Goal: Information Seeking & Learning: Learn about a topic

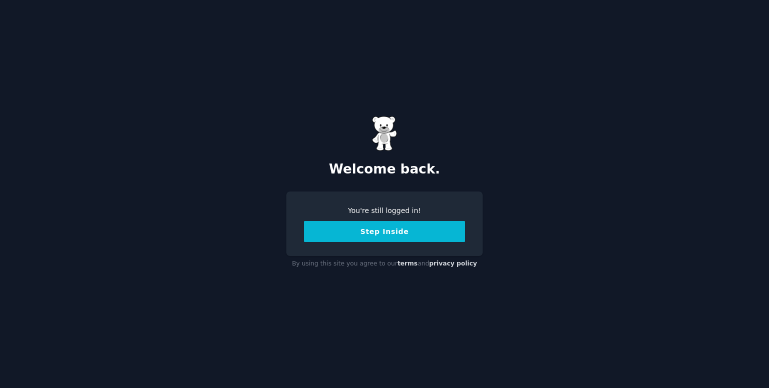
click at [406, 227] on button "Step Inside" at bounding box center [384, 231] width 161 height 21
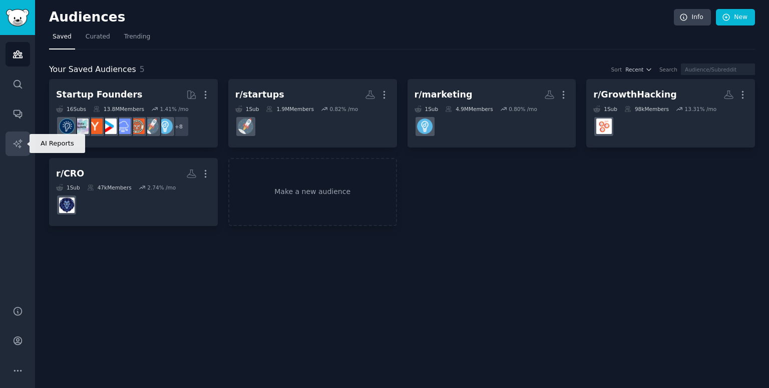
click at [17, 149] on link "AI Reports" at bounding box center [18, 144] width 25 height 25
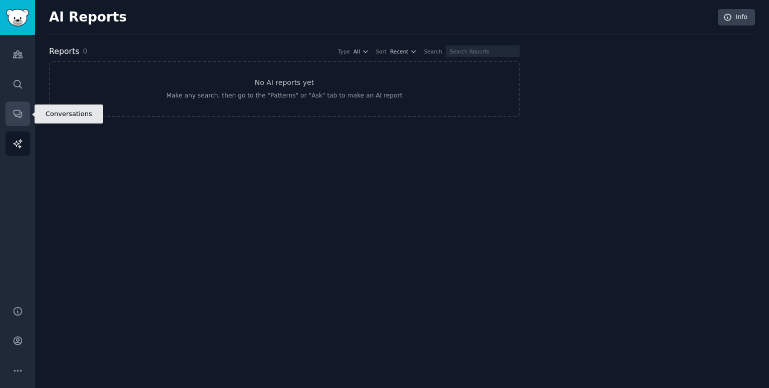
click at [15, 112] on icon "Sidebar" at bounding box center [18, 114] width 11 height 11
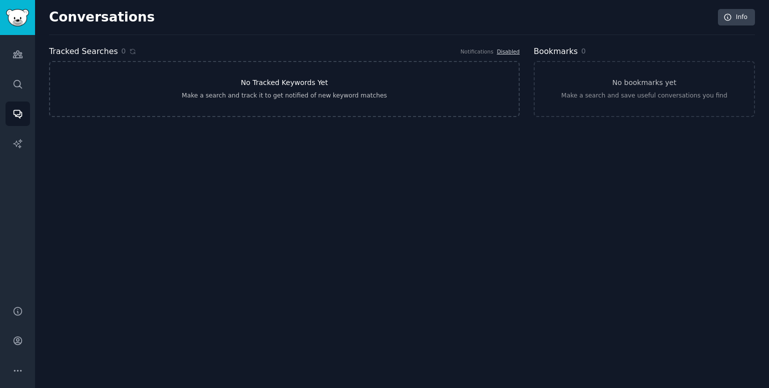
click at [273, 93] on div "Make a search and track it to get notified of new keyword matches" at bounding box center [284, 96] width 205 height 9
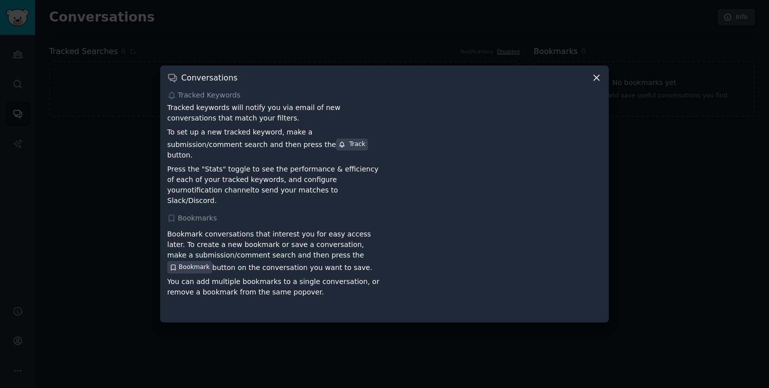
click at [601, 74] on div "Conversations Tracked Keywords Tracked keywords will notify you via email of ne…" at bounding box center [384, 194] width 449 height 257
click at [595, 83] on icon at bounding box center [596, 78] width 11 height 11
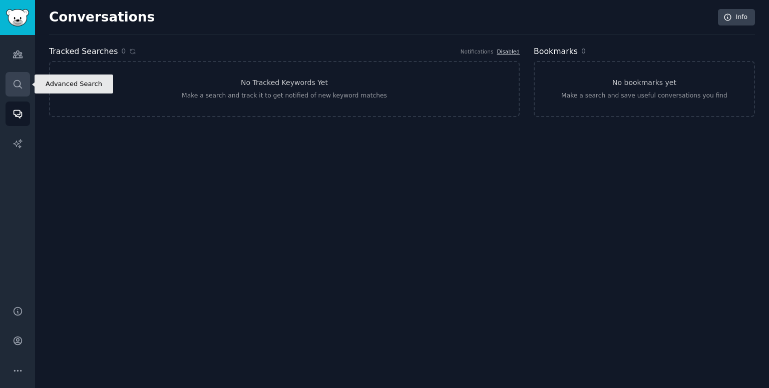
click at [10, 86] on link "Search" at bounding box center [18, 84] width 25 height 25
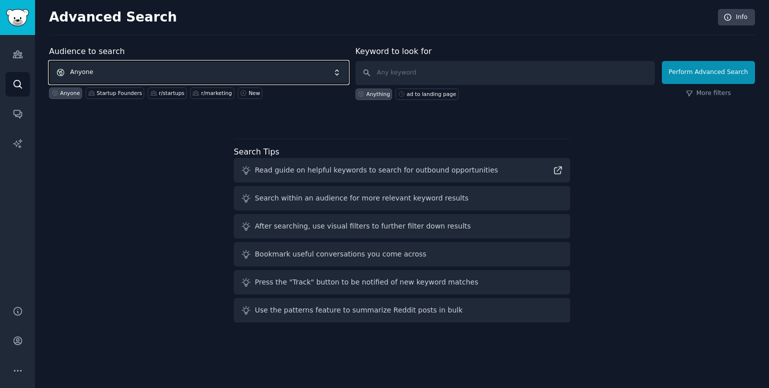
click at [103, 73] on span "Anyone" at bounding box center [198, 72] width 299 height 23
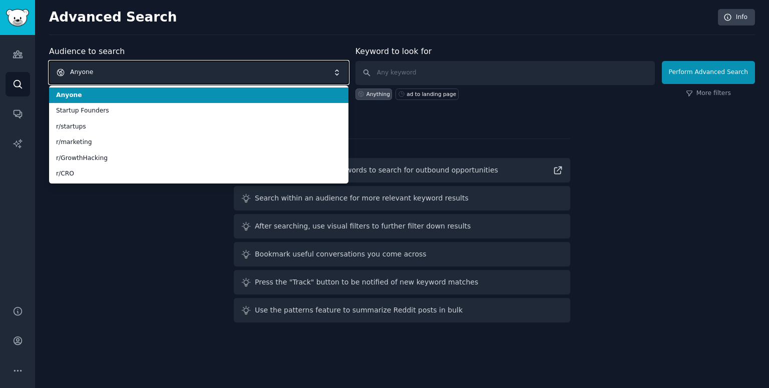
click at [103, 73] on span "Anyone" at bounding box center [198, 72] width 299 height 23
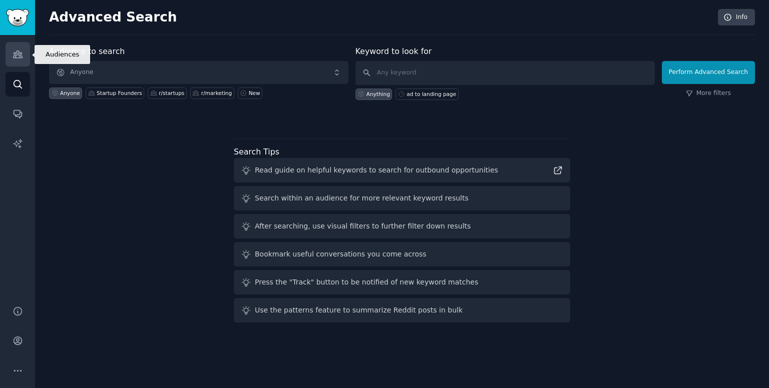
click at [22, 55] on icon "Sidebar" at bounding box center [18, 54] width 11 height 11
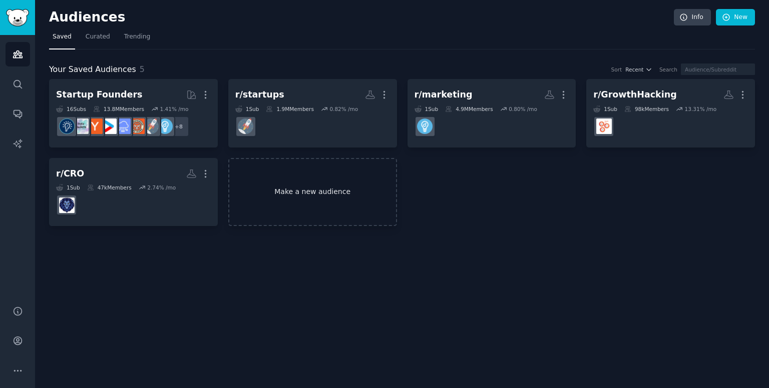
click at [290, 183] on link "Make a new audience" at bounding box center [312, 192] width 169 height 69
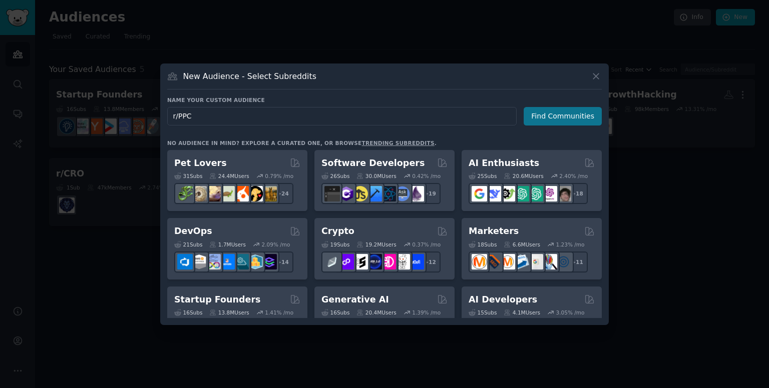
type input "r/PPC"
click at [586, 116] on button "Find Communities" at bounding box center [563, 116] width 78 height 19
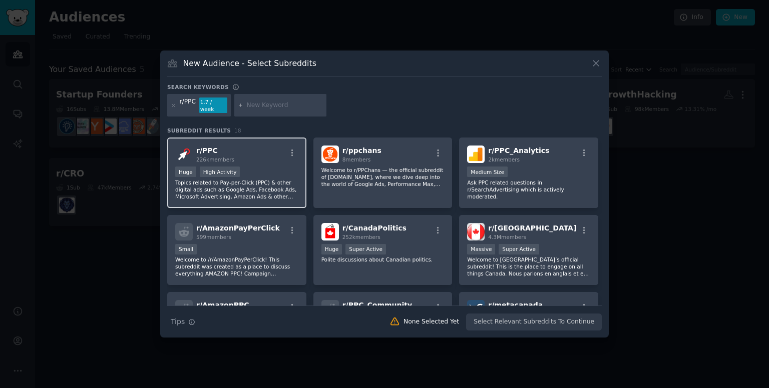
click at [291, 155] on div at bounding box center [292, 155] width 13 height 12
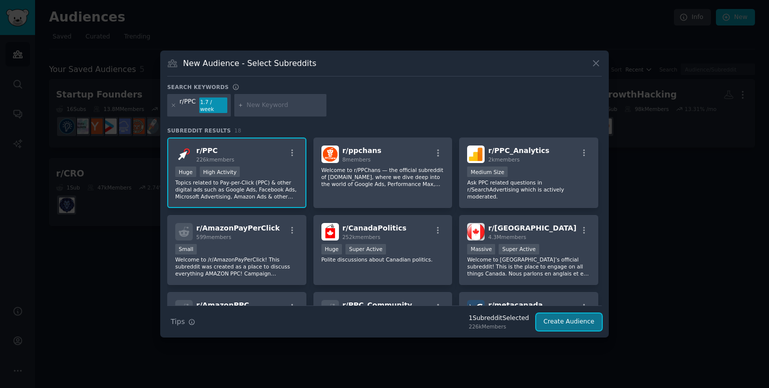
click at [560, 316] on button "Create Audience" at bounding box center [569, 322] width 66 height 17
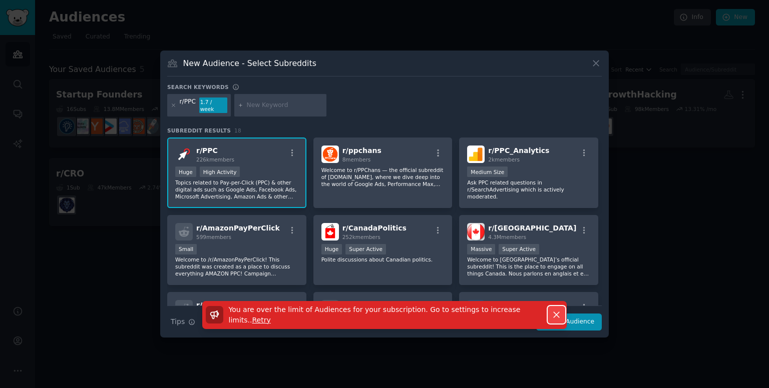
click at [555, 313] on icon "button" at bounding box center [557, 316] width 6 height 6
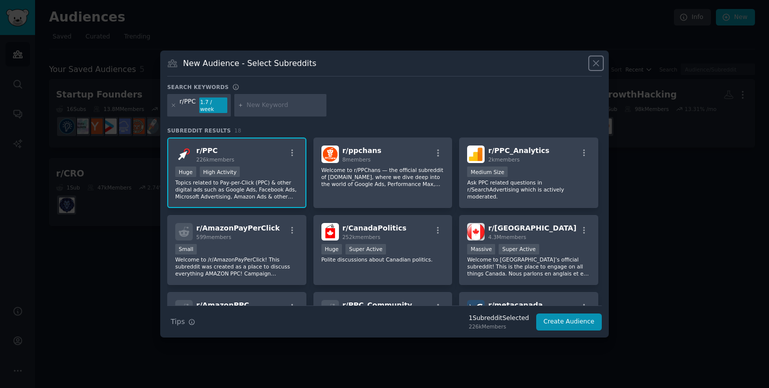
click at [595, 69] on icon at bounding box center [596, 63] width 11 height 11
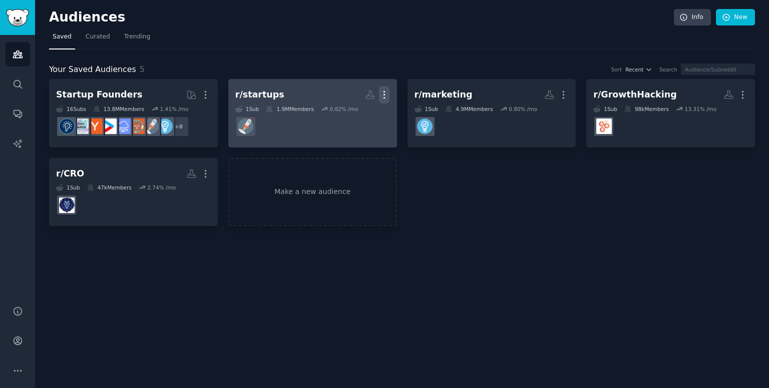
click at [386, 92] on icon "button" at bounding box center [384, 95] width 11 height 11
click at [355, 117] on p "Delete" at bounding box center [356, 116] width 23 height 11
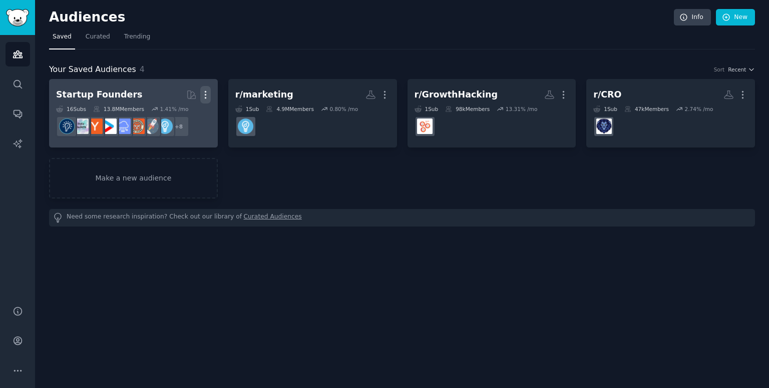
click at [208, 98] on icon "button" at bounding box center [205, 95] width 11 height 11
click at [165, 122] on div "Delete" at bounding box center [171, 116] width 48 height 21
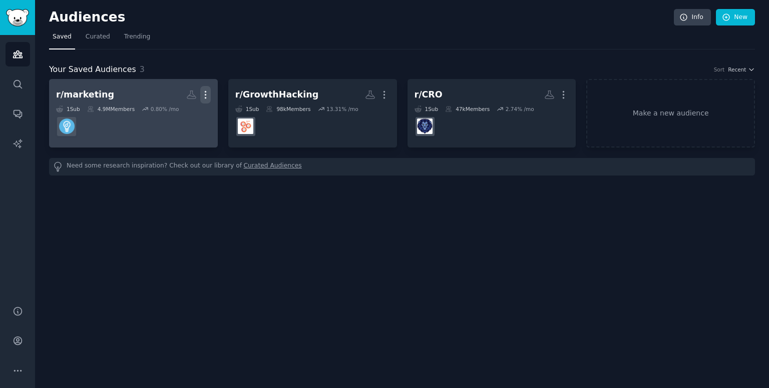
click at [208, 95] on icon "button" at bounding box center [205, 95] width 11 height 11
click at [179, 115] on p "Delete" at bounding box center [178, 116] width 23 height 11
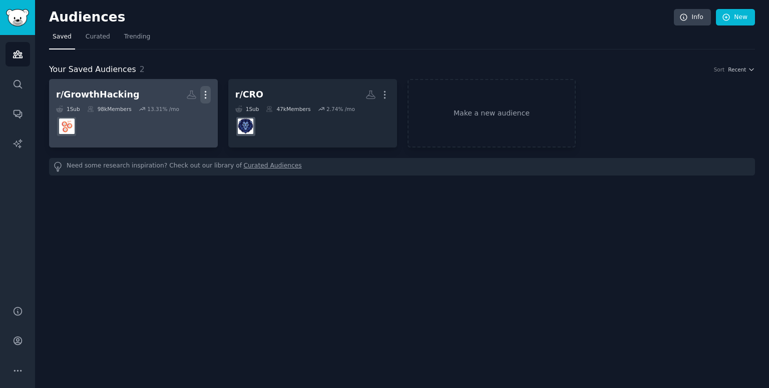
click at [208, 95] on icon "button" at bounding box center [205, 95] width 11 height 11
click at [176, 117] on p "Delete" at bounding box center [178, 116] width 23 height 11
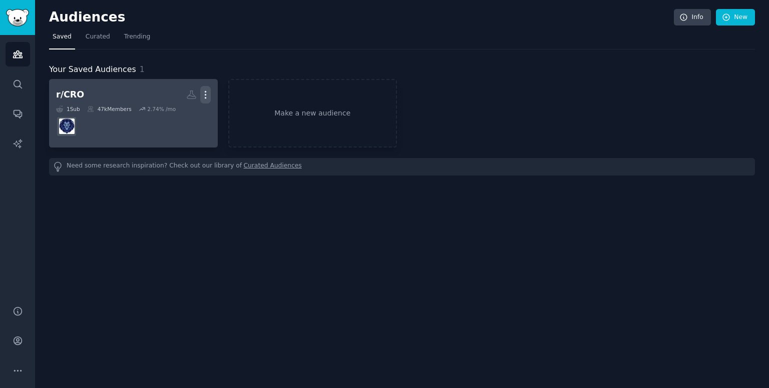
click at [207, 95] on icon "button" at bounding box center [205, 95] width 11 height 11
click at [176, 120] on p "Delete" at bounding box center [178, 116] width 23 height 11
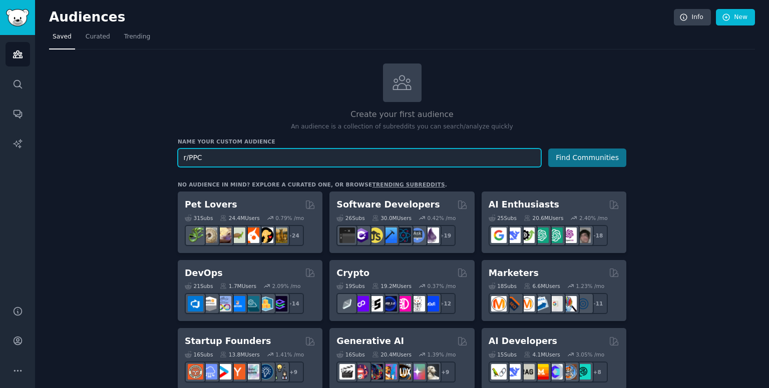
type input "r/PPC"
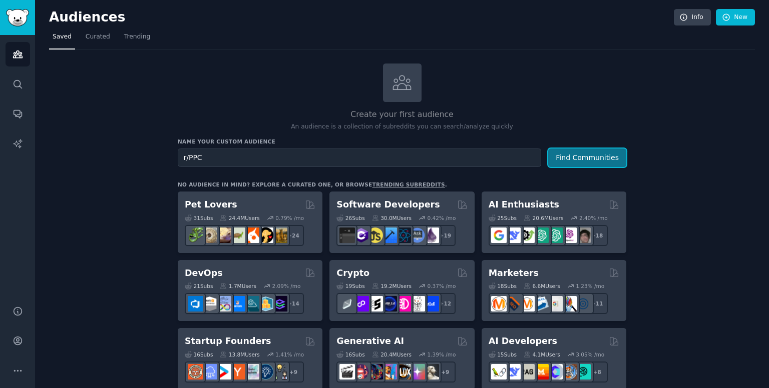
click at [599, 151] on button "Find Communities" at bounding box center [587, 158] width 78 height 19
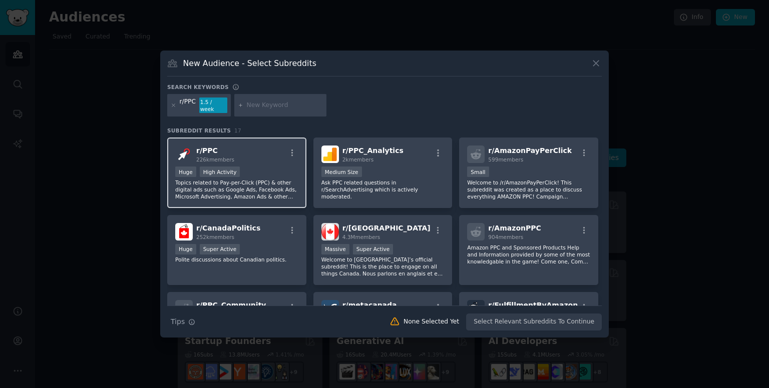
click at [271, 162] on div "r/ PPC 226k members Huge High Activity Topics related to Pay-per-Click (PPC) & …" at bounding box center [236, 173] width 139 height 71
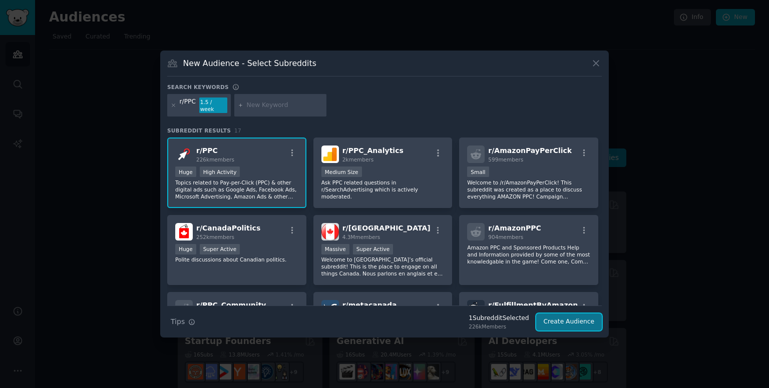
click at [582, 315] on button "Create Audience" at bounding box center [569, 322] width 66 height 17
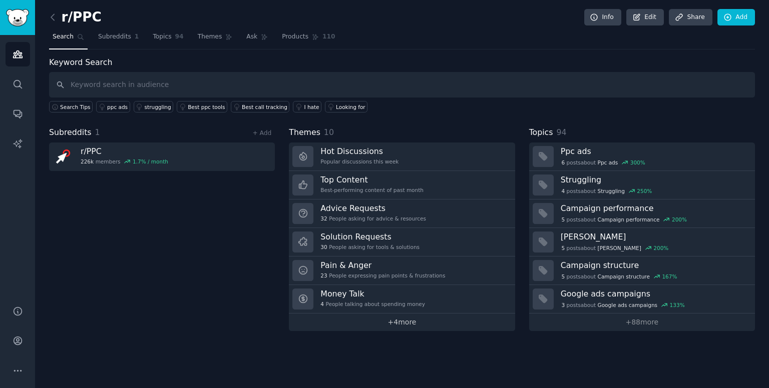
click at [363, 317] on link "+ 4 more" at bounding box center [402, 323] width 226 height 18
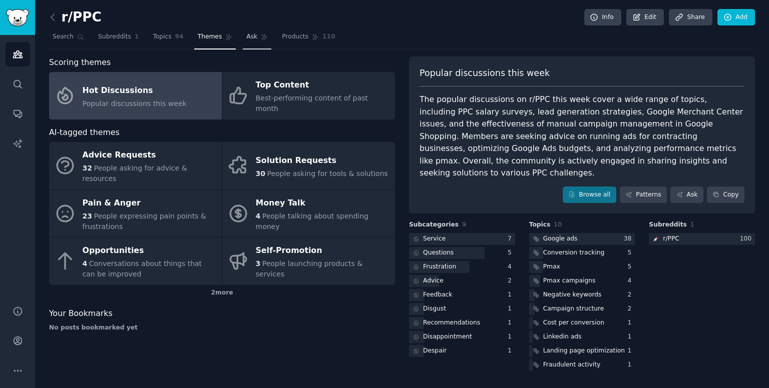
click at [244, 44] on link "Ask" at bounding box center [257, 39] width 29 height 21
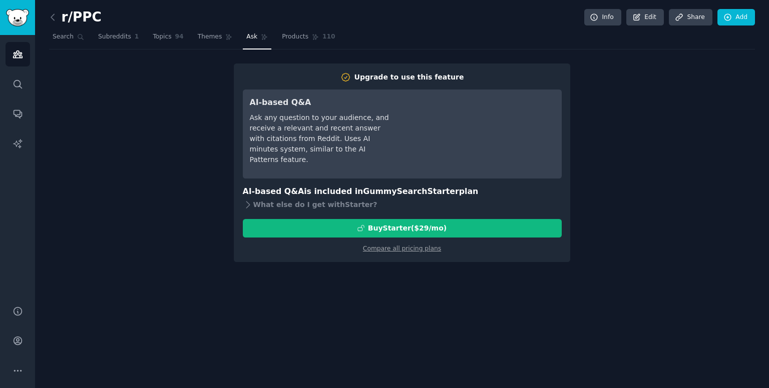
click at [329, 136] on div "Ask any question to your audience, and receive a relevant and recent answer wit…" at bounding box center [320, 139] width 141 height 53
click at [248, 205] on icon at bounding box center [248, 205] width 4 height 7
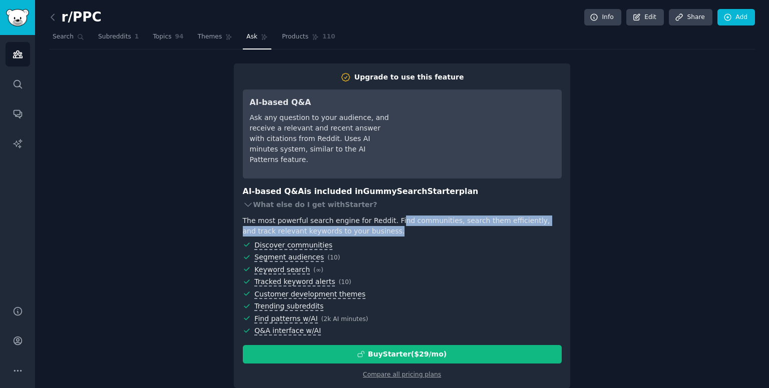
drag, startPoint x: 384, startPoint y: 223, endPoint x: 523, endPoint y: 235, distance: 138.7
click at [523, 235] on div "The most powerful search engine for Reddit. Find communities, search them effic…" at bounding box center [402, 226] width 319 height 21
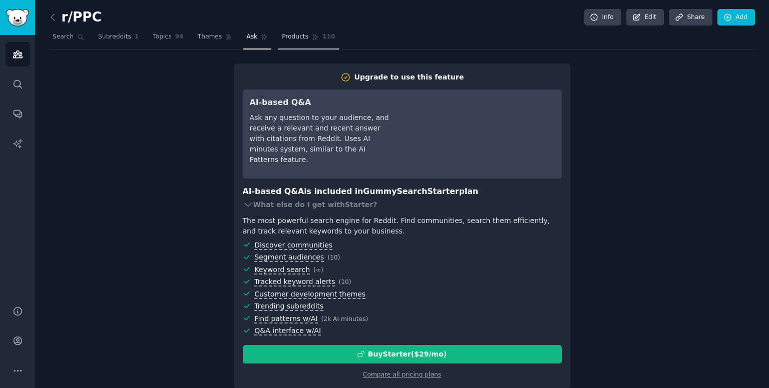
click at [280, 44] on link "Products 110" at bounding box center [308, 39] width 60 height 21
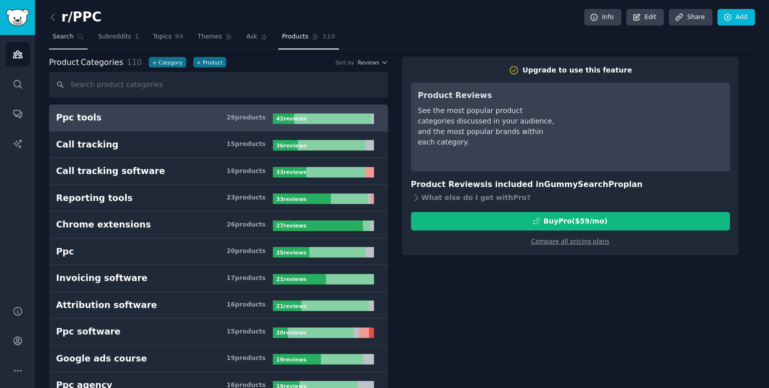
click at [77, 34] on icon at bounding box center [80, 37] width 7 height 7
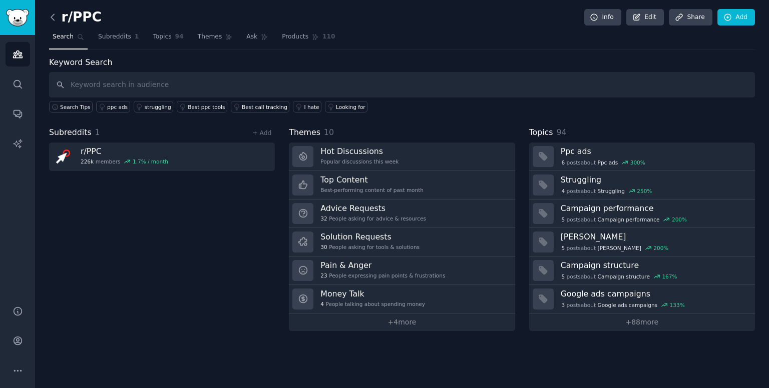
click at [53, 19] on icon at bounding box center [52, 17] width 3 height 6
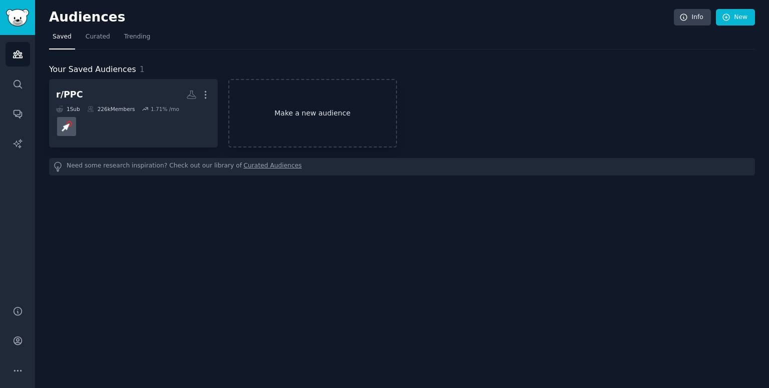
click at [277, 94] on link "Make a new audience" at bounding box center [312, 113] width 169 height 69
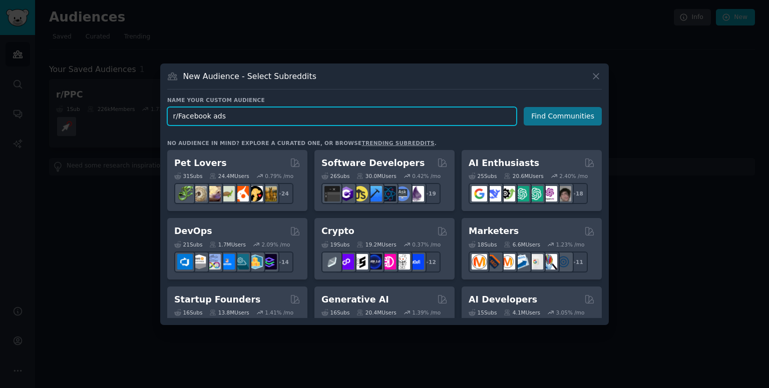
type input "r/Facebook ads"
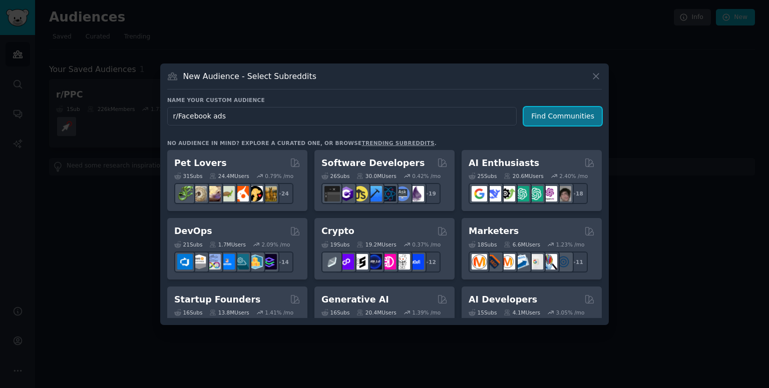
click at [561, 119] on button "Find Communities" at bounding box center [563, 116] width 78 height 19
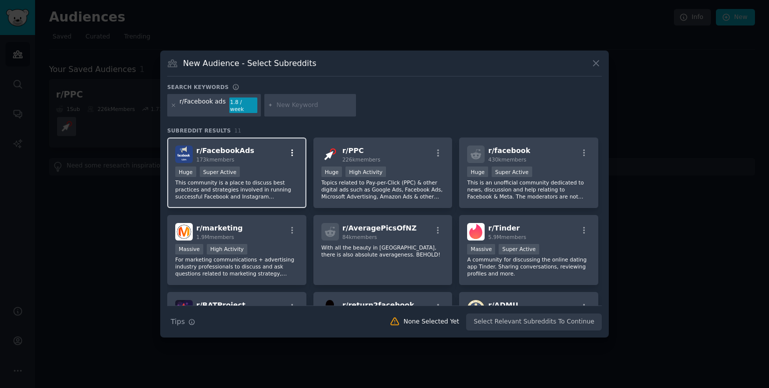
click at [288, 153] on icon "button" at bounding box center [292, 153] width 9 height 9
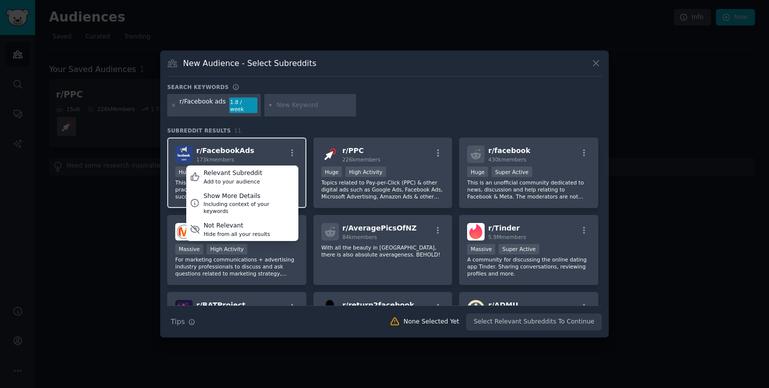
click at [273, 146] on div "r/ FacebookAds 173k members Relevant Subreddit Add to your audience Show More D…" at bounding box center [236, 155] width 123 height 18
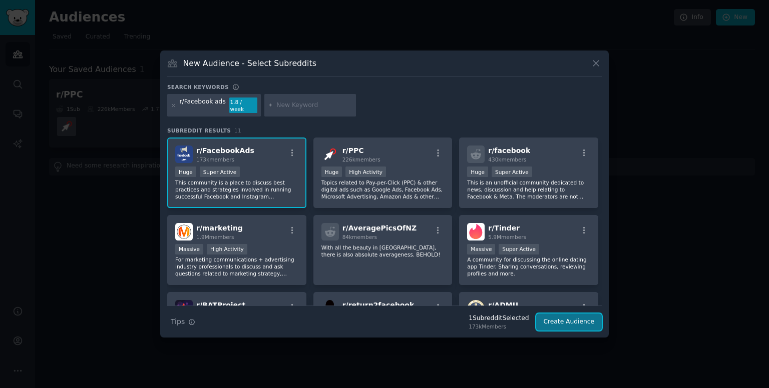
click at [566, 315] on button "Create Audience" at bounding box center [569, 322] width 66 height 17
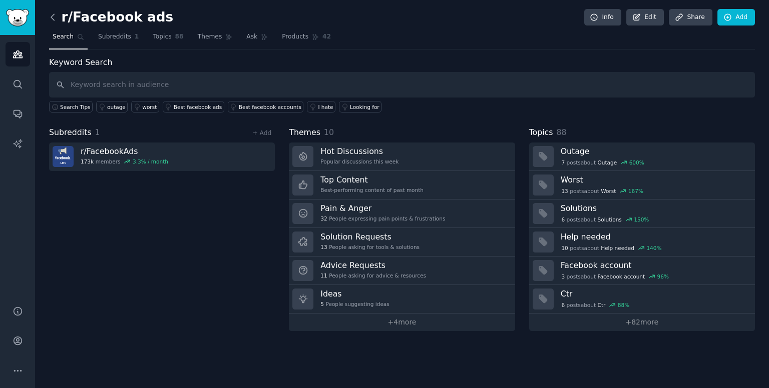
click at [51, 17] on icon at bounding box center [52, 17] width 3 height 6
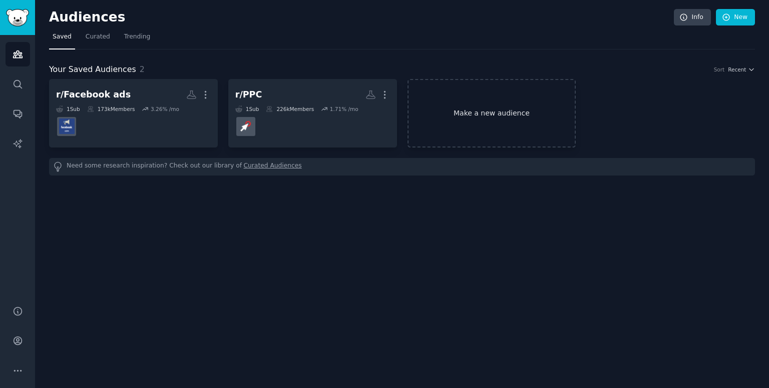
click at [463, 90] on link "Make a new audience" at bounding box center [491, 113] width 169 height 69
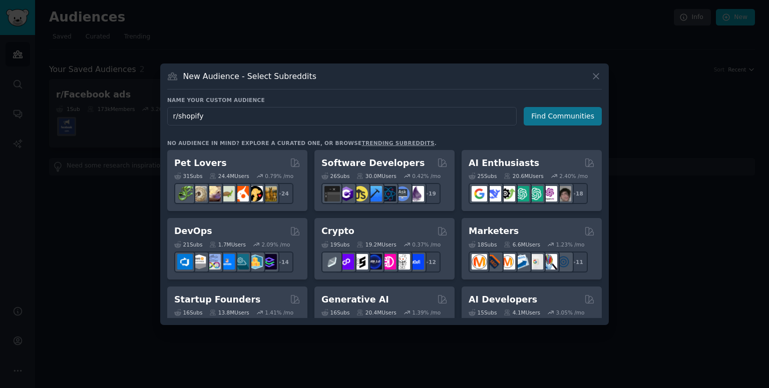
type input "r/shopify"
click at [559, 115] on button "Find Communities" at bounding box center [563, 116] width 78 height 19
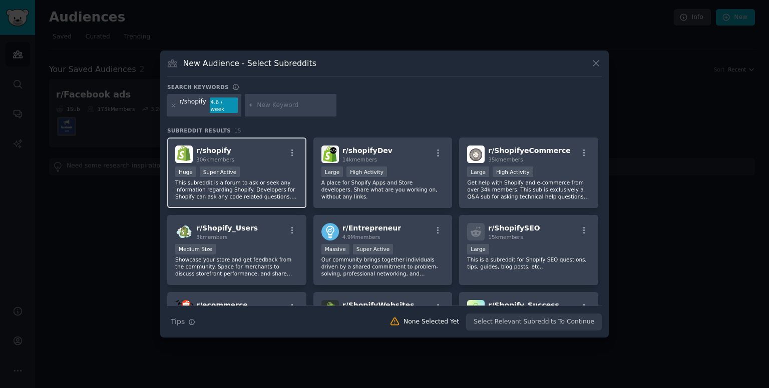
click at [276, 167] on div "Huge Super Active" at bounding box center [236, 173] width 123 height 13
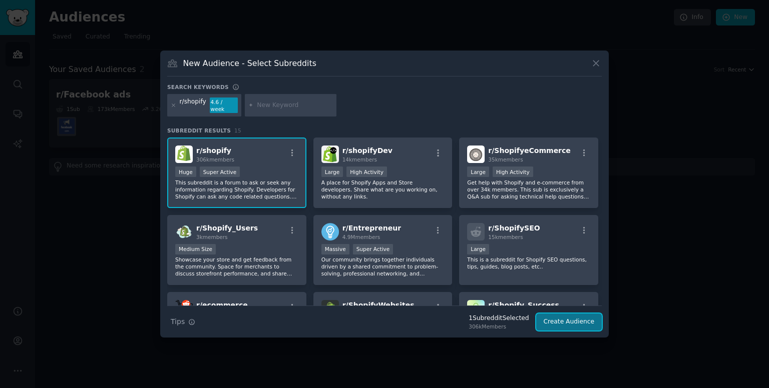
click at [579, 323] on button "Create Audience" at bounding box center [569, 322] width 66 height 17
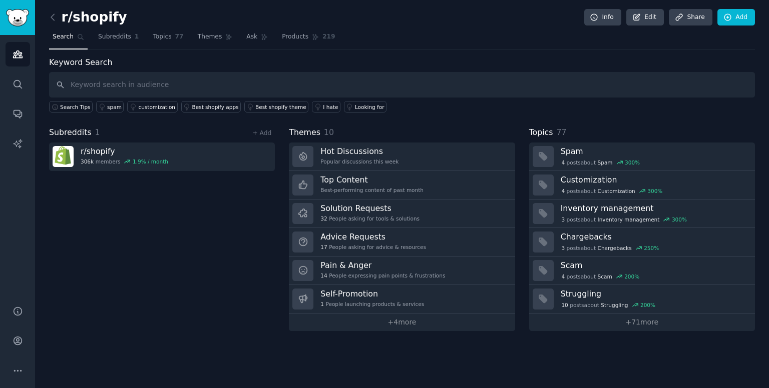
click at [48, 17] on div "r/shopify Info Edit Share Add Search Subreddits 1 Topics 77 Themes Ask Products…" at bounding box center [402, 194] width 734 height 388
click at [50, 17] on icon at bounding box center [53, 17] width 11 height 11
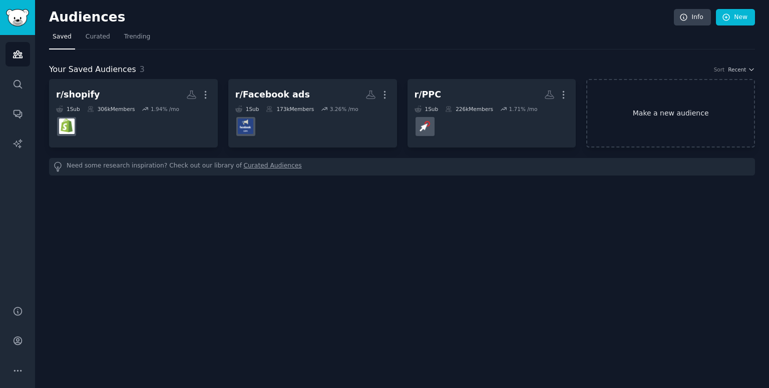
click at [655, 95] on link "Make a new audience" at bounding box center [670, 113] width 169 height 69
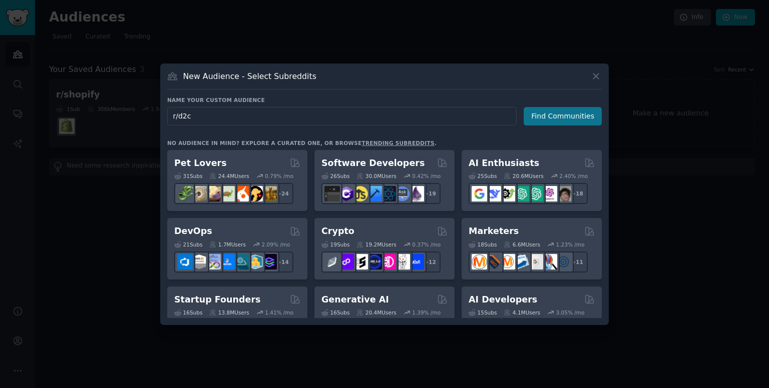
type input "r/d2c"
click at [556, 115] on button "Find Communities" at bounding box center [563, 116] width 78 height 19
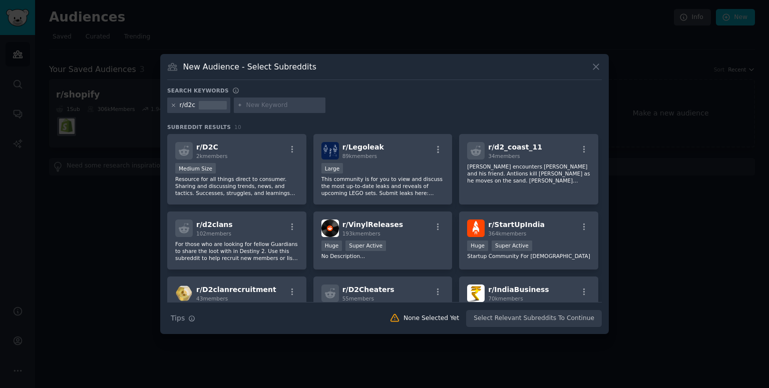
click at [175, 105] on icon at bounding box center [174, 106] width 6 height 6
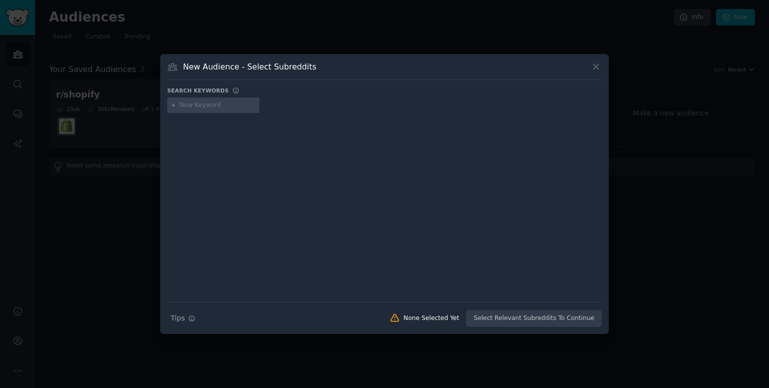
click at [184, 106] on input "text" at bounding box center [218, 105] width 76 height 9
type input "r/marketing"
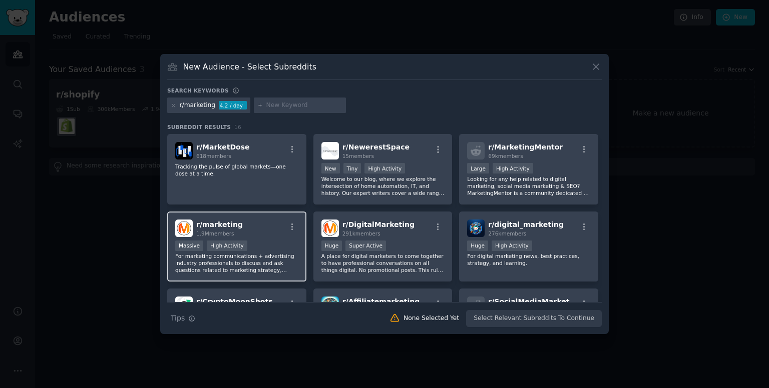
click at [262, 230] on div "r/ marketing 1.9M members" at bounding box center [236, 229] width 123 height 18
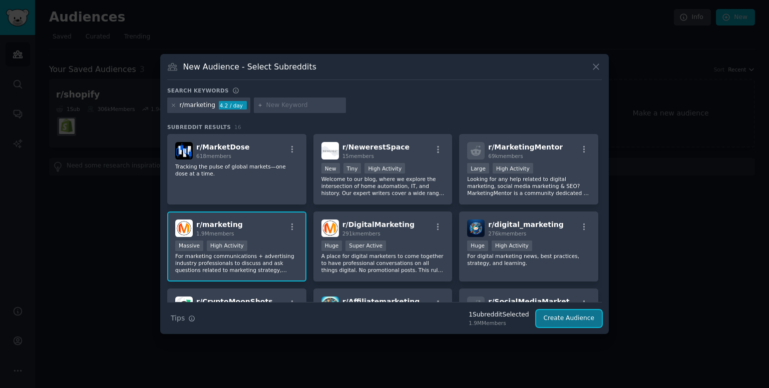
click at [585, 319] on button "Create Audience" at bounding box center [569, 318] width 66 height 17
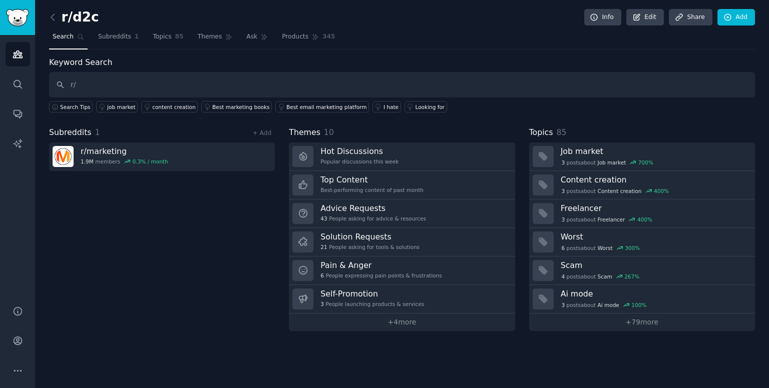
type input "r"
click at [49, 15] on icon at bounding box center [53, 17] width 11 height 11
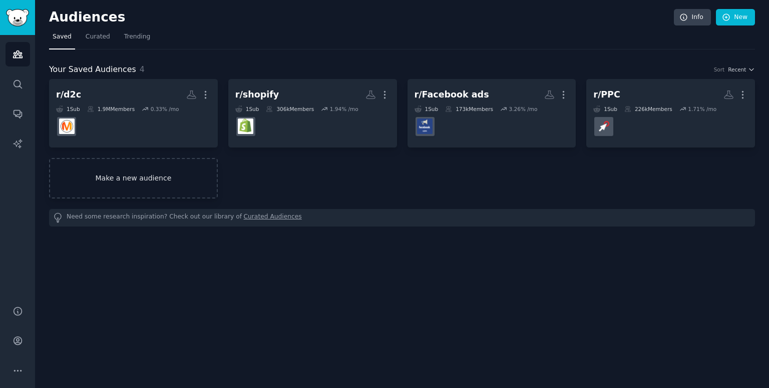
click at [114, 179] on link "Make a new audience" at bounding box center [133, 178] width 169 height 41
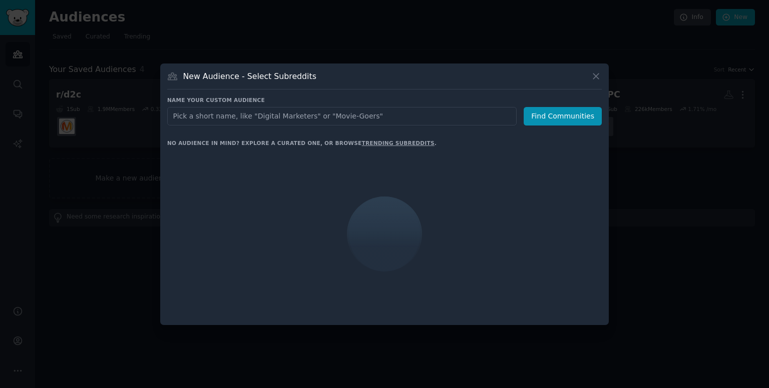
click at [202, 122] on input "text" at bounding box center [341, 116] width 349 height 19
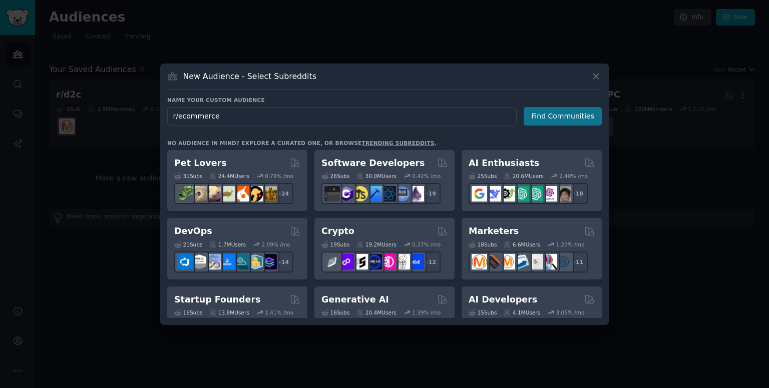
type input "r/ecommerce"
click at [566, 123] on button "Find Communities" at bounding box center [563, 116] width 78 height 19
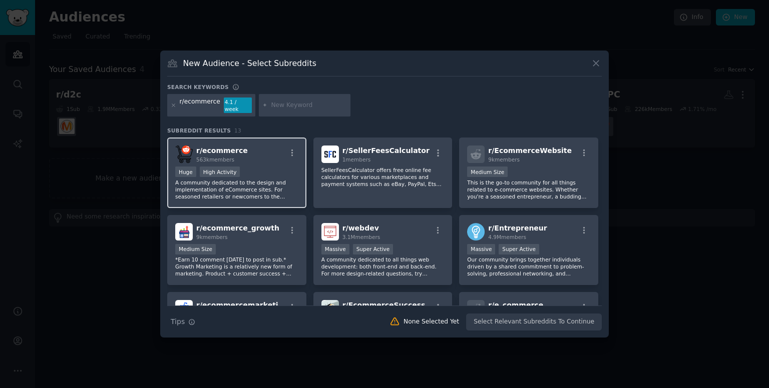
click at [272, 179] on p "A community dedicated to the design and implementation of eCommerce sites. For …" at bounding box center [236, 189] width 123 height 21
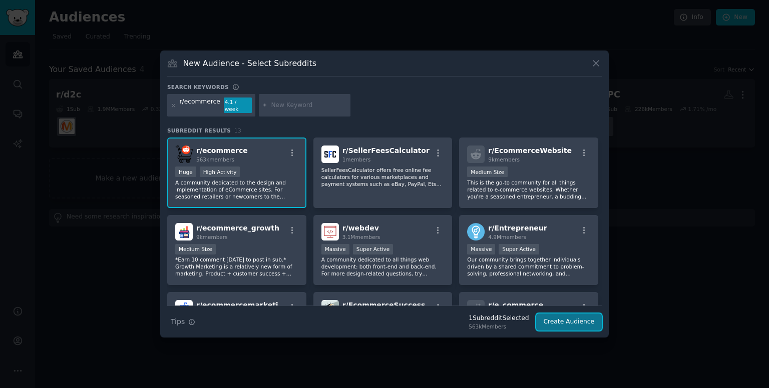
click at [570, 321] on button "Create Audience" at bounding box center [569, 322] width 66 height 17
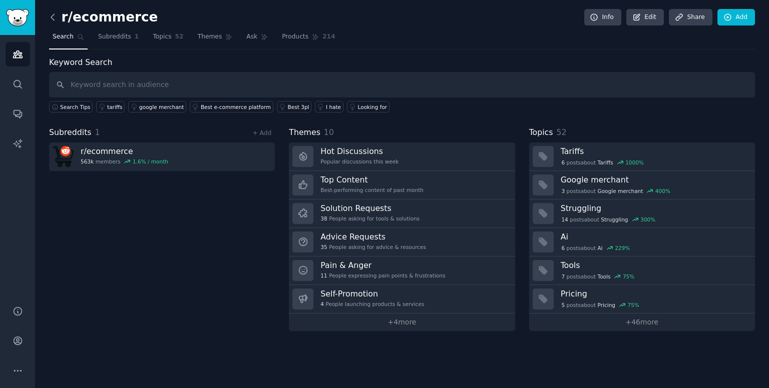
click at [57, 22] on icon at bounding box center [53, 17] width 11 height 11
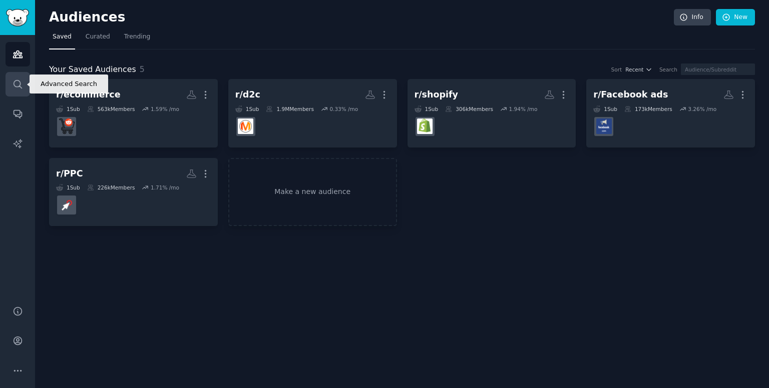
click at [17, 79] on icon "Sidebar" at bounding box center [18, 84] width 11 height 11
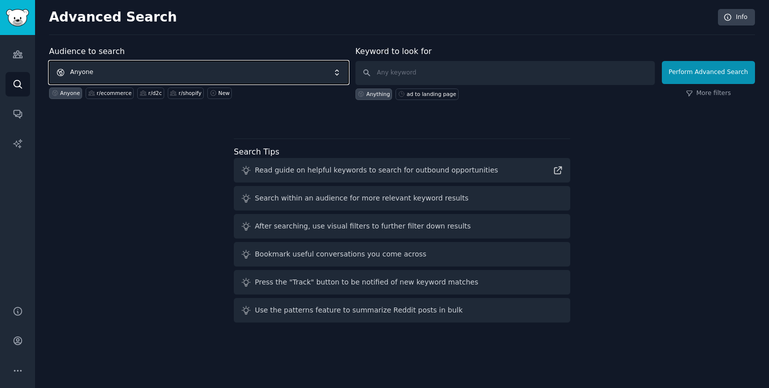
click at [194, 74] on span "Anyone" at bounding box center [198, 72] width 299 height 23
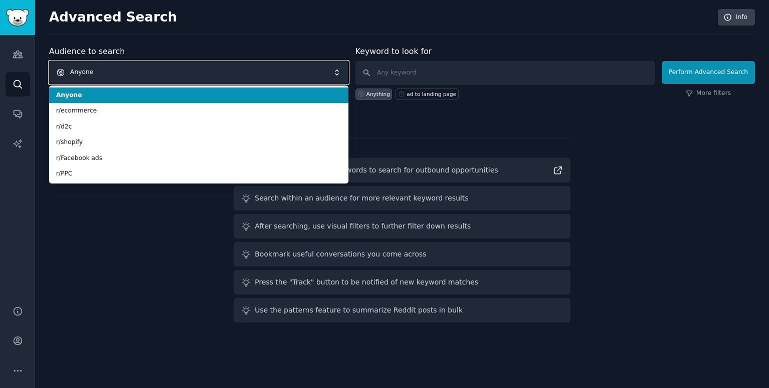
click at [162, 78] on span "Anyone" at bounding box center [198, 72] width 299 height 23
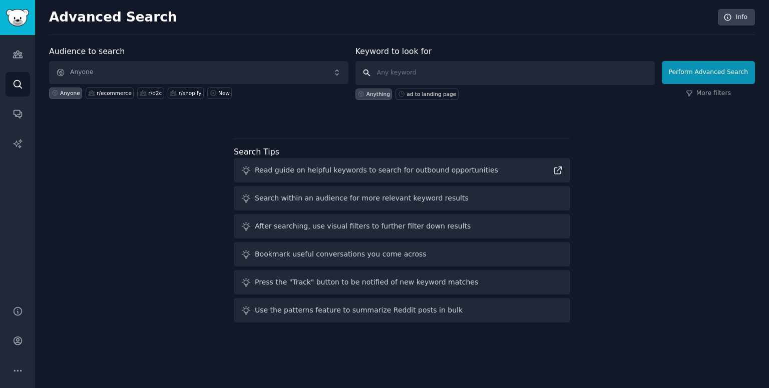
click at [394, 79] on input "text" at bounding box center [504, 73] width 299 height 24
click at [443, 96] on div "ad to landing page" at bounding box center [431, 94] width 50 height 7
type input "ad to landing page"
click at [697, 71] on button "Perform Advanced Search" at bounding box center [708, 72] width 93 height 23
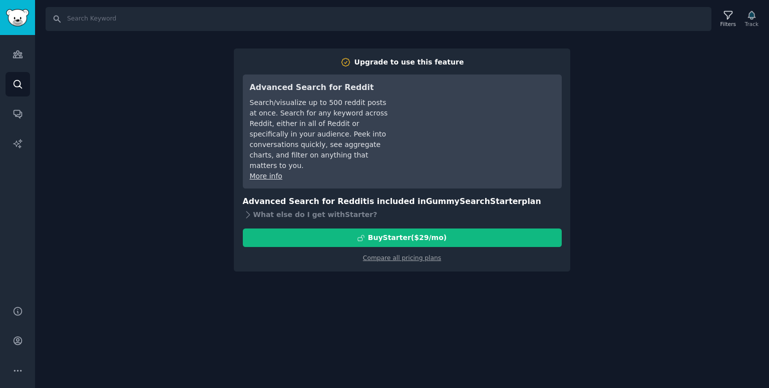
click at [99, 55] on div "Search Filters Track Upgrade to use this feature Advanced Search for Reddit Sea…" at bounding box center [402, 194] width 734 height 388
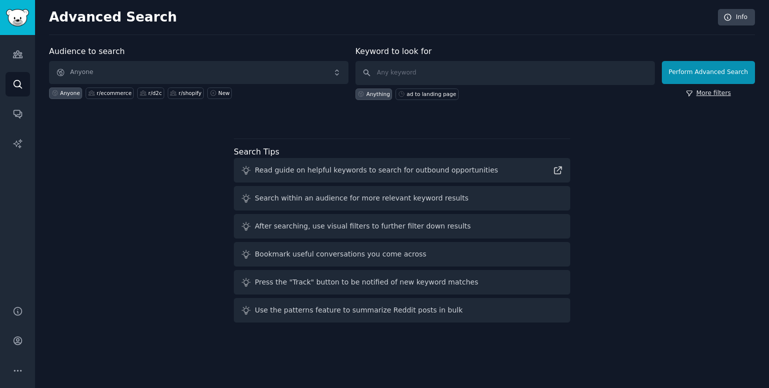
click at [720, 93] on link "More filters" at bounding box center [708, 93] width 45 height 9
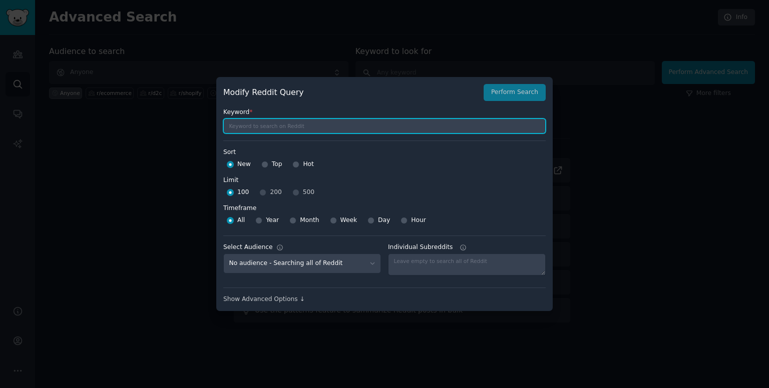
click at [243, 125] on input "text" at bounding box center [384, 126] width 322 height 15
type input "ad to landing page"
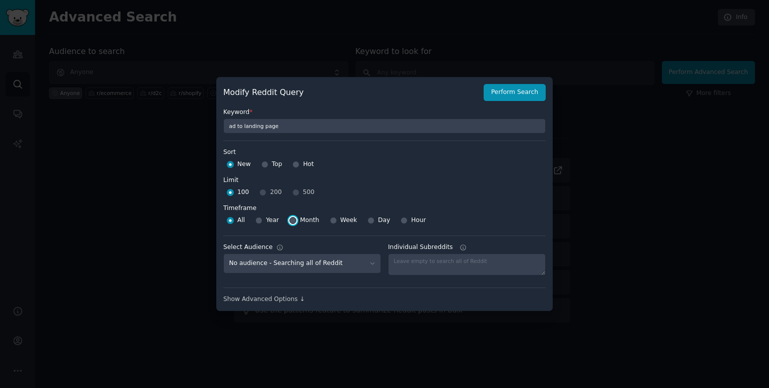
click at [292, 219] on input "Month" at bounding box center [292, 220] width 7 height 7
radio input "true"
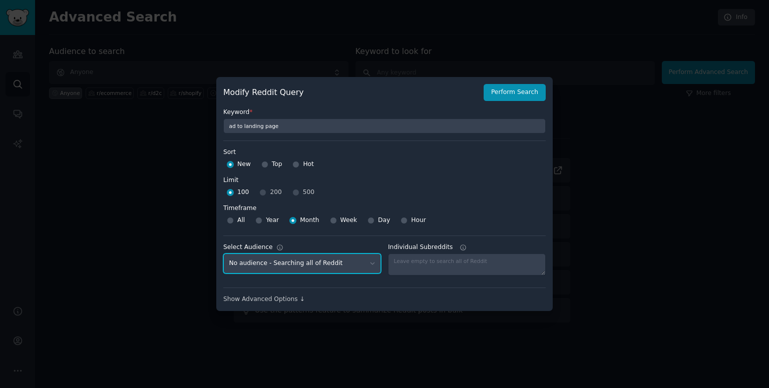
click at [350, 267] on select "No audience - Searching all of Reddit r/ecommerce - 1 Subreddit r/d2c - 1 Subre…" at bounding box center [302, 264] width 158 height 21
click at [223, 254] on select "No audience - Searching all of Reddit r/ecommerce - 1 Subreddit r/d2c - 1 Subre…" at bounding box center [302, 264] width 158 height 21
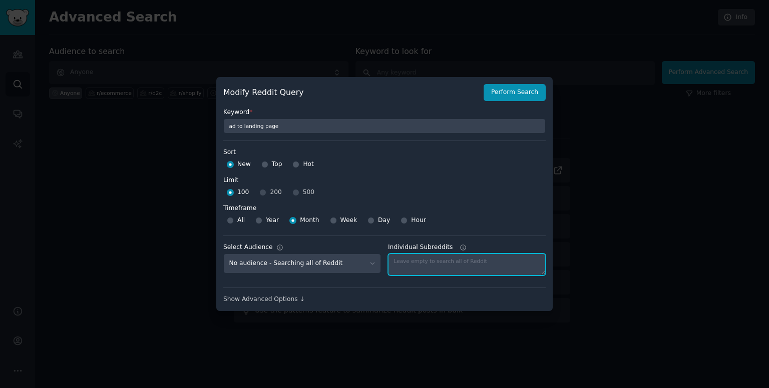
click at [402, 265] on textarea "Individual Subreddits" at bounding box center [467, 265] width 158 height 22
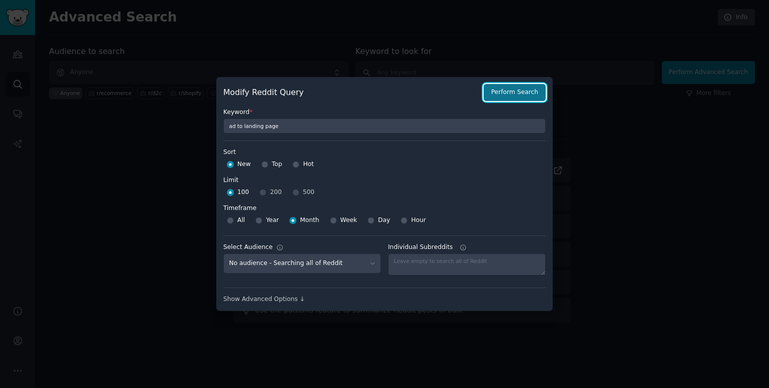
click at [506, 89] on button "Perform Search" at bounding box center [515, 92] width 62 height 17
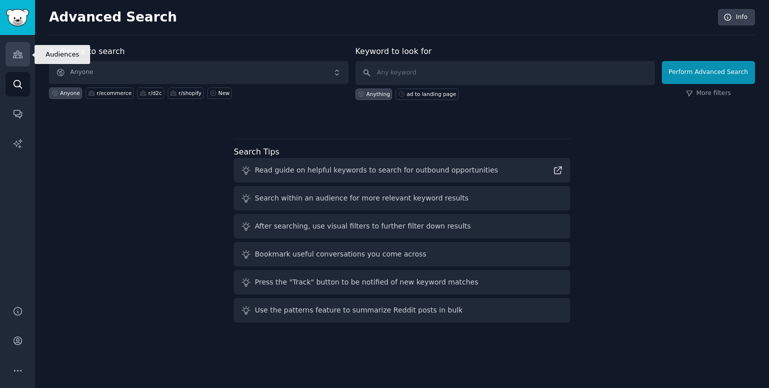
click at [16, 43] on link "Audiences" at bounding box center [18, 54] width 25 height 25
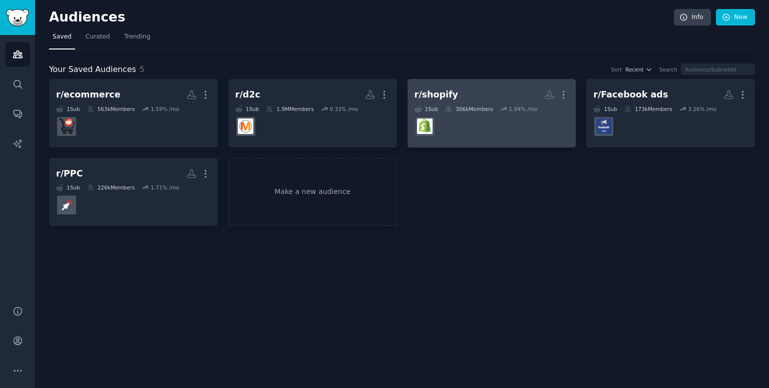
click at [465, 96] on h2 "r/shopify More" at bounding box center [491, 95] width 155 height 18
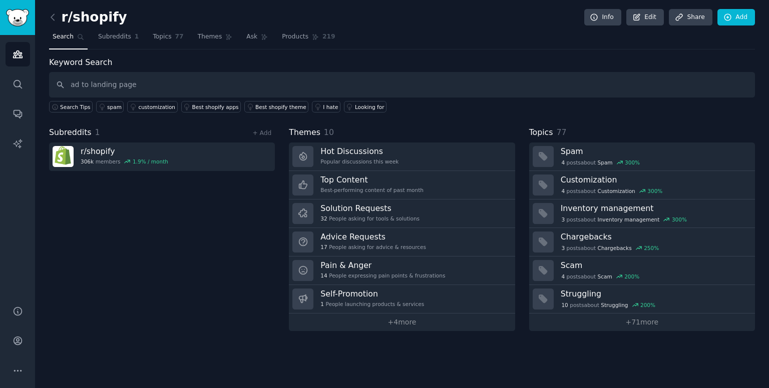
type input "ad to landing page"
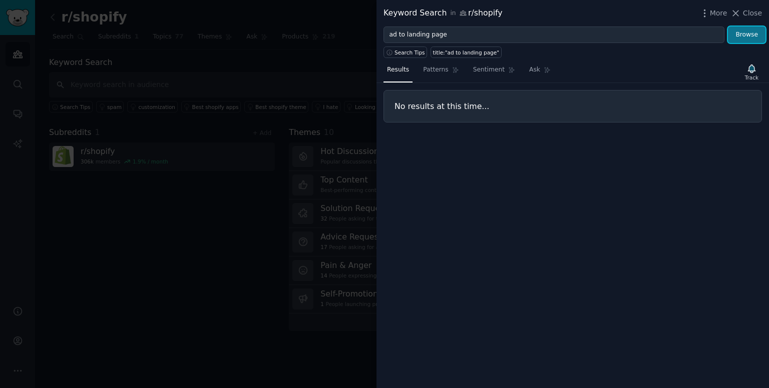
click at [745, 38] on button "Browse" at bounding box center [747, 35] width 38 height 17
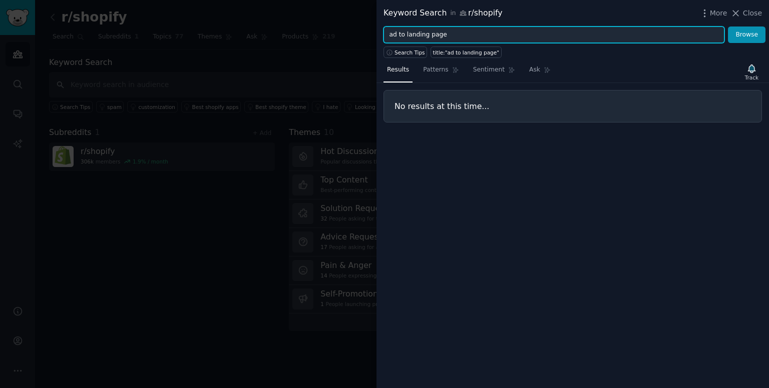
drag, startPoint x: 461, startPoint y: 31, endPoint x: 375, endPoint y: 39, distance: 86.5
click at [375, 39] on div "Keyword Search in r/shopify More Close ad to landing page Browse Search Tips ti…" at bounding box center [384, 194] width 769 height 388
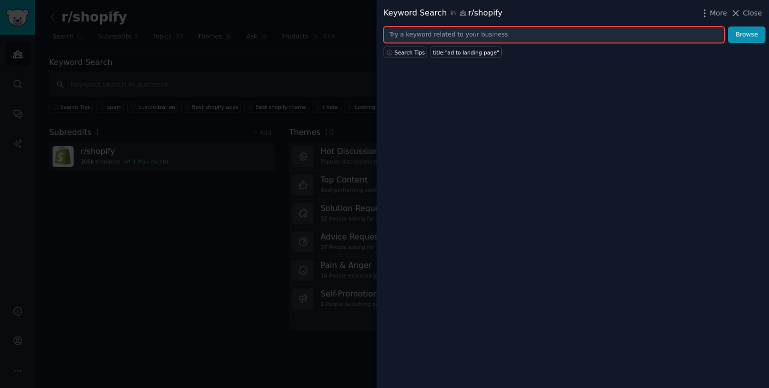
paste input "Ad → Landing Page Matcher"
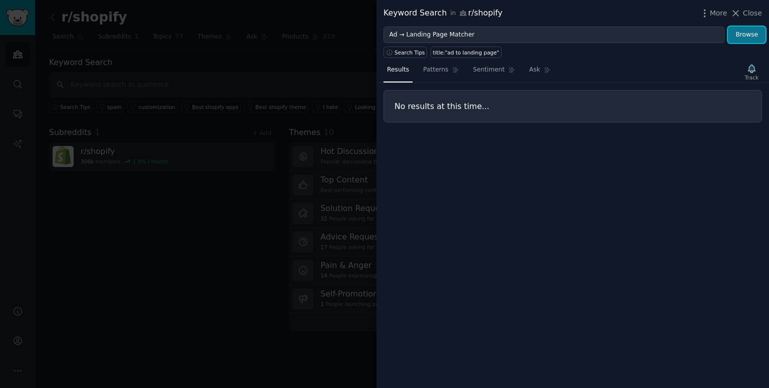
click at [750, 40] on button "Browse" at bounding box center [747, 35] width 38 height 17
click at [398, 49] on span "Search Tips" at bounding box center [409, 52] width 31 height 7
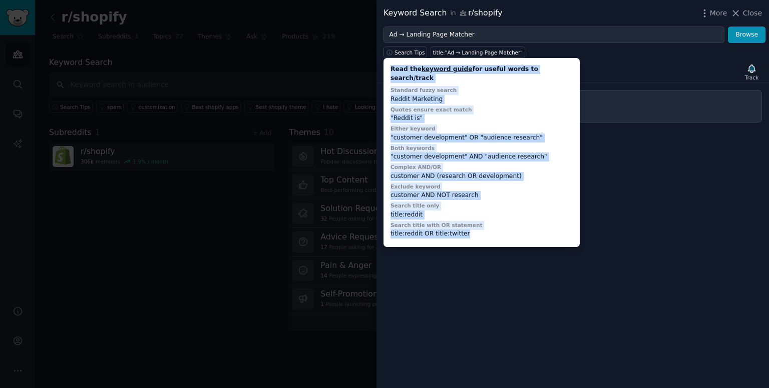
drag, startPoint x: 464, startPoint y: 223, endPoint x: 385, endPoint y: 64, distance: 177.8
click at [385, 64] on div "Read the keyword guide for useful words to search/track Standard fuzzy search R…" at bounding box center [481, 152] width 196 height 189
copy div "Read the keyword guide for useful words to search/track Standard fuzzy search R…"
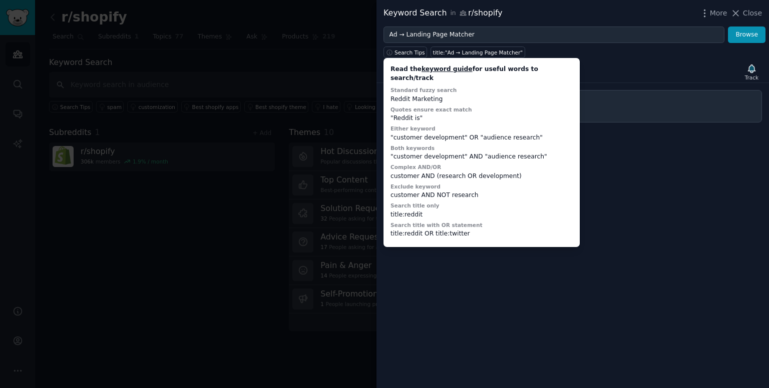
click at [457, 25] on div "Keyword Search in r/shopify More Close" at bounding box center [572, 13] width 392 height 27
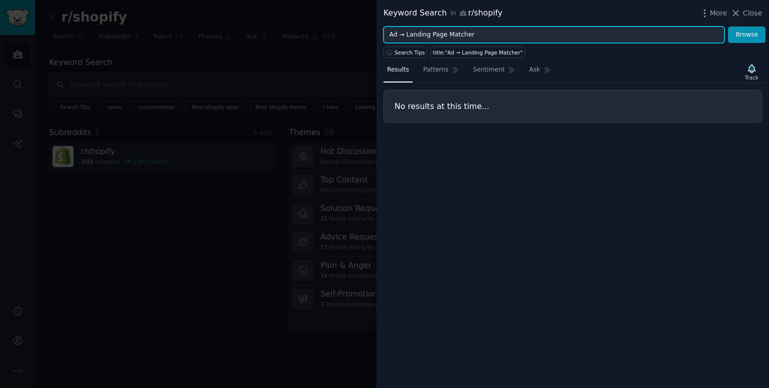
drag, startPoint x: 474, startPoint y: 29, endPoint x: 271, endPoint y: 36, distance: 202.9
click at [271, 36] on div "Keyword Search in r/shopify More Close Ad → Landing Page Matcher Browse Search …" at bounding box center [384, 194] width 769 height 388
paste input "(title:"landing page" OR title:"conversion") AND ("ads not converting" OR "high…"
type input "(title:"landing page" OR title:"conversion") AND ("ads not converting" OR "high…"
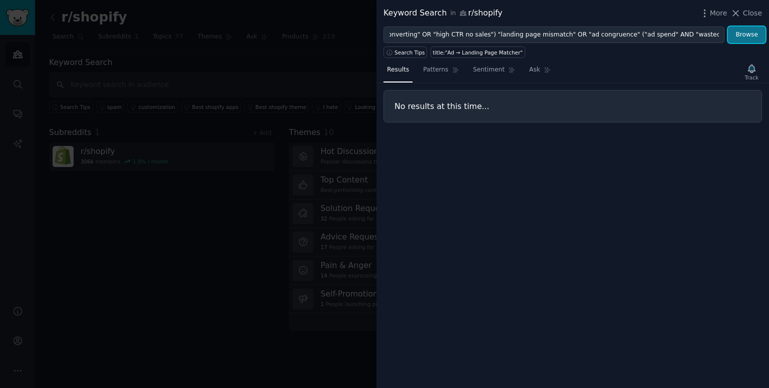
scroll to position [0, 0]
click at [736, 29] on button "Browse" at bounding box center [747, 35] width 38 height 17
click at [443, 70] on link "Patterns" at bounding box center [440, 72] width 43 height 21
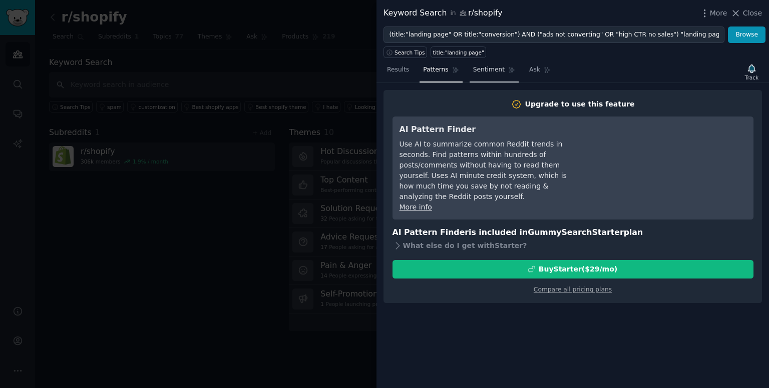
click at [490, 68] on span "Sentiment" at bounding box center [489, 70] width 32 height 9
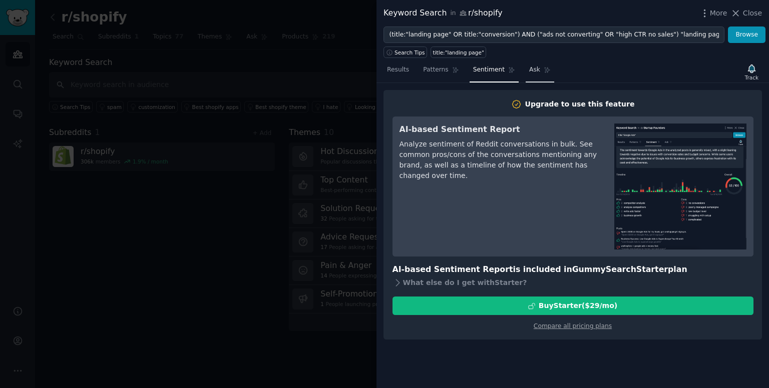
click at [529, 67] on span "Ask" at bounding box center [534, 70] width 11 height 9
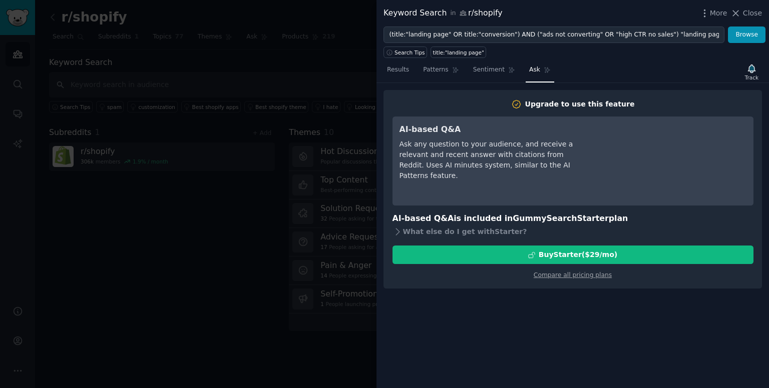
click at [223, 68] on div at bounding box center [384, 194] width 769 height 388
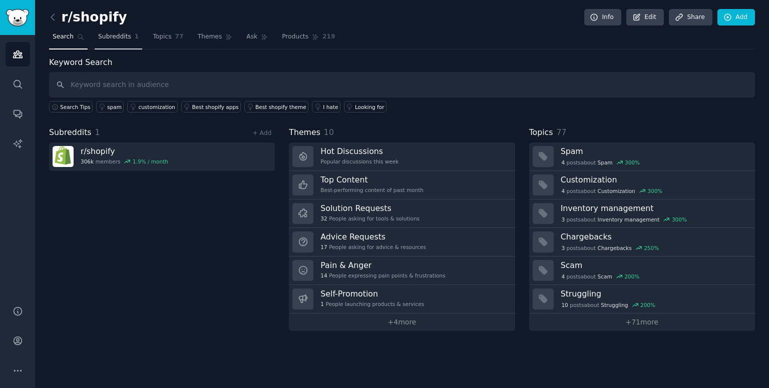
click at [116, 34] on span "Subreddits" at bounding box center [114, 37] width 33 height 9
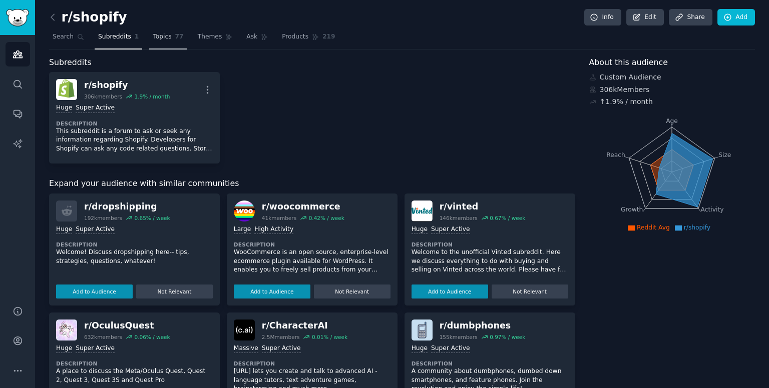
click at [154, 37] on span "Topics" at bounding box center [162, 37] width 19 height 9
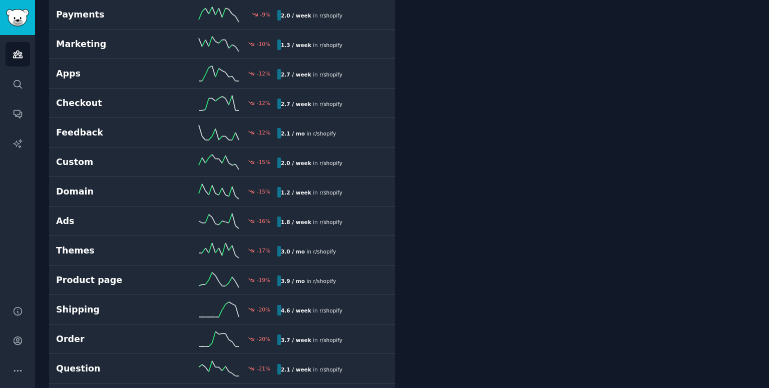
scroll to position [1702, 0]
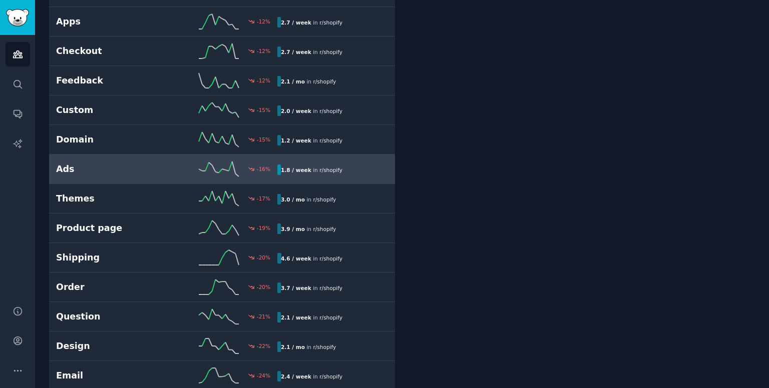
click at [98, 163] on h2 "Ads" at bounding box center [111, 169] width 111 height 13
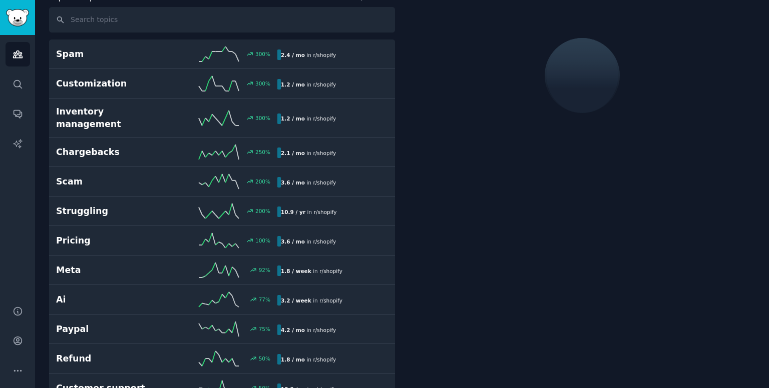
scroll to position [56, 0]
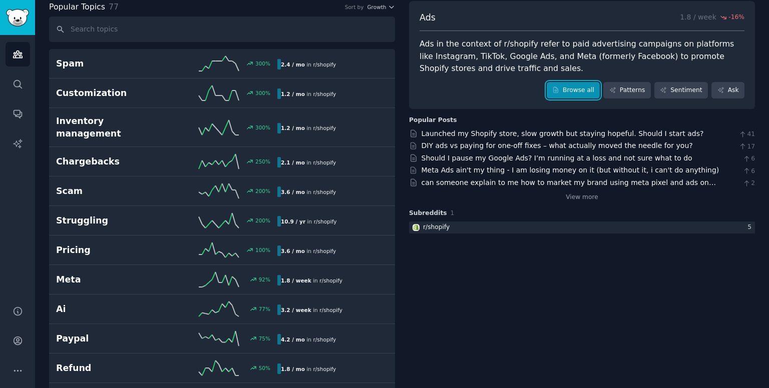
click at [593, 88] on link "Browse all" at bounding box center [574, 90] width 54 height 17
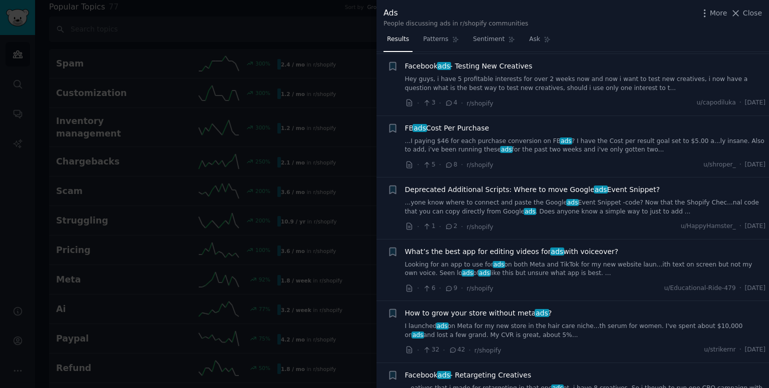
scroll to position [5721, 0]
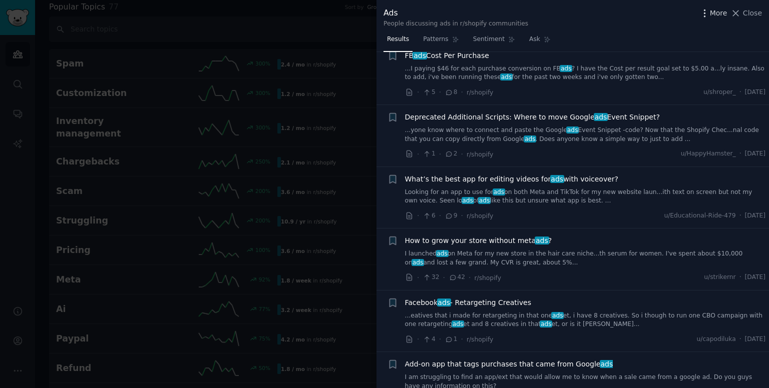
click at [710, 17] on icon "button" at bounding box center [704, 13] width 11 height 11
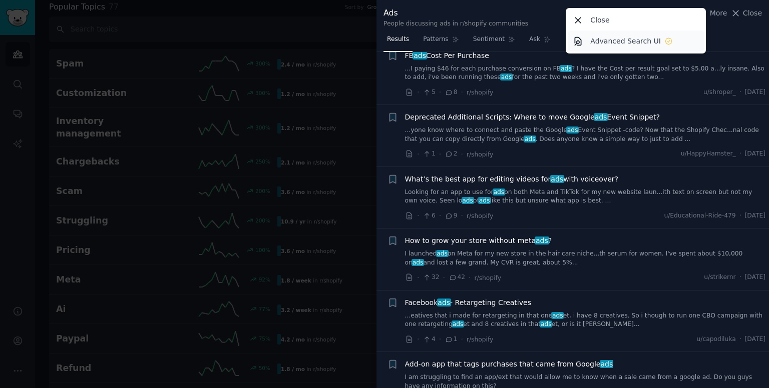
click at [666, 46] on div "Advanced Search UI" at bounding box center [631, 41] width 83 height 11
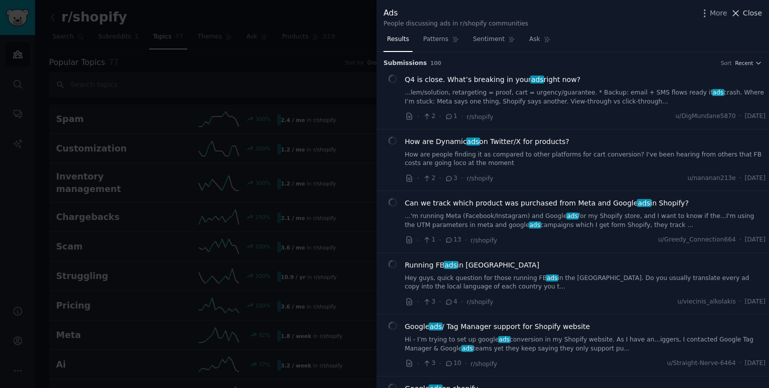
click at [741, 8] on icon at bounding box center [735, 13] width 11 height 11
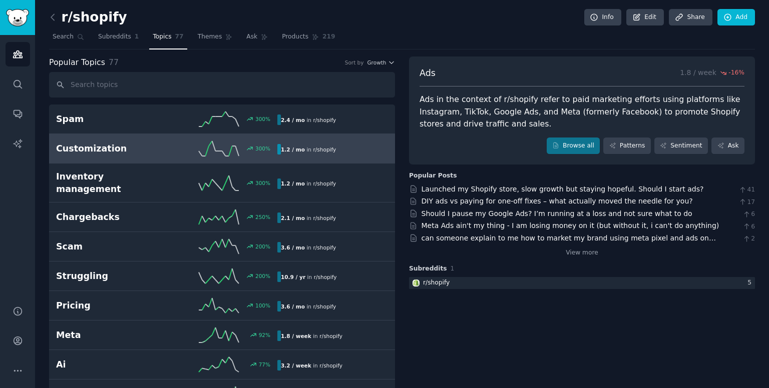
click at [133, 155] on link "Customization 300 % 1.2 / mo in r/ shopify" at bounding box center [222, 149] width 346 height 30
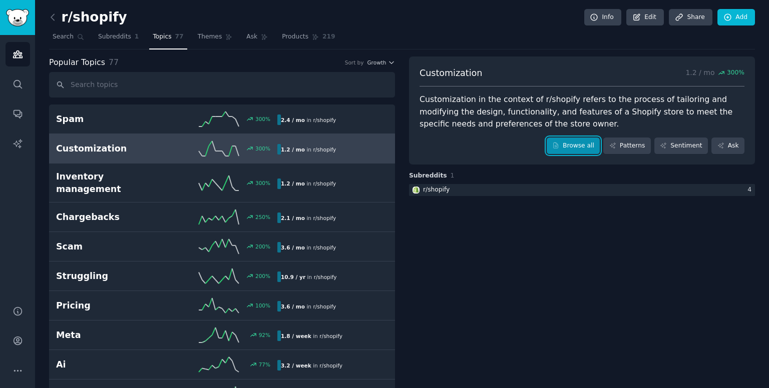
click at [573, 144] on link "Browse all" at bounding box center [574, 146] width 54 height 17
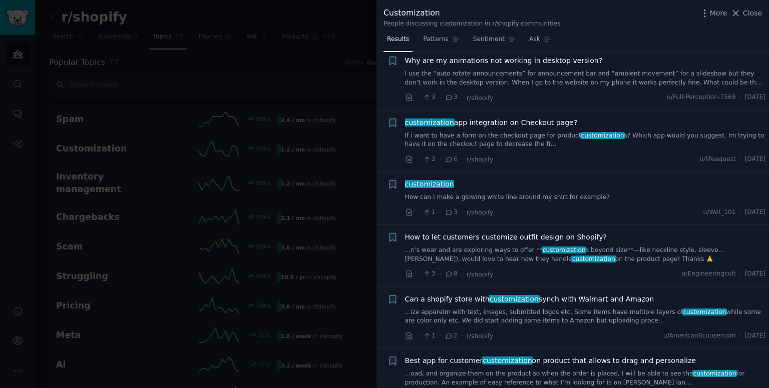
scroll to position [314, 0]
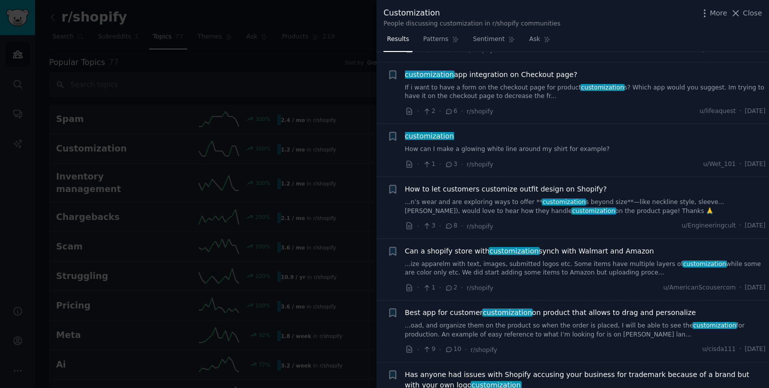
click at [240, 82] on div at bounding box center [384, 194] width 769 height 388
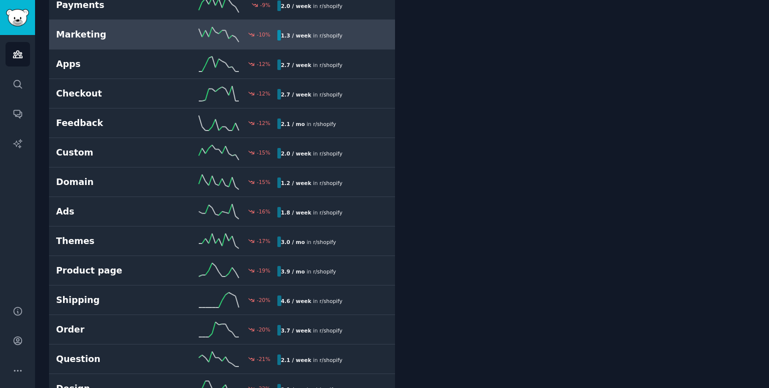
scroll to position [1660, 0]
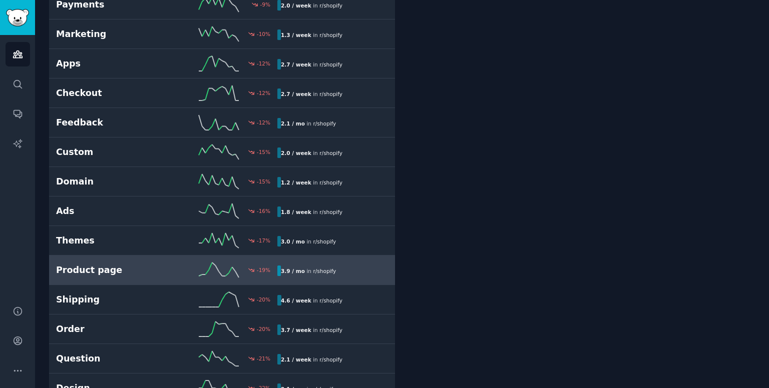
click at [86, 264] on h2 "Product page" at bounding box center [111, 270] width 111 height 13
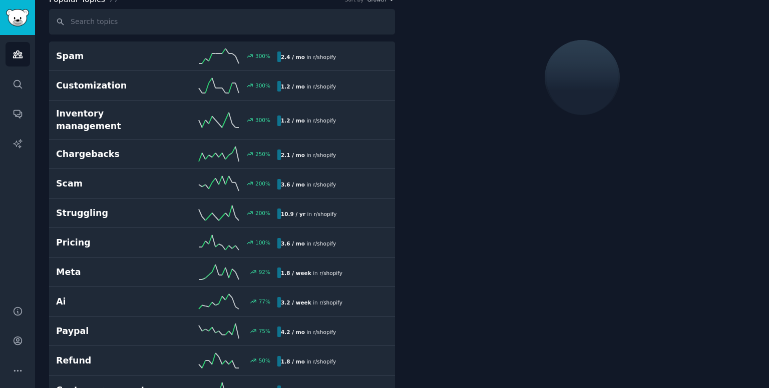
scroll to position [56, 0]
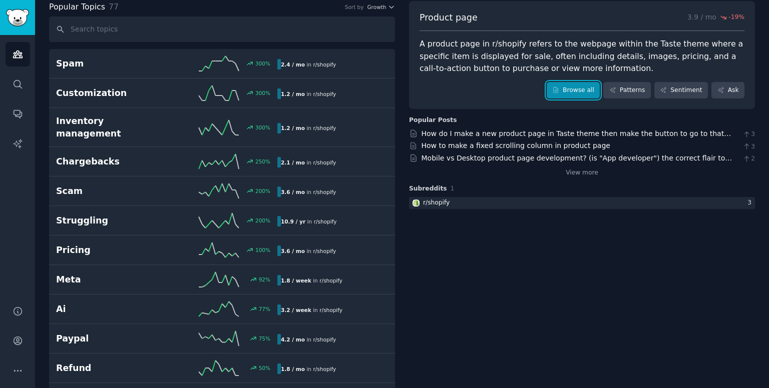
click at [575, 87] on link "Browse all" at bounding box center [574, 90] width 54 height 17
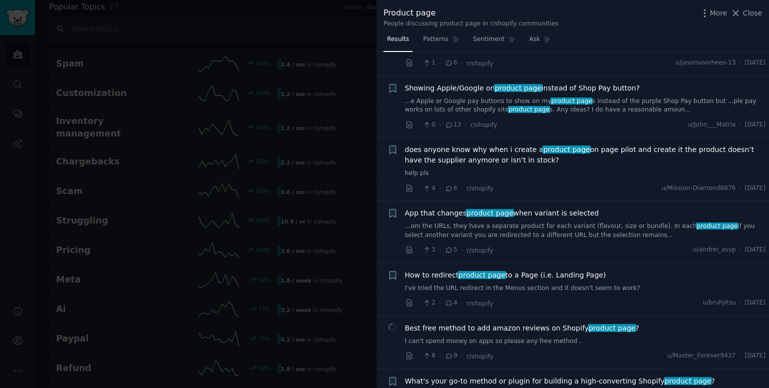
scroll to position [425, 0]
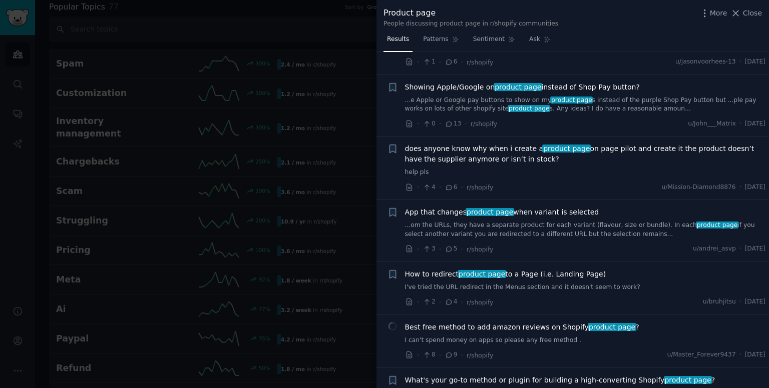
click at [338, 94] on div at bounding box center [384, 194] width 769 height 388
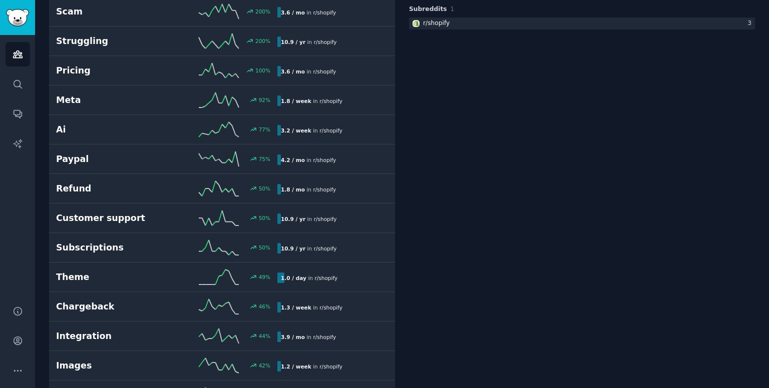
scroll to position [217, 0]
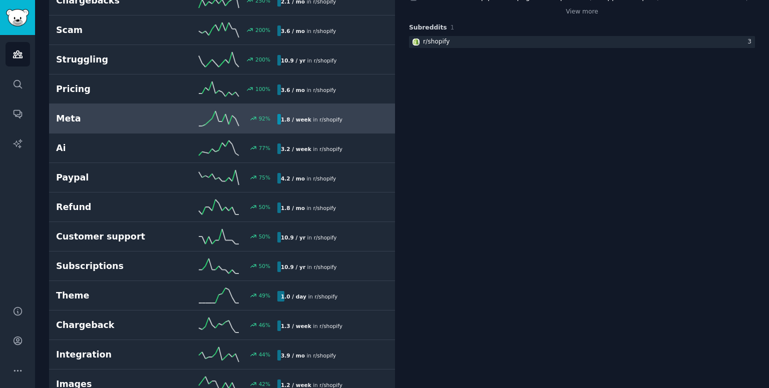
click at [156, 115] on link "Meta 92 % 1.8 / week in r/ shopify" at bounding box center [222, 119] width 346 height 30
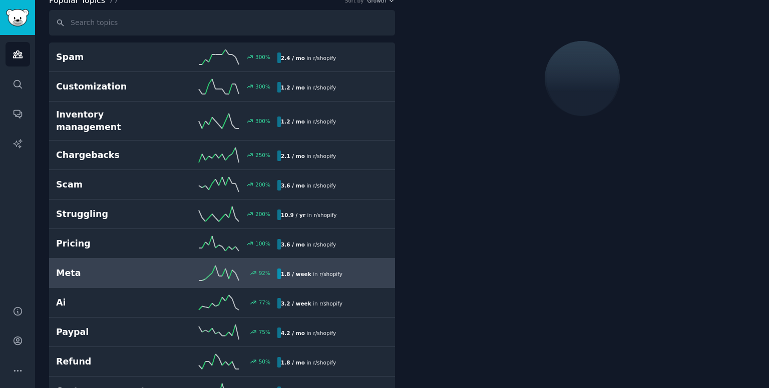
scroll to position [56, 0]
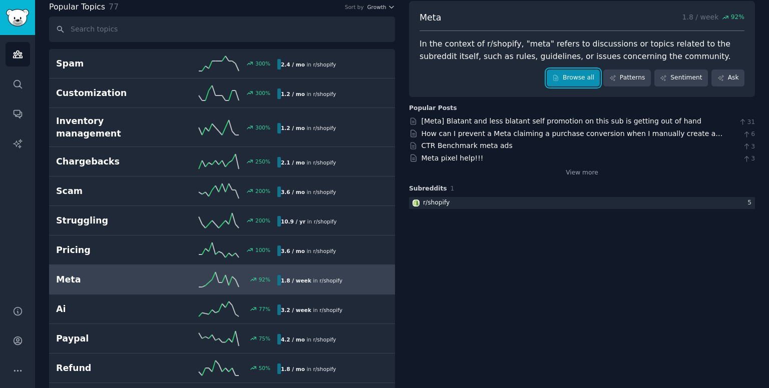
click at [580, 71] on link "Browse all" at bounding box center [574, 78] width 54 height 17
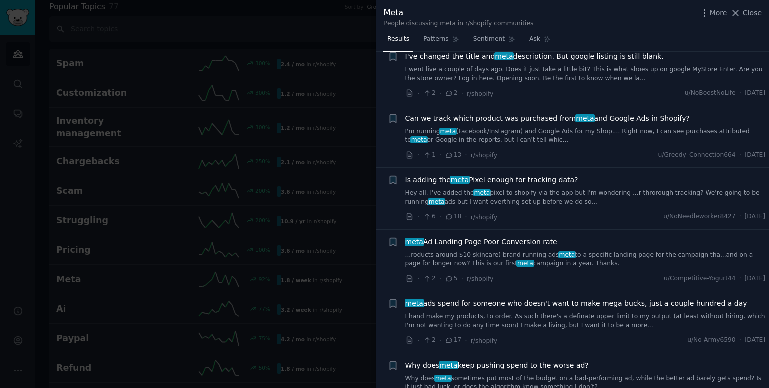
scroll to position [24, 0]
click at [264, 28] on div at bounding box center [384, 194] width 769 height 388
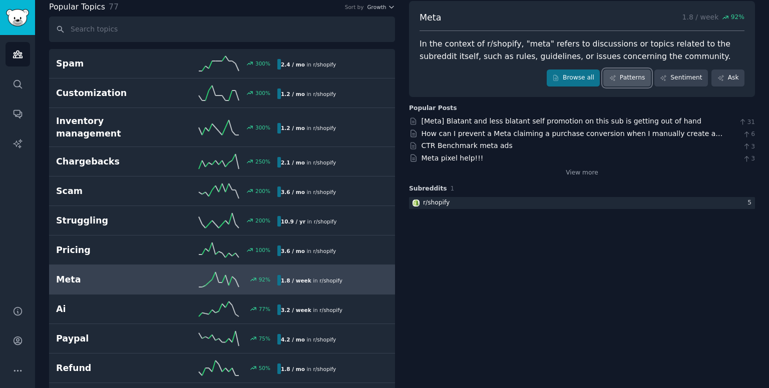
click at [643, 78] on link "Patterns" at bounding box center [626, 78] width 47 height 17
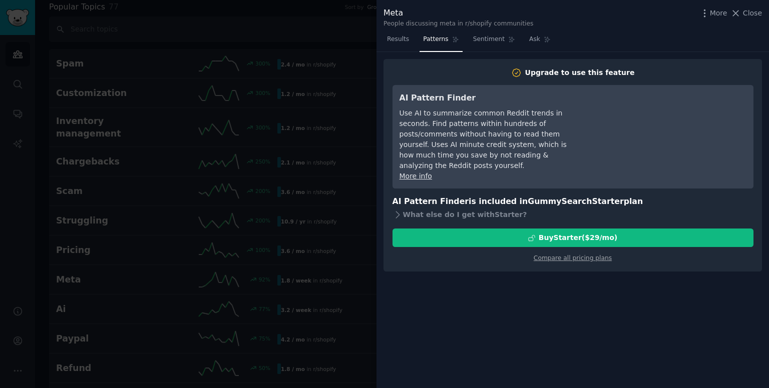
click at [330, 59] on div at bounding box center [384, 194] width 769 height 388
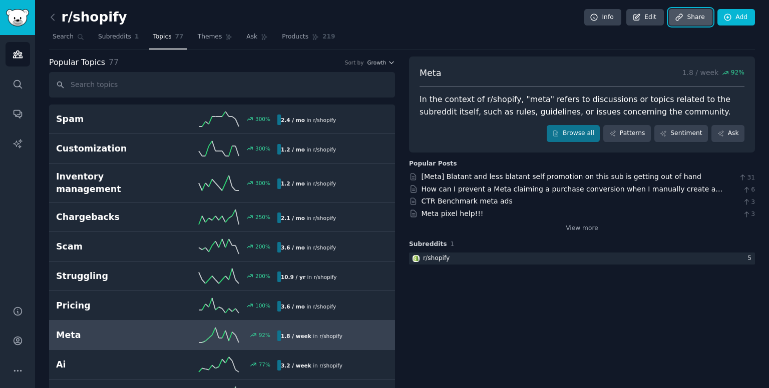
click at [679, 17] on icon at bounding box center [679, 17] width 9 height 9
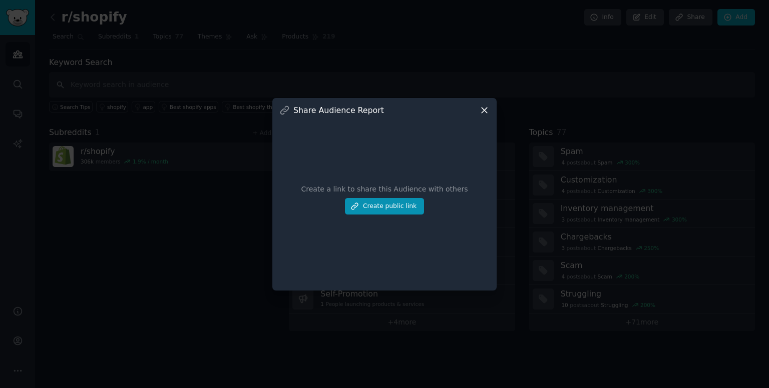
click at [485, 113] on icon at bounding box center [484, 110] width 11 height 11
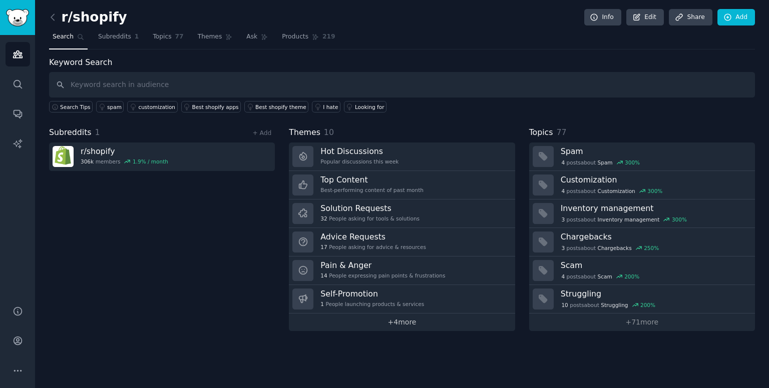
click at [382, 319] on link "+ 4 more" at bounding box center [402, 323] width 226 height 18
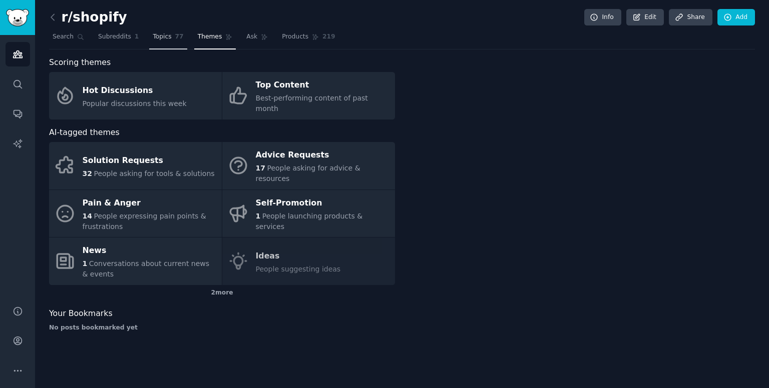
click at [158, 35] on span "Topics" at bounding box center [162, 37] width 19 height 9
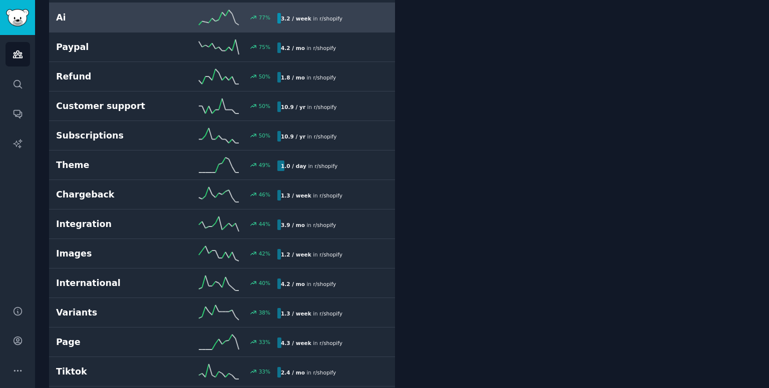
scroll to position [402, 0]
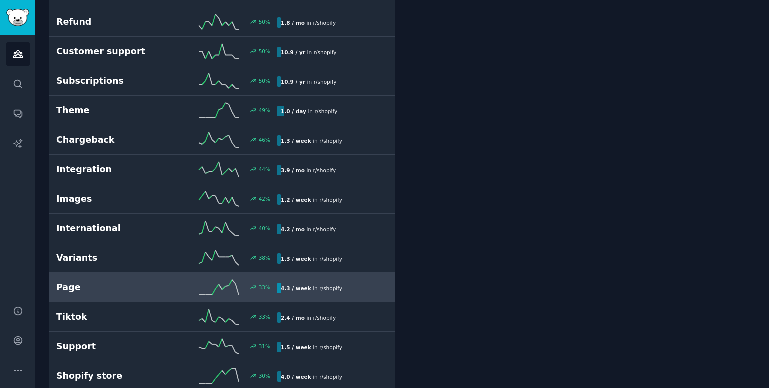
click at [119, 282] on h2 "Page" at bounding box center [111, 288] width 111 height 13
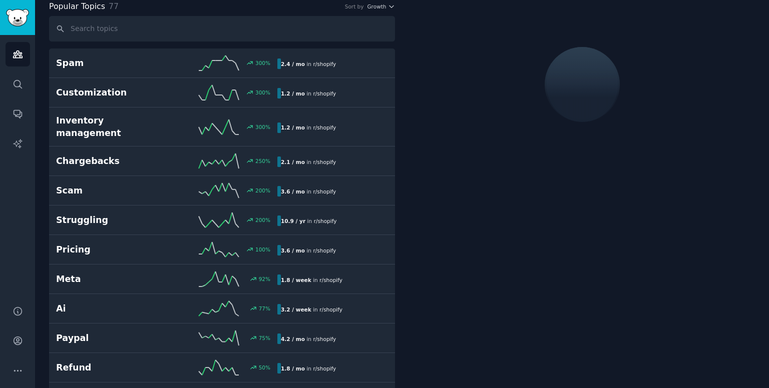
scroll to position [56, 0]
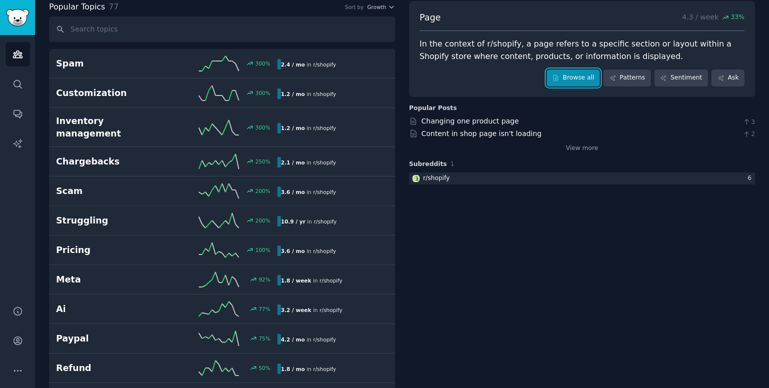
click at [591, 75] on link "Browse all" at bounding box center [574, 78] width 54 height 17
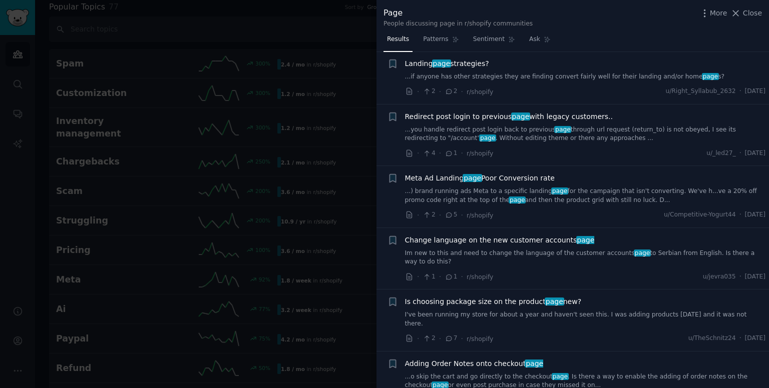
scroll to position [204, 0]
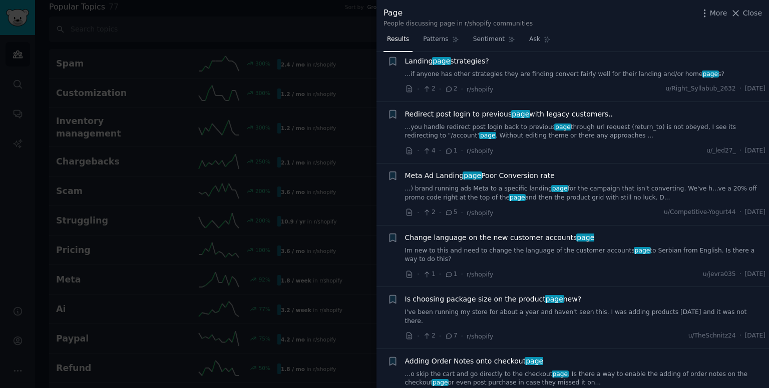
click at [490, 171] on span "Meta Ad Landing page Poor Conversion rate" at bounding box center [480, 176] width 150 height 11
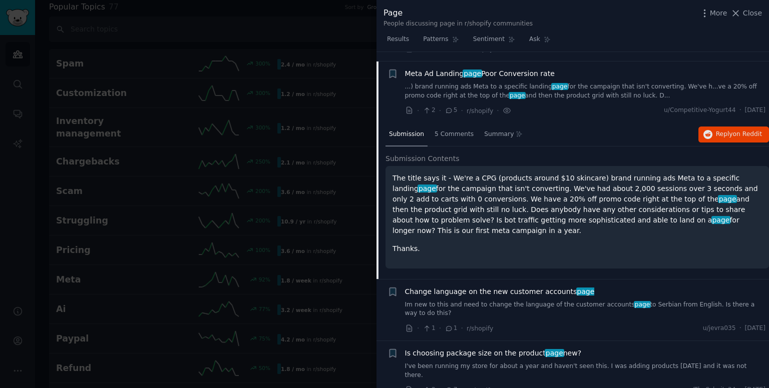
scroll to position [306, 0]
click at [555, 69] on div "Meta Ad Landing page Poor Conversion rate ...) brand running ads Meta to a spec…" at bounding box center [585, 85] width 361 height 32
click at [419, 41] on link "Patterns" at bounding box center [440, 42] width 43 height 21
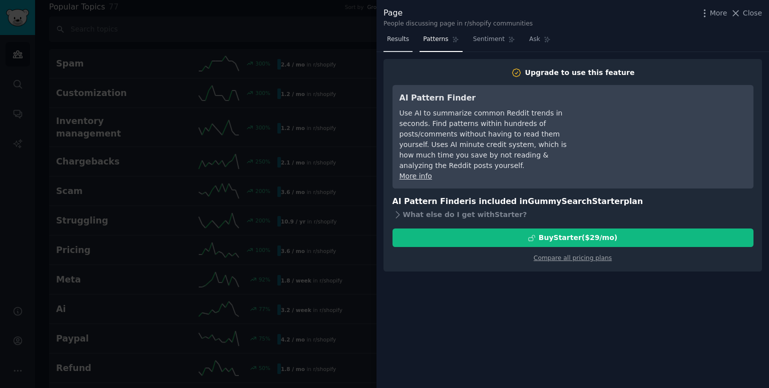
click at [398, 41] on span "Results" at bounding box center [398, 39] width 22 height 9
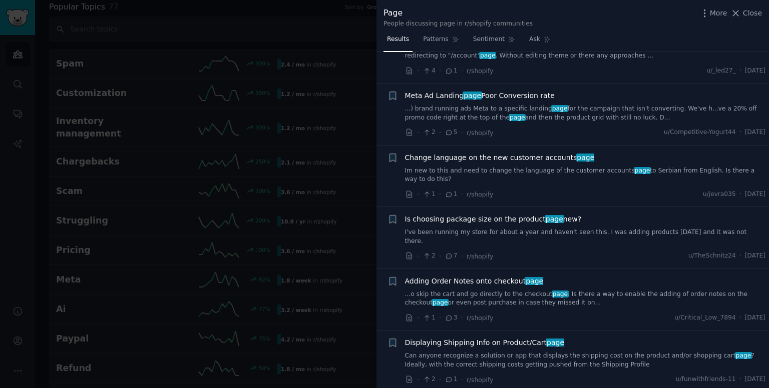
scroll to position [288, 0]
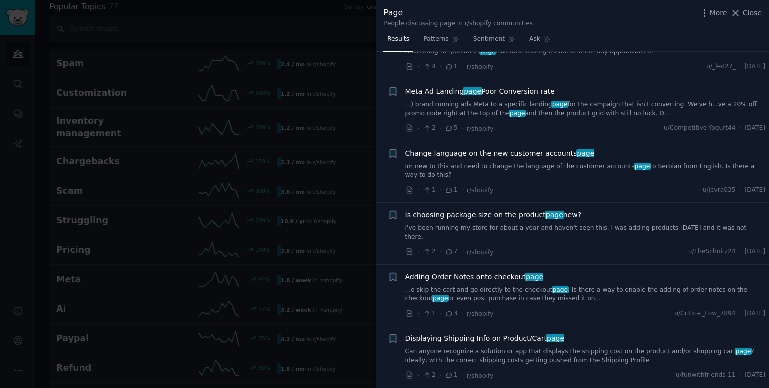
click at [353, 75] on div at bounding box center [384, 194] width 769 height 388
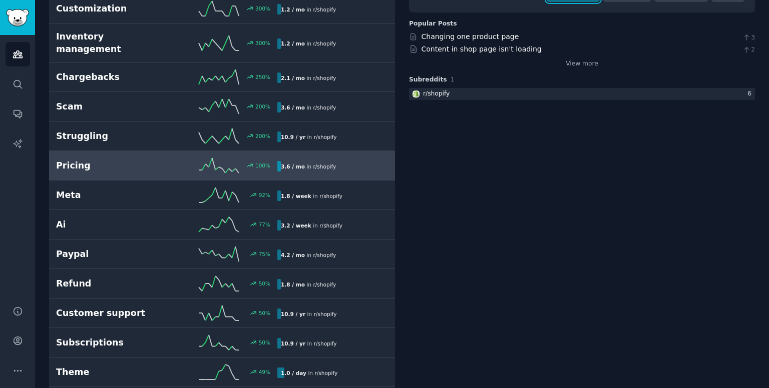
scroll to position [142, 0]
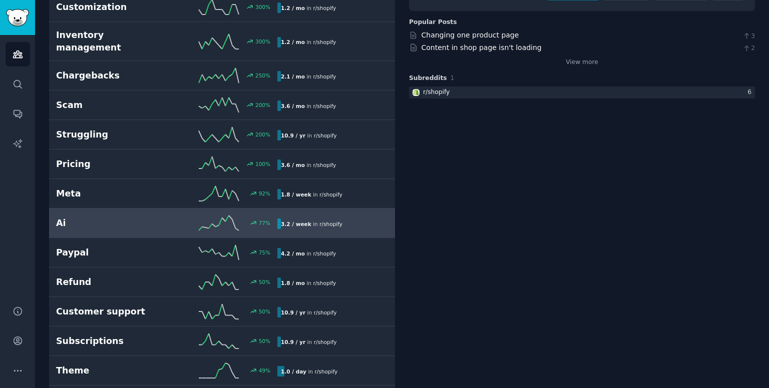
click at [149, 221] on link "Ai 77 % 3.2 / week in r/ shopify" at bounding box center [222, 224] width 346 height 30
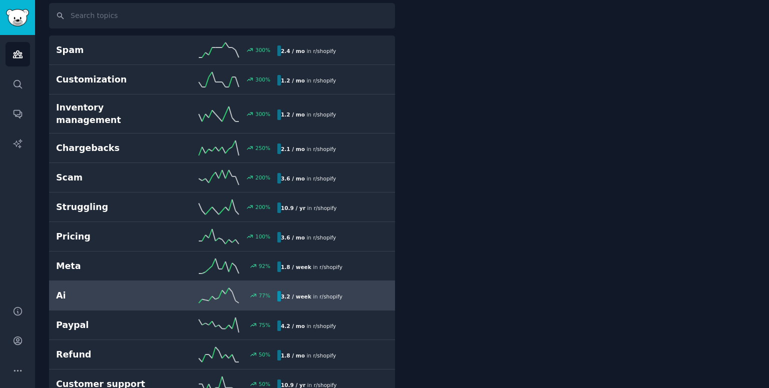
scroll to position [56, 0]
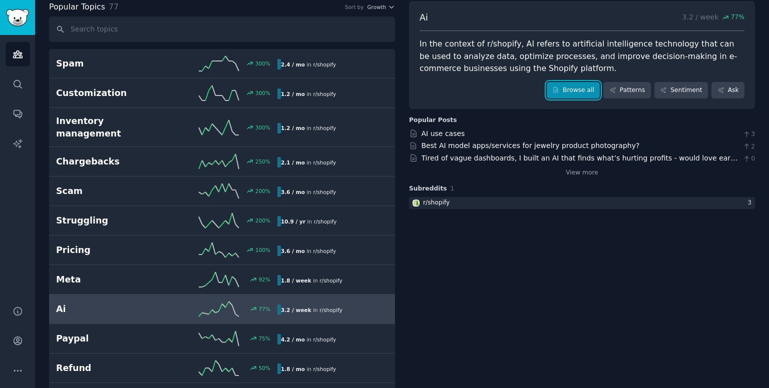
click at [573, 89] on link "Browse all" at bounding box center [574, 90] width 54 height 17
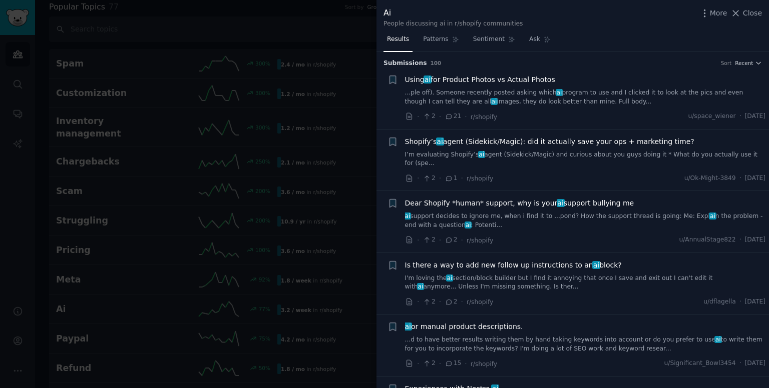
click at [358, 24] on div at bounding box center [384, 194] width 769 height 388
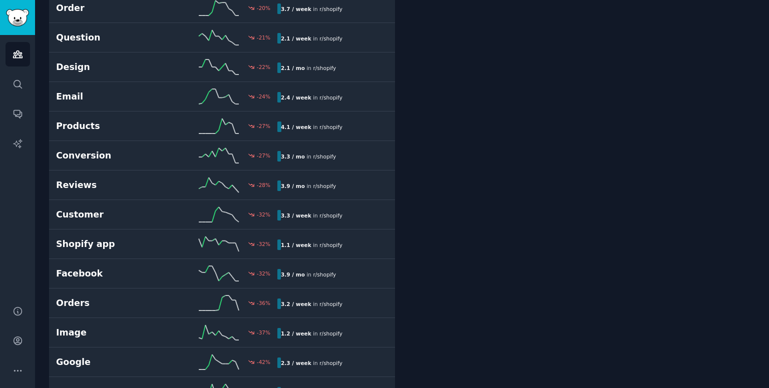
scroll to position [1996, 0]
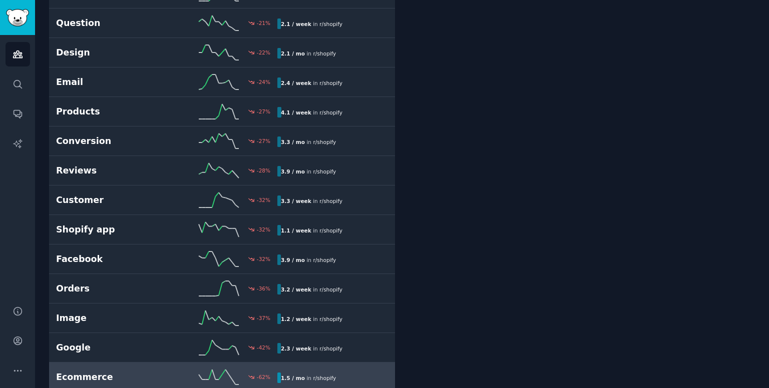
click at [103, 371] on h2 "Ecommerce" at bounding box center [111, 377] width 111 height 13
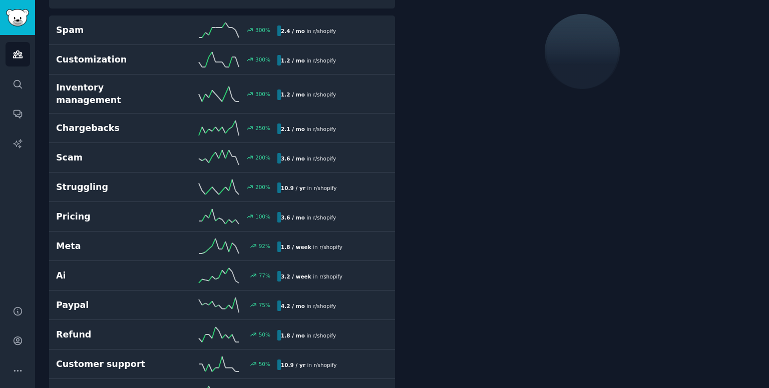
scroll to position [56, 0]
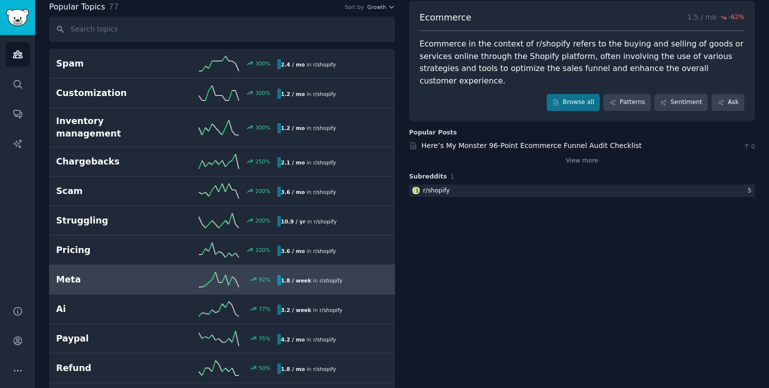
click at [95, 274] on h2 "Meta" at bounding box center [111, 280] width 111 height 13
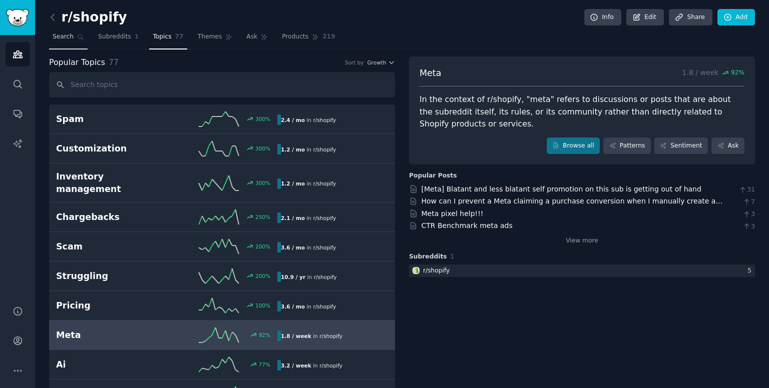
click at [73, 36] on link "Search" at bounding box center [68, 39] width 39 height 21
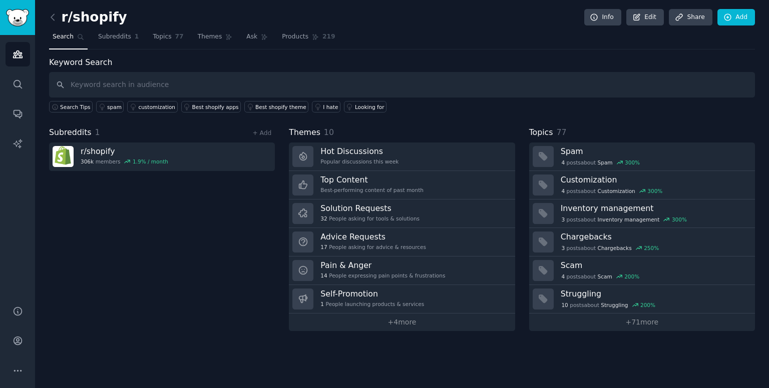
click at [112, 87] on input "text" at bounding box center [402, 85] width 706 height 26
type input "ad to landing"
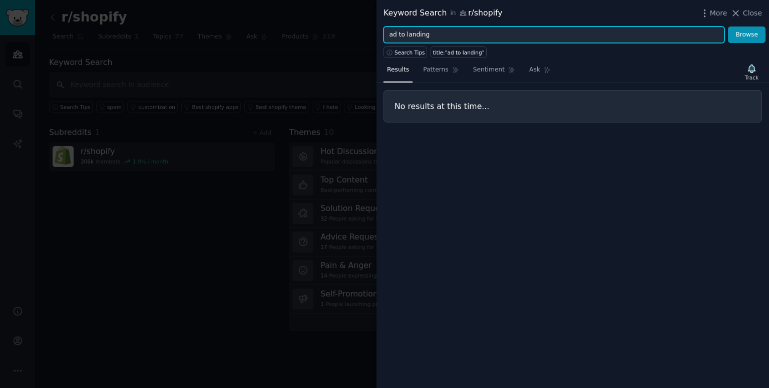
click at [437, 37] on input "ad to landing" at bounding box center [553, 35] width 341 height 17
click at [728, 27] on button "Browse" at bounding box center [747, 35] width 38 height 17
drag, startPoint x: 451, startPoint y: 34, endPoint x: 308, endPoint y: 41, distance: 142.8
click at [308, 41] on div "Keyword Search in r/shopify More Close ad to landing page Browse Search Tips ti…" at bounding box center [384, 194] width 769 height 388
paste input "mismatch"
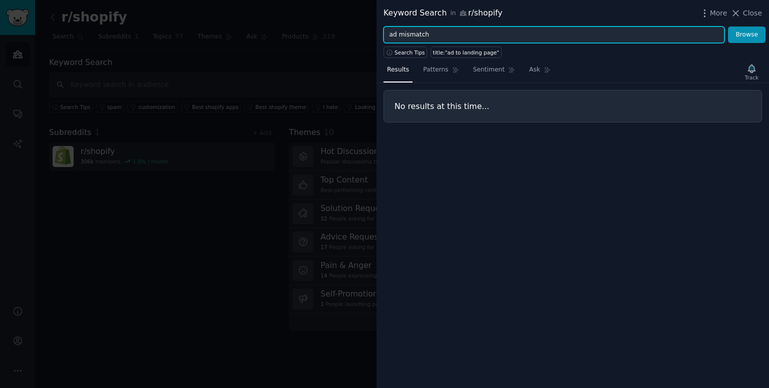
click at [728, 27] on button "Browse" at bounding box center [747, 35] width 38 height 17
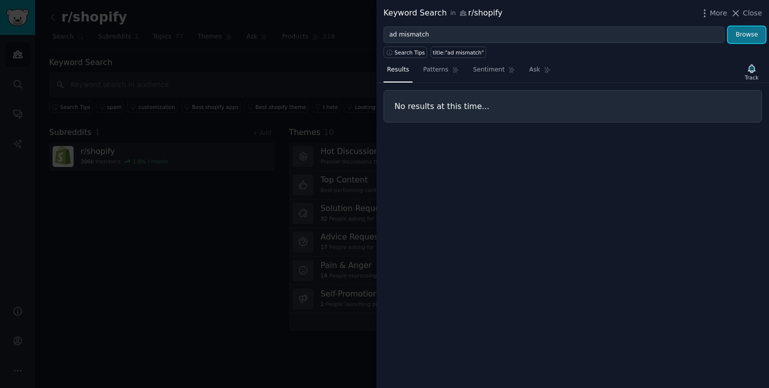
click at [743, 35] on button "Browse" at bounding box center [747, 35] width 38 height 17
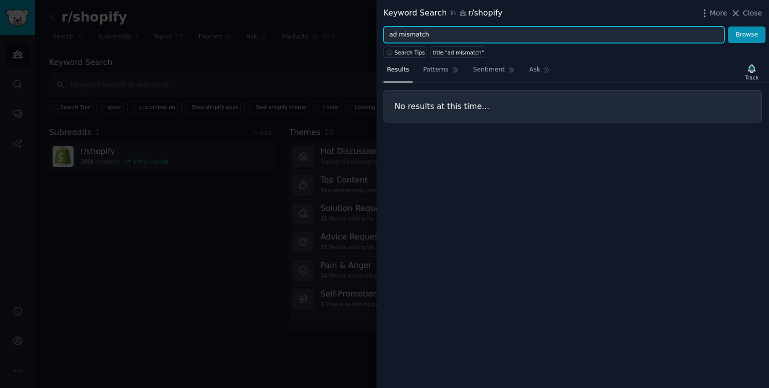
drag, startPoint x: 442, startPoint y: 35, endPoint x: 337, endPoint y: 31, distance: 104.7
click at [337, 31] on div "Keyword Search in r/shopify More Close ad mismatch Browse Search Tips title:"ad…" at bounding box center [384, 194] width 769 height 388
paste input "nding page problem"
click at [390, 34] on input "anding page problem" at bounding box center [553, 35] width 341 height 17
type input "landing page problem"
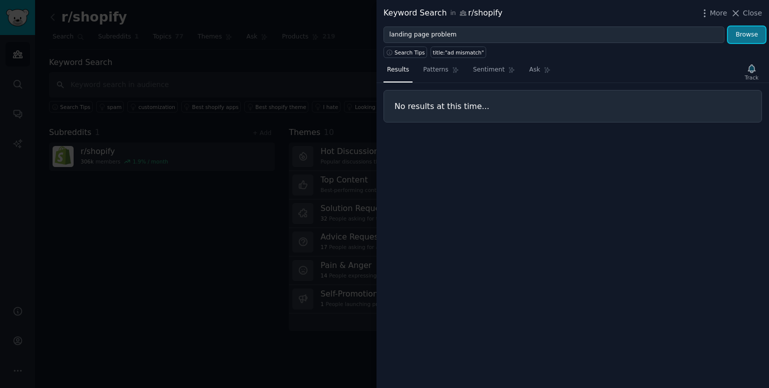
click at [761, 38] on button "Browse" at bounding box center [747, 35] width 38 height 17
click at [324, 53] on div at bounding box center [384, 194] width 769 height 388
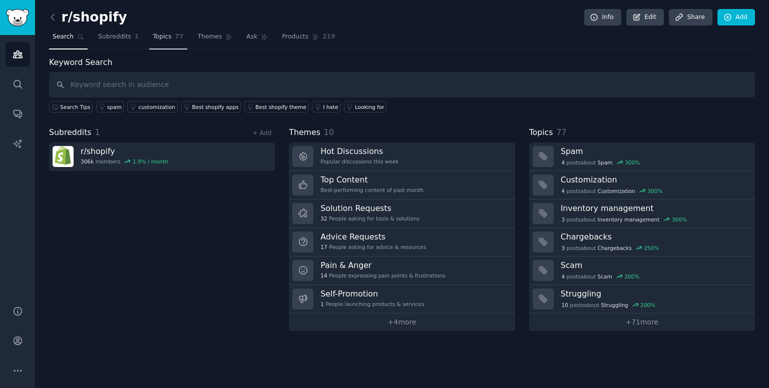
click at [162, 35] on span "Topics" at bounding box center [162, 37] width 19 height 9
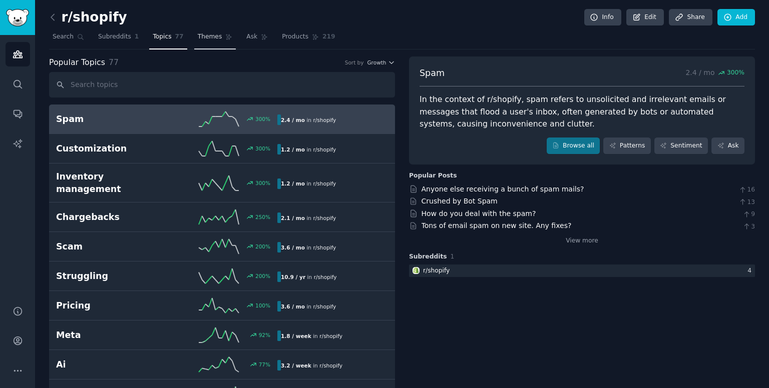
click at [202, 39] on span "Themes" at bounding box center [210, 37] width 25 height 9
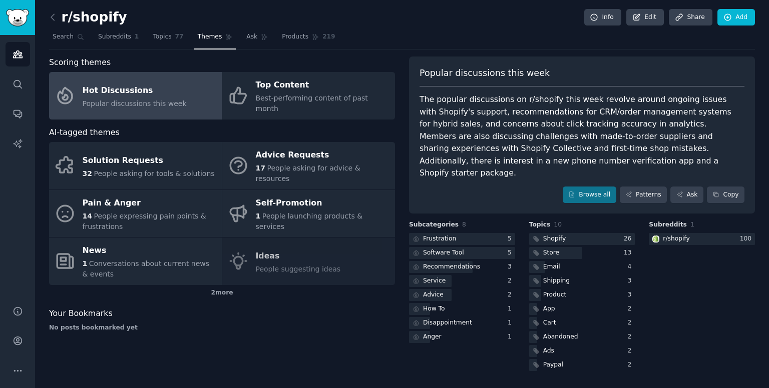
click at [156, 85] on div "Hot Discussions" at bounding box center [135, 91] width 104 height 16
click at [575, 191] on icon at bounding box center [571, 194] width 7 height 7
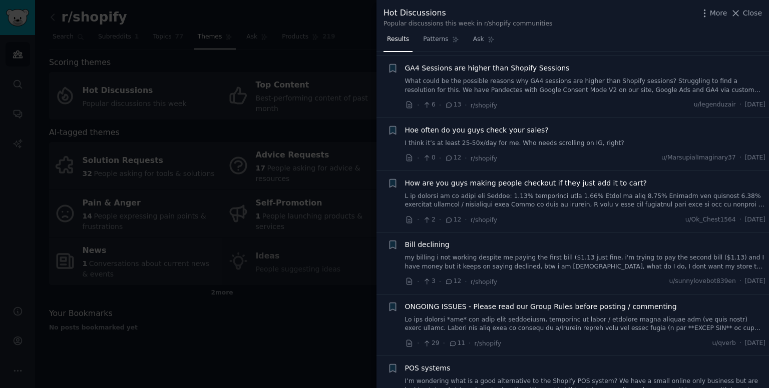
scroll to position [1281, 0]
click at [298, 312] on div at bounding box center [384, 194] width 769 height 388
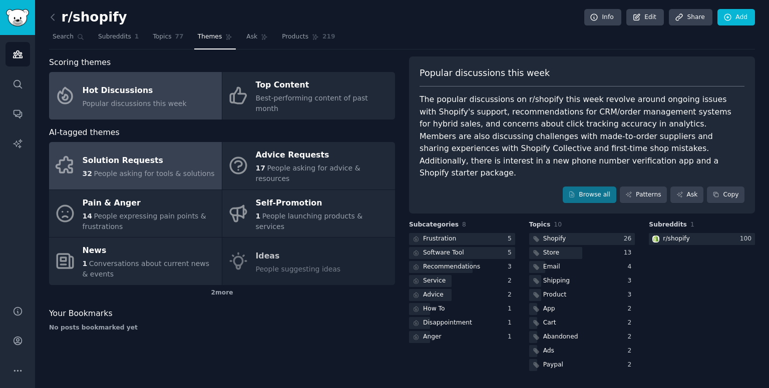
click at [167, 170] on span "People asking for tools & solutions" at bounding box center [154, 174] width 121 height 8
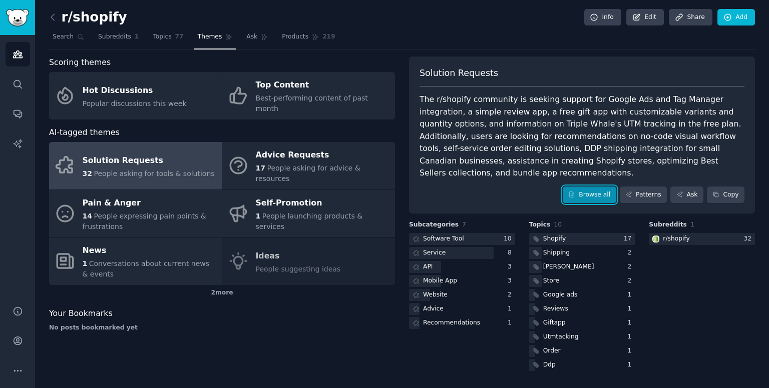
click at [575, 191] on icon at bounding box center [571, 194] width 7 height 7
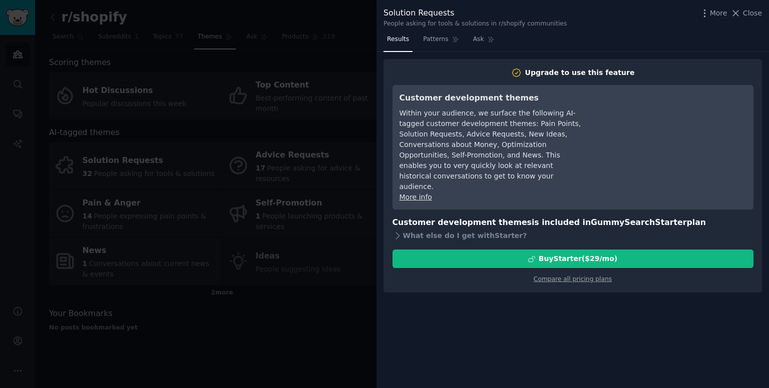
click at [338, 83] on div at bounding box center [384, 194] width 769 height 388
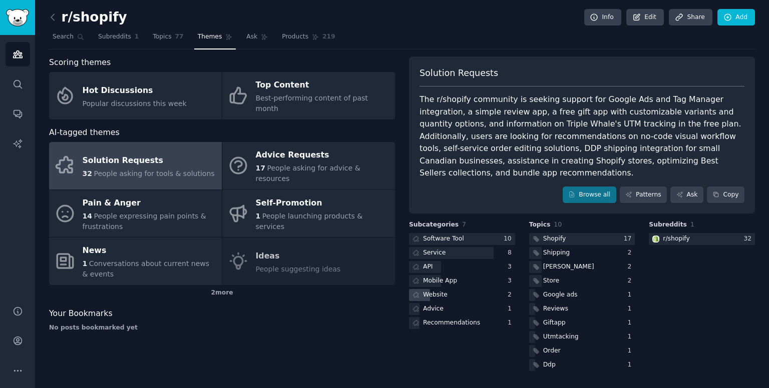
click at [425, 291] on div "Website" at bounding box center [435, 295] width 25 height 9
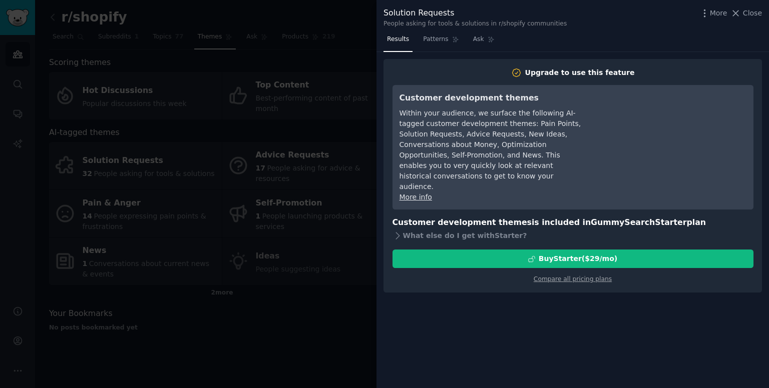
click at [344, 151] on div at bounding box center [384, 194] width 769 height 388
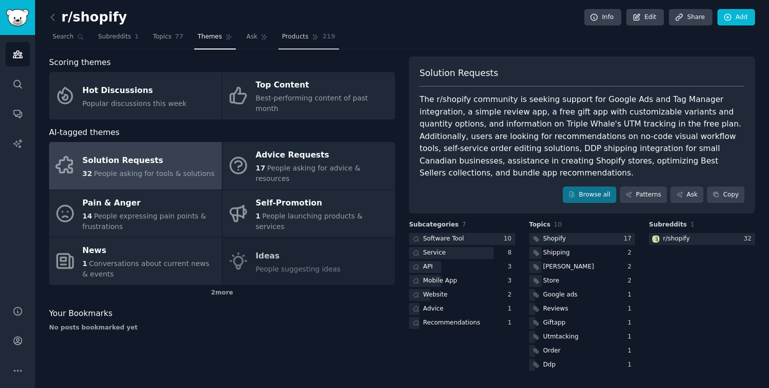
click at [291, 42] on link "Products 219" at bounding box center [308, 39] width 60 height 21
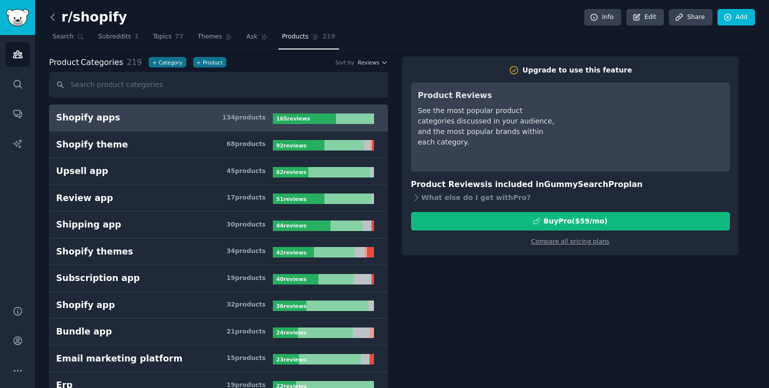
click at [53, 20] on icon at bounding box center [53, 17] width 11 height 11
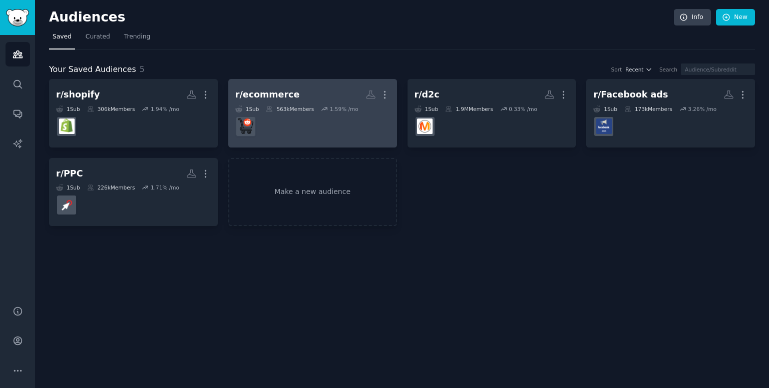
click at [282, 108] on div "563k Members" at bounding box center [290, 109] width 48 height 7
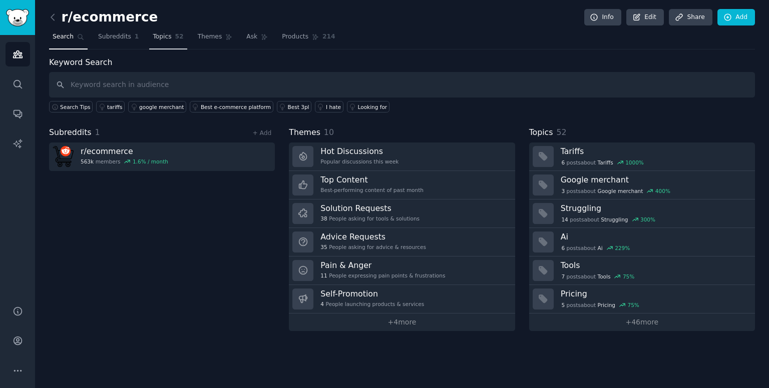
click at [153, 39] on span "Topics" at bounding box center [162, 37] width 19 height 9
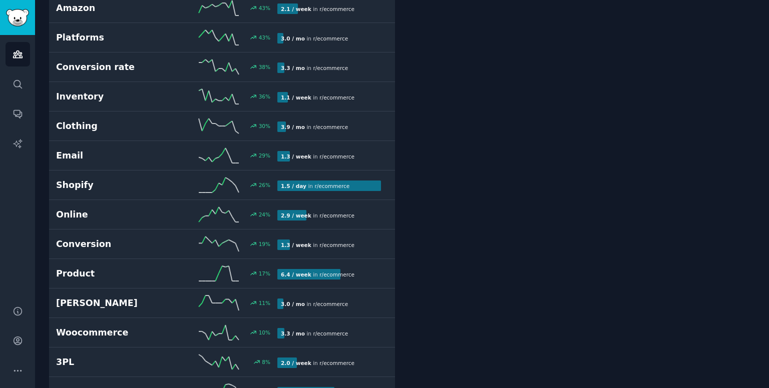
scroll to position [322, 0]
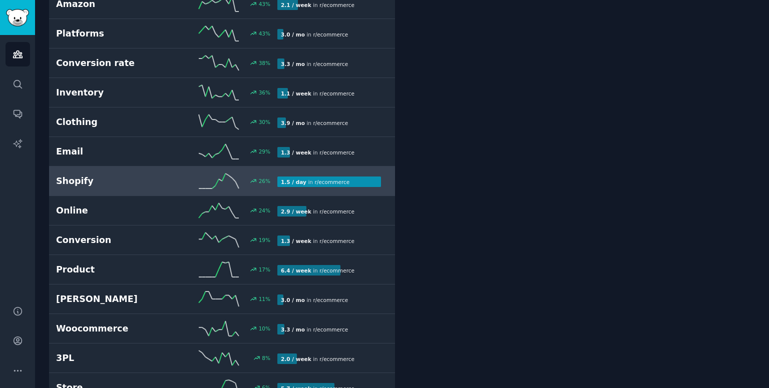
click at [102, 179] on h2 "Shopify" at bounding box center [111, 181] width 111 height 13
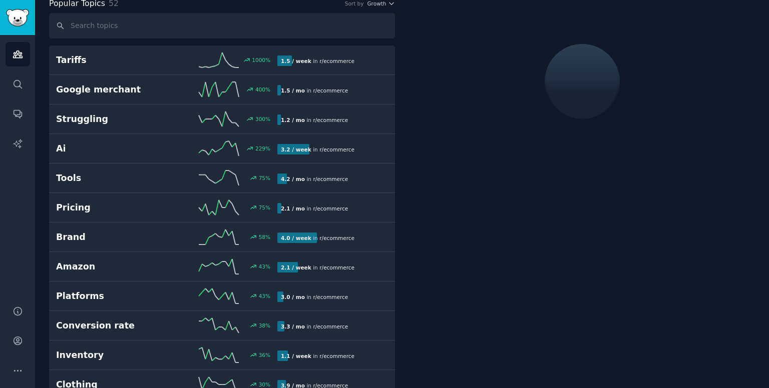
scroll to position [56, 0]
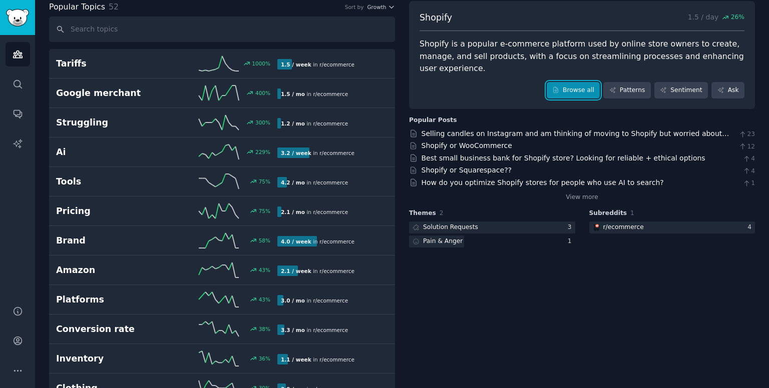
click at [569, 82] on link "Browse all" at bounding box center [574, 90] width 54 height 17
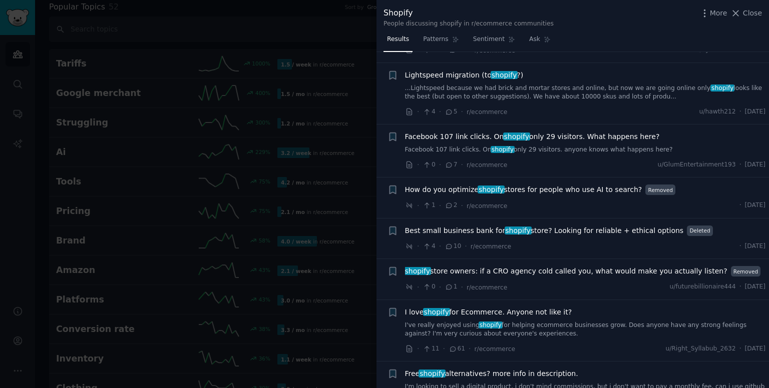
scroll to position [192, 0]
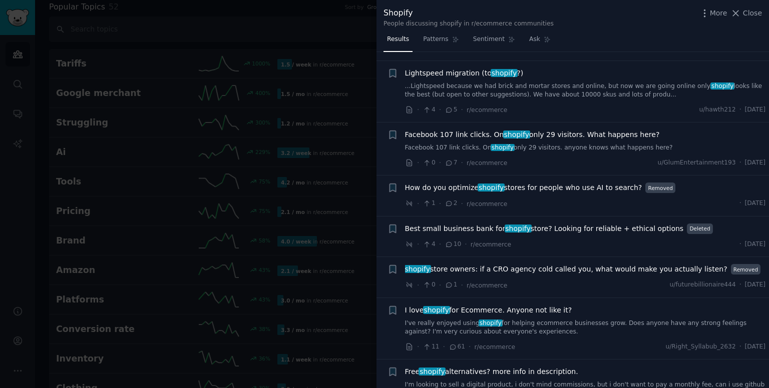
click at [347, 183] on div at bounding box center [384, 194] width 769 height 388
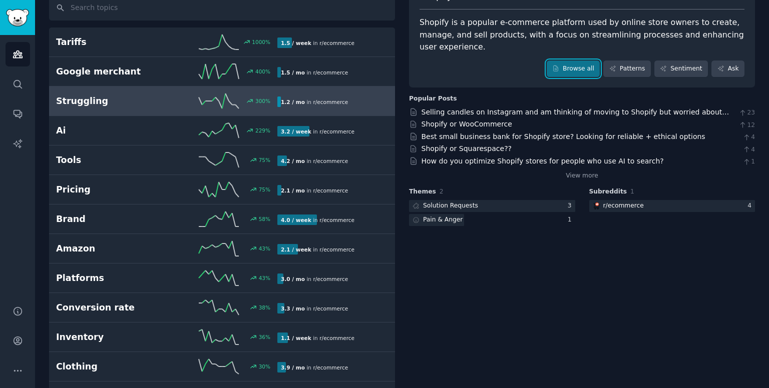
scroll to position [78, 0]
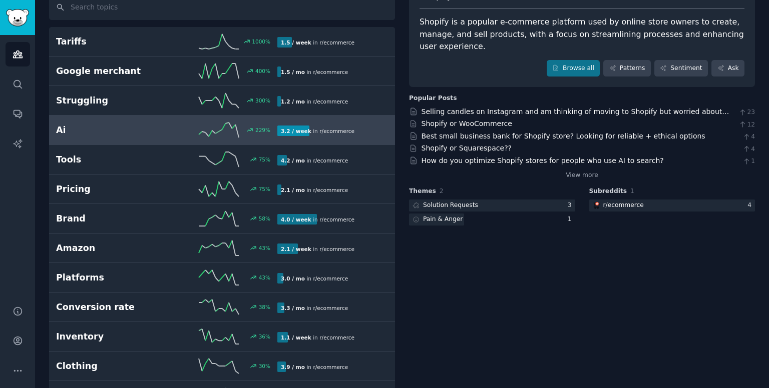
click at [145, 129] on h2 "Ai" at bounding box center [111, 130] width 111 height 13
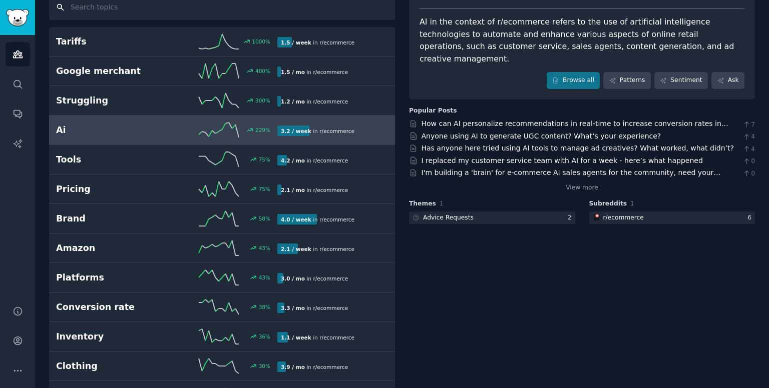
click at [236, 13] on input "text" at bounding box center [222, 7] width 346 height 26
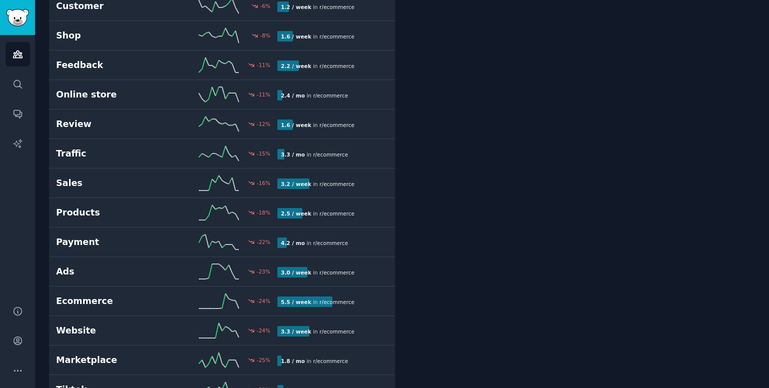
scroll to position [1071, 0]
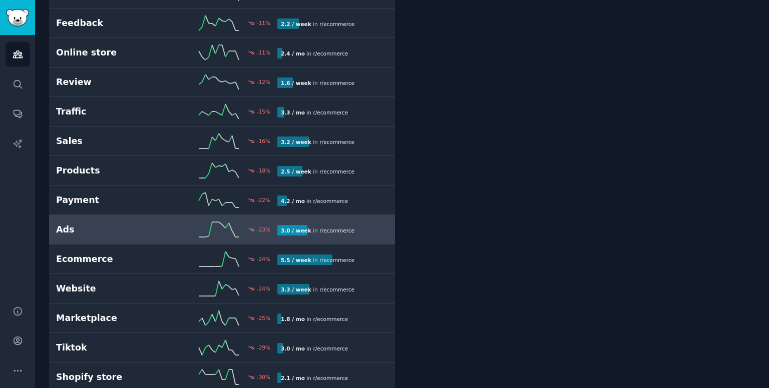
click at [128, 224] on h2 "Ads" at bounding box center [111, 230] width 111 height 13
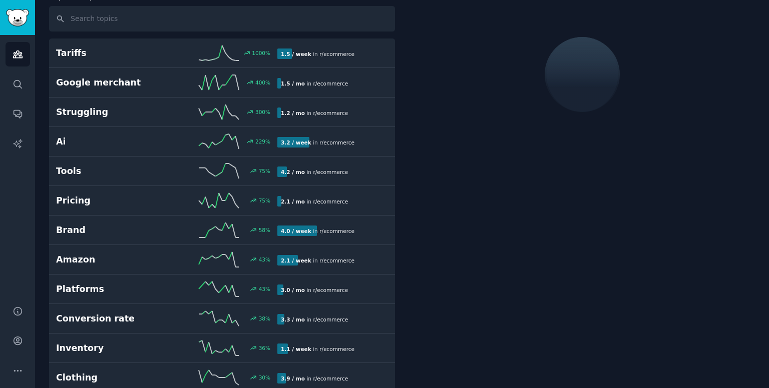
scroll to position [56, 0]
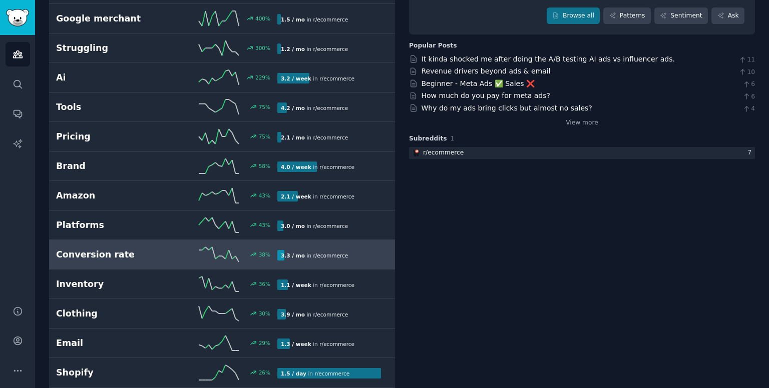
click at [152, 247] on div "Conversion rate 38 % 3.3 / mo in r/ ecommerce" at bounding box center [222, 254] width 332 height 15
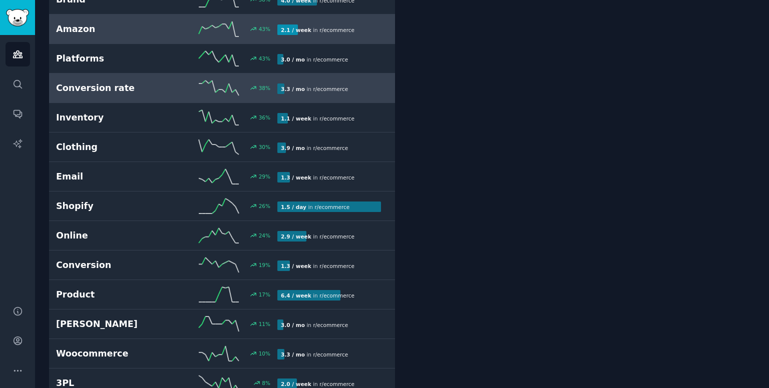
scroll to position [296, 0]
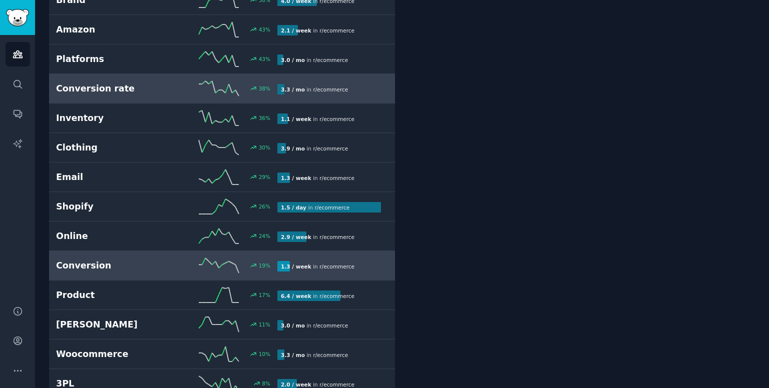
click at [135, 264] on h2 "Conversion" at bounding box center [111, 266] width 111 height 13
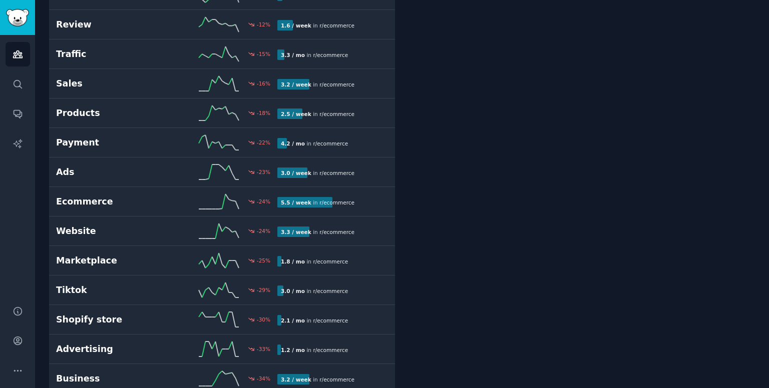
scroll to position [1136, 0]
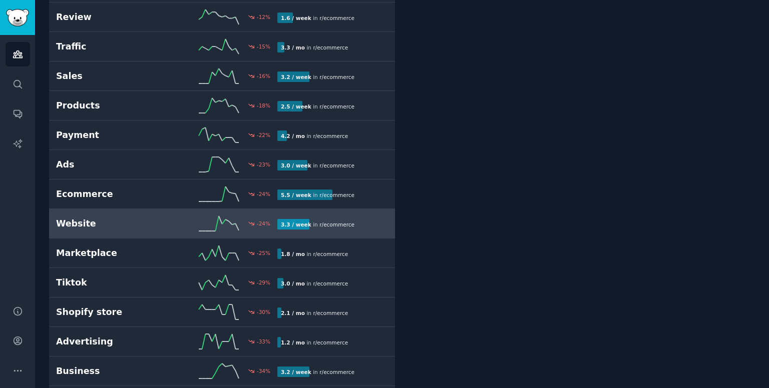
click at [129, 223] on h2 "Website" at bounding box center [111, 224] width 111 height 13
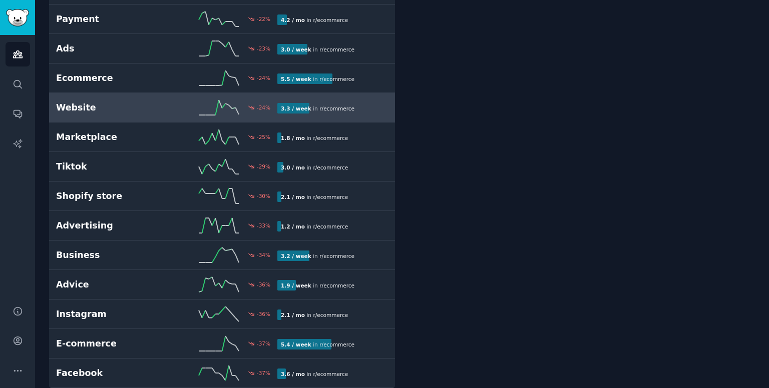
scroll to position [1260, 0]
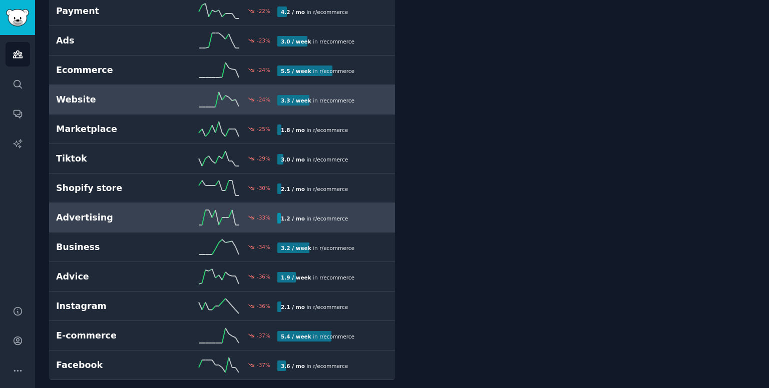
click at [160, 212] on h2 "Advertising" at bounding box center [111, 218] width 111 height 13
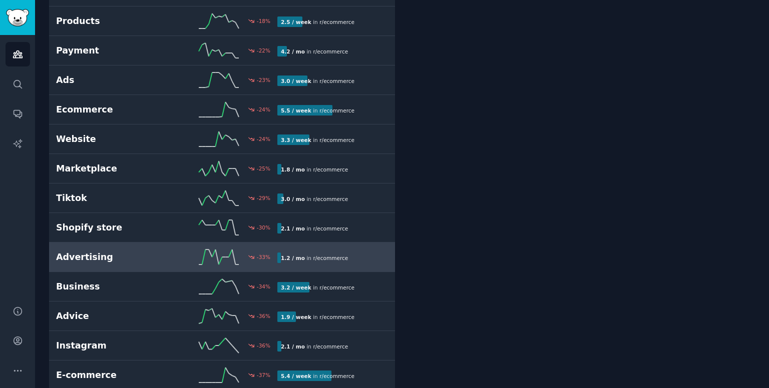
scroll to position [1260, 0]
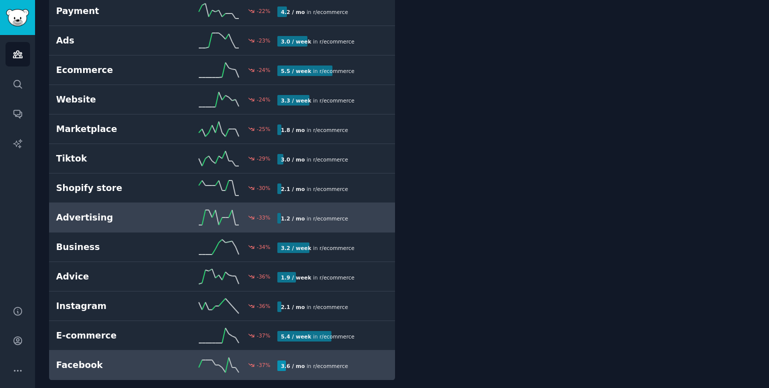
click at [165, 361] on h2 "Facebook" at bounding box center [111, 365] width 111 height 13
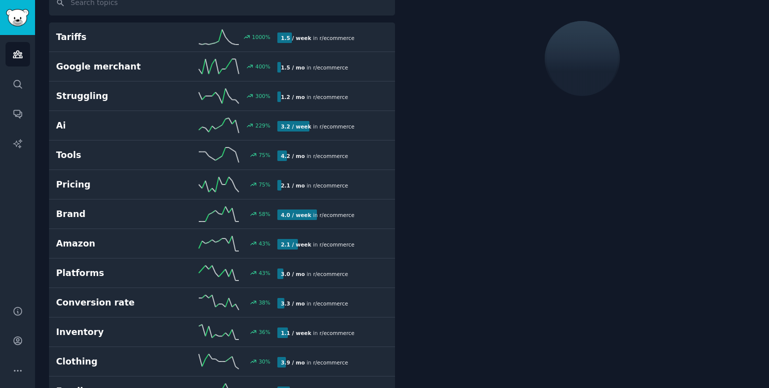
scroll to position [56, 0]
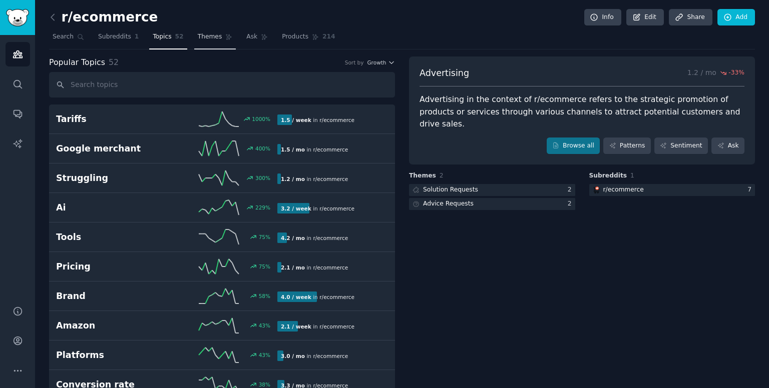
click at [198, 34] on span "Themes" at bounding box center [210, 37] width 25 height 9
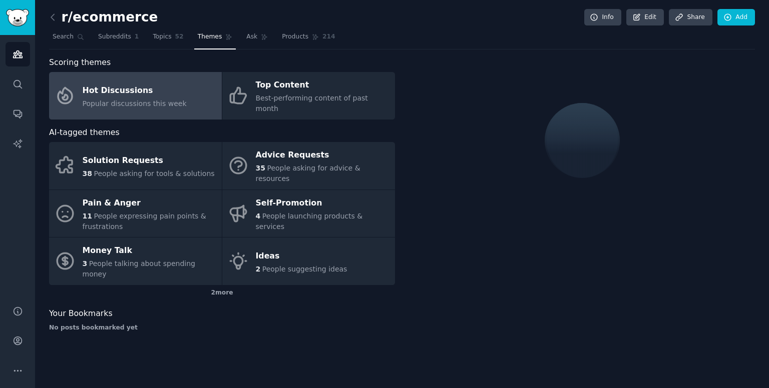
click at [173, 92] on div "Hot Discussions" at bounding box center [135, 91] width 104 height 16
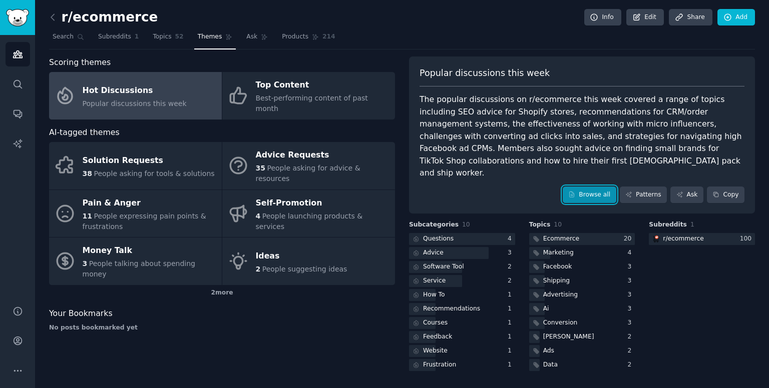
click at [597, 187] on link "Browse all" at bounding box center [590, 195] width 54 height 17
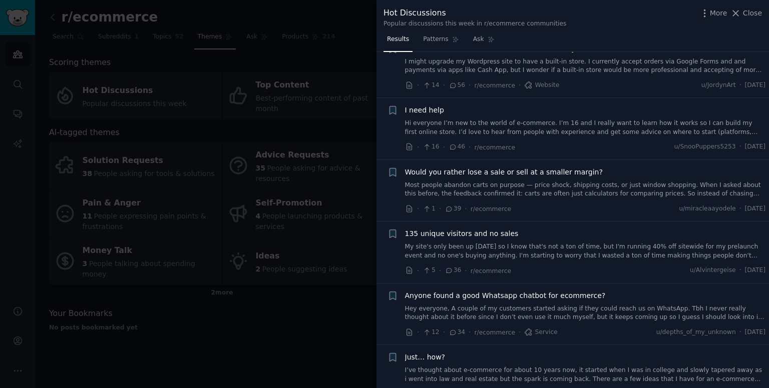
scroll to position [94, 0]
click at [329, 305] on div at bounding box center [384, 194] width 769 height 388
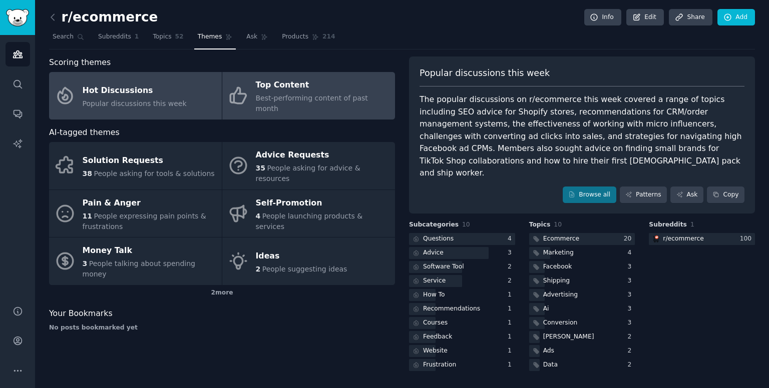
click at [310, 86] on div "Top Content" at bounding box center [323, 86] width 134 height 16
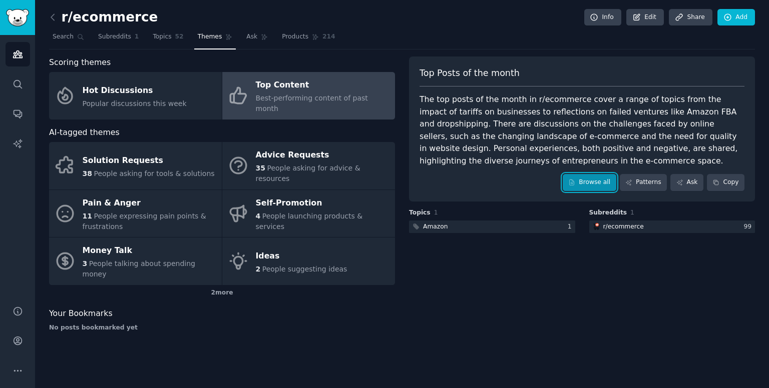
click at [583, 178] on link "Browse all" at bounding box center [590, 182] width 54 height 17
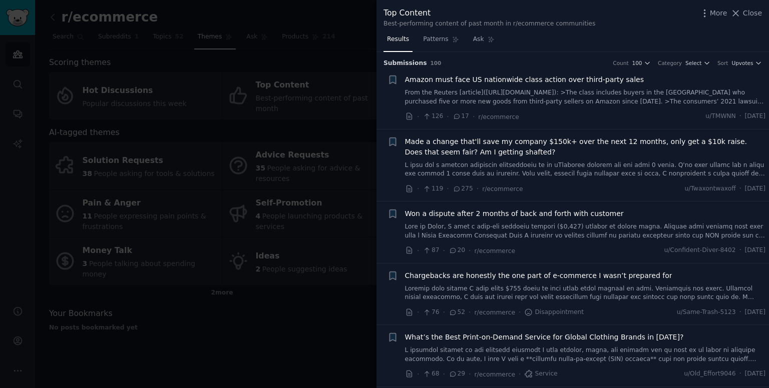
click at [330, 318] on div at bounding box center [384, 194] width 769 height 388
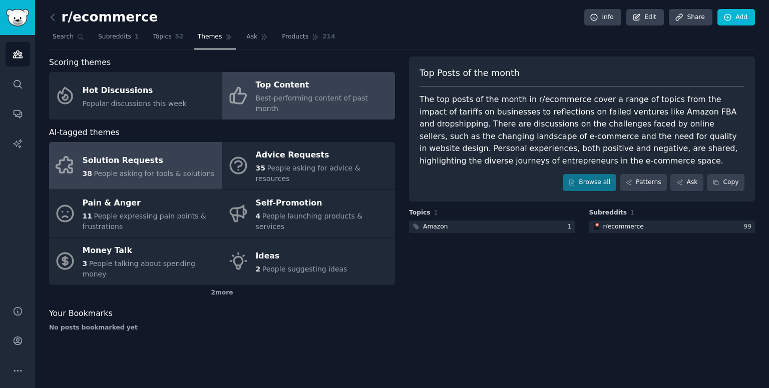
click at [139, 170] on span "People asking for tools & solutions" at bounding box center [154, 174] width 121 height 8
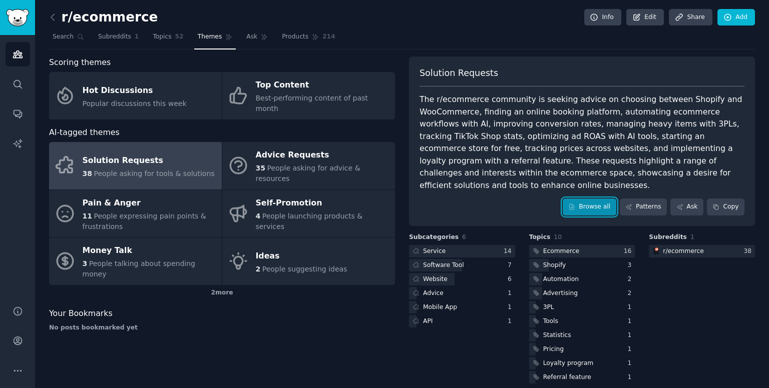
click at [593, 199] on link "Browse all" at bounding box center [590, 207] width 54 height 17
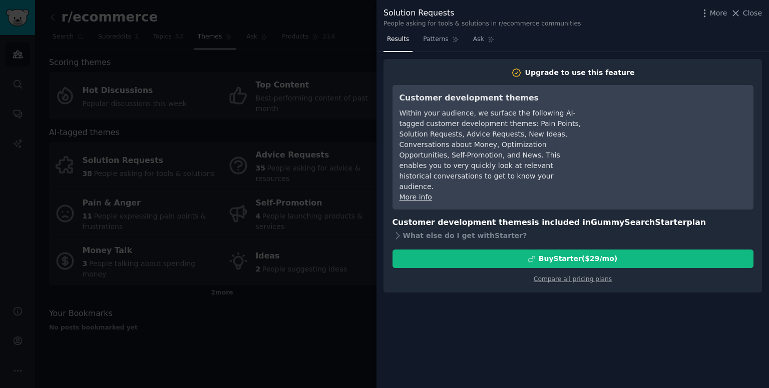
click at [357, 310] on div at bounding box center [384, 194] width 769 height 388
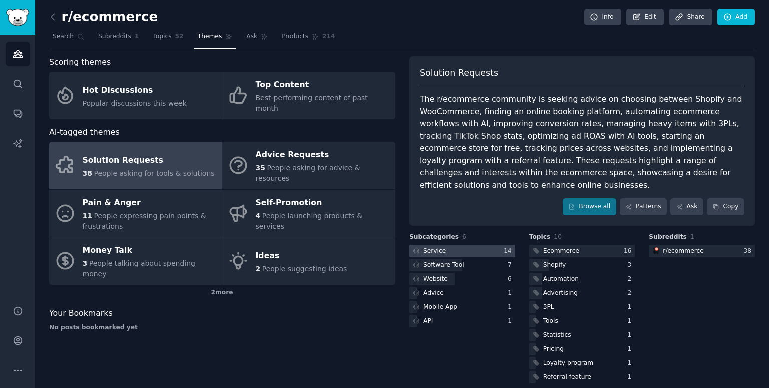
click at [463, 245] on div at bounding box center [462, 251] width 106 height 13
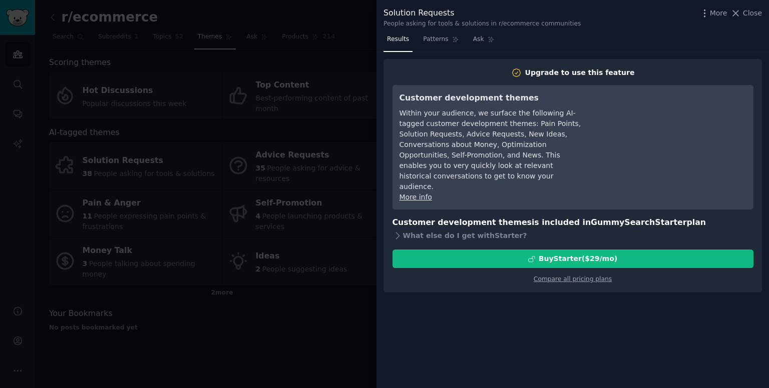
click at [332, 300] on div at bounding box center [384, 194] width 769 height 388
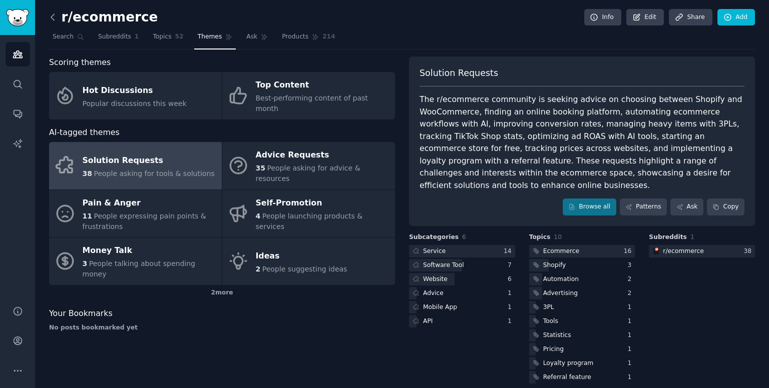
click at [54, 16] on icon at bounding box center [53, 17] width 11 height 11
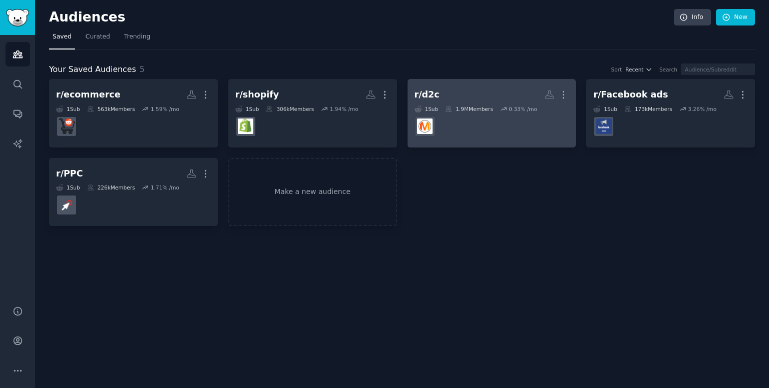
click at [479, 80] on link "r/d2c More 1 Sub 1.9M Members 0.33 % /mo" at bounding box center [491, 113] width 169 height 69
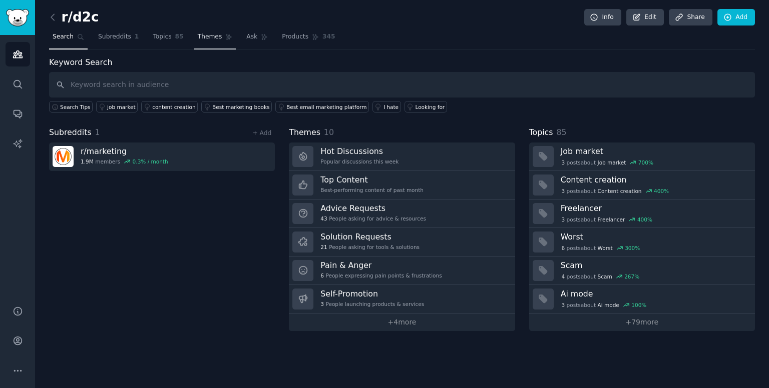
click at [200, 35] on span "Themes" at bounding box center [210, 37] width 25 height 9
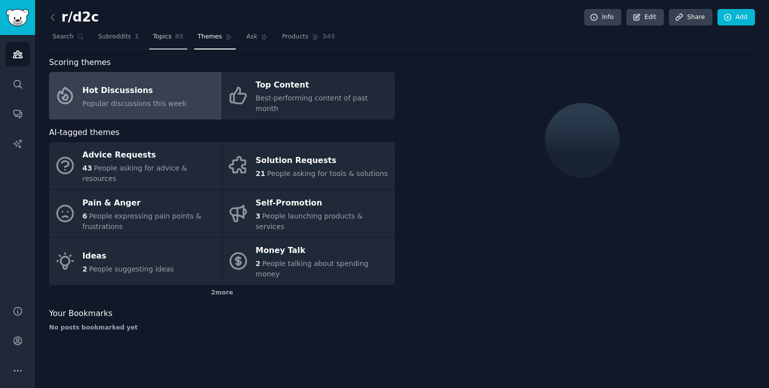
click at [159, 34] on span "Topics" at bounding box center [162, 37] width 19 height 9
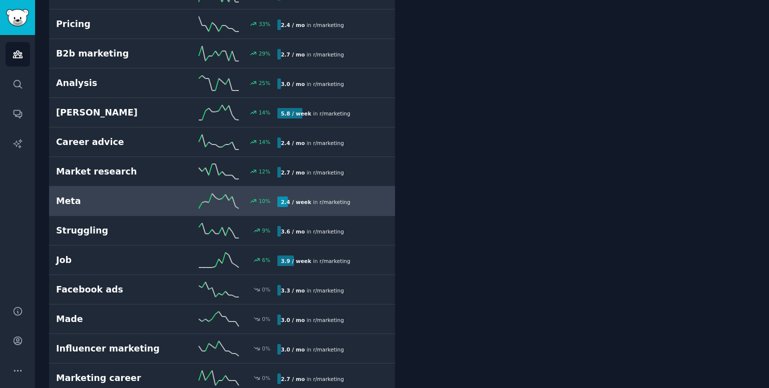
click at [102, 195] on h2 "Meta" at bounding box center [111, 201] width 111 height 13
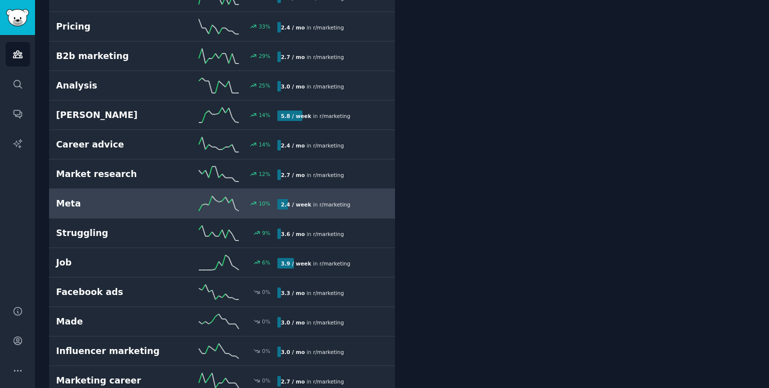
scroll to position [388, 0]
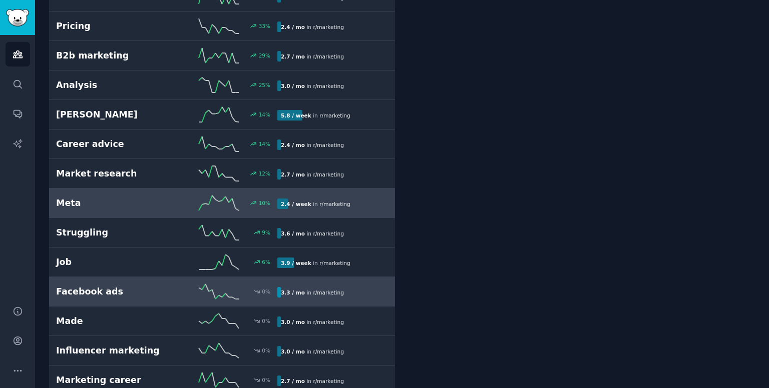
click at [187, 295] on div "0 %" at bounding box center [222, 291] width 111 height 15
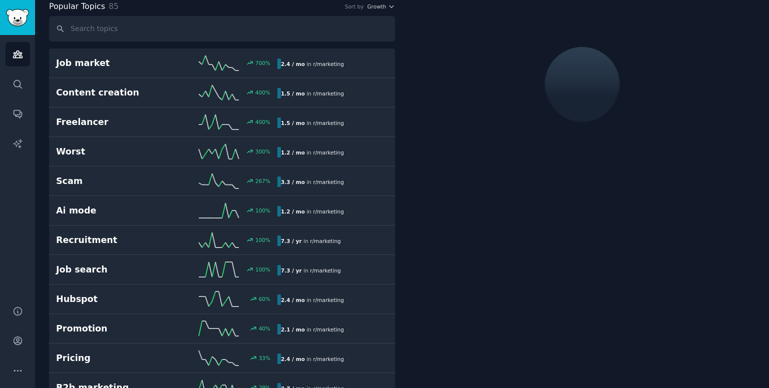
scroll to position [56, 0]
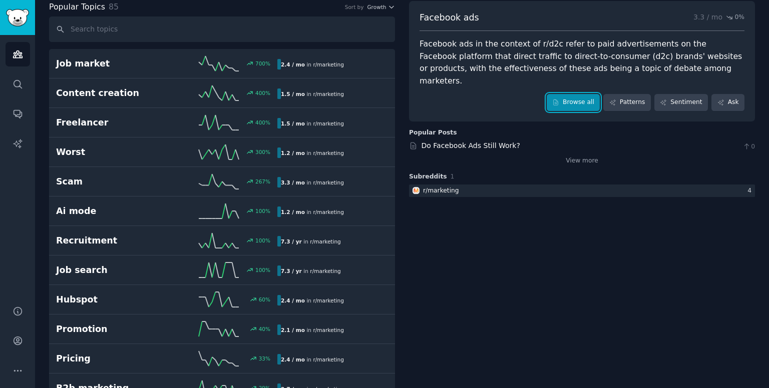
click at [559, 99] on icon at bounding box center [555, 102] width 7 height 7
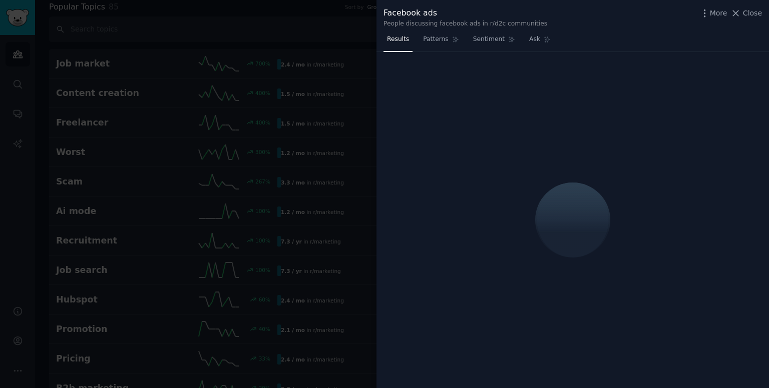
click at [706, 19] on div "More Close" at bounding box center [730, 13] width 63 height 13
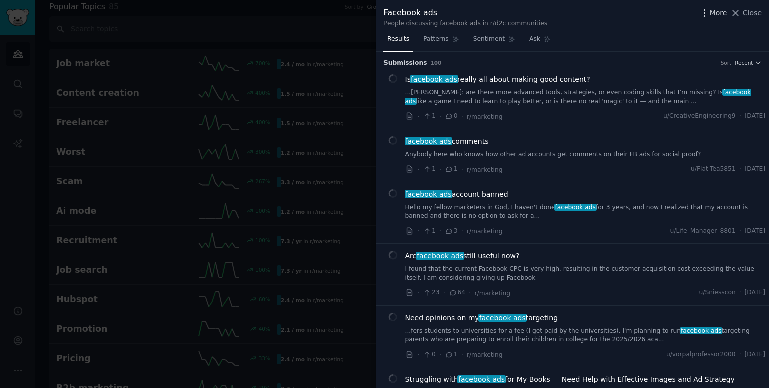
click at [707, 12] on icon "button" at bounding box center [704, 13] width 11 height 11
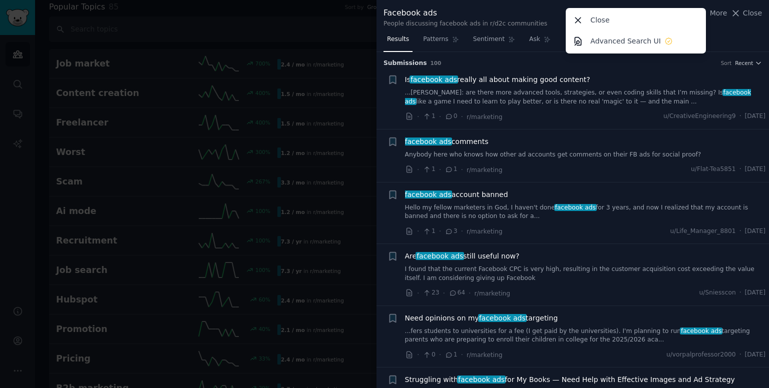
click at [728, 31] on div "Facebook ads People discussing facebook ads in r/d2c communities More Close Adv…" at bounding box center [572, 16] width 392 height 32
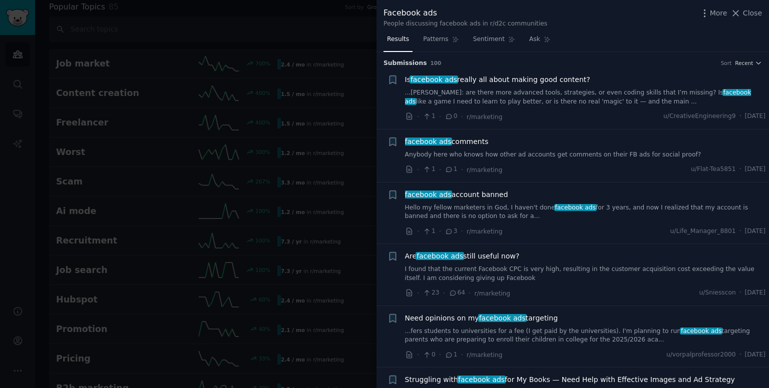
click at [327, 41] on div at bounding box center [384, 194] width 769 height 388
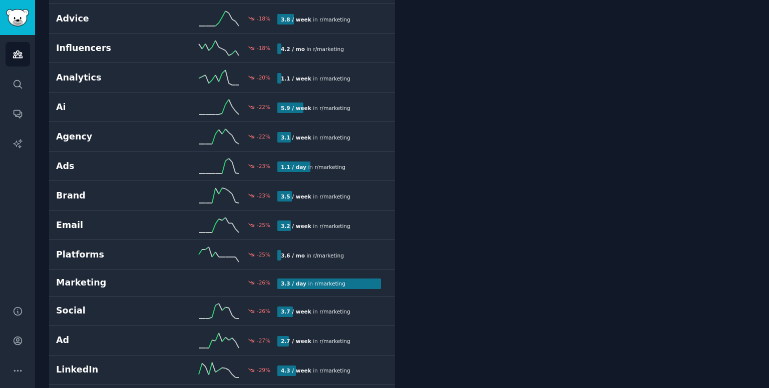
scroll to position [1135, 0]
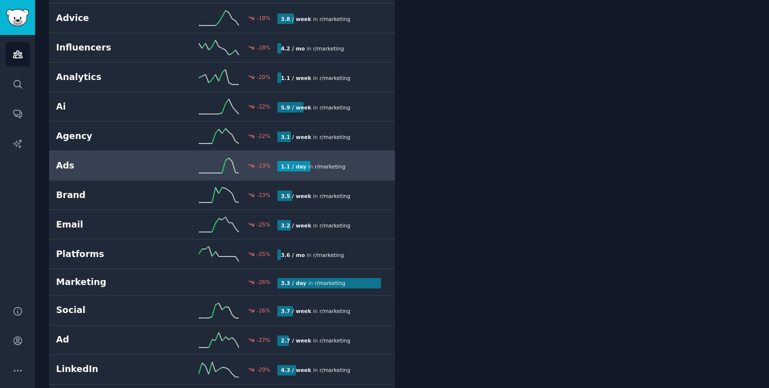
click at [147, 160] on h2 "Ads" at bounding box center [111, 166] width 111 height 13
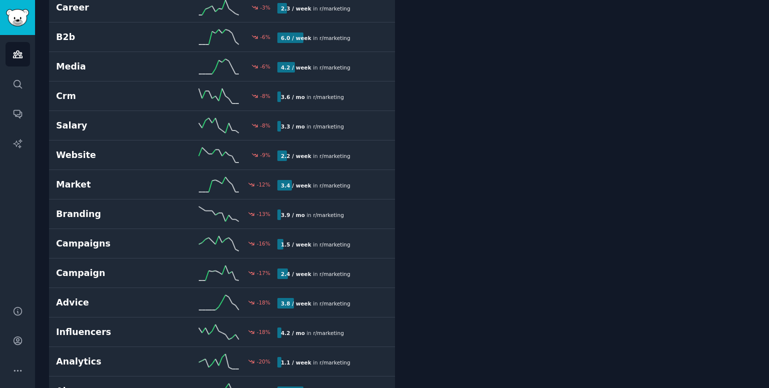
scroll to position [860, 0]
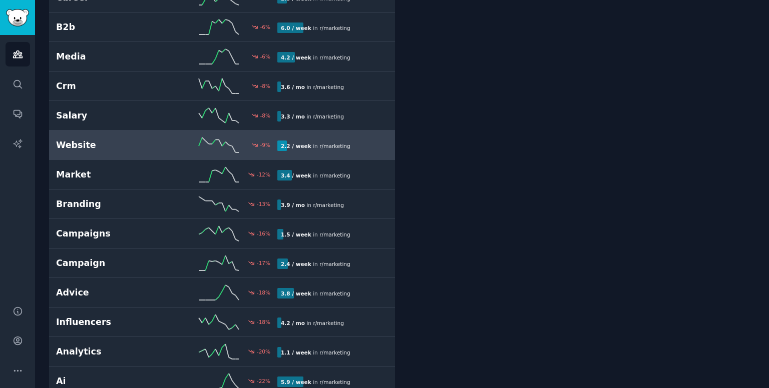
click at [152, 145] on h2 "Website" at bounding box center [111, 145] width 111 height 13
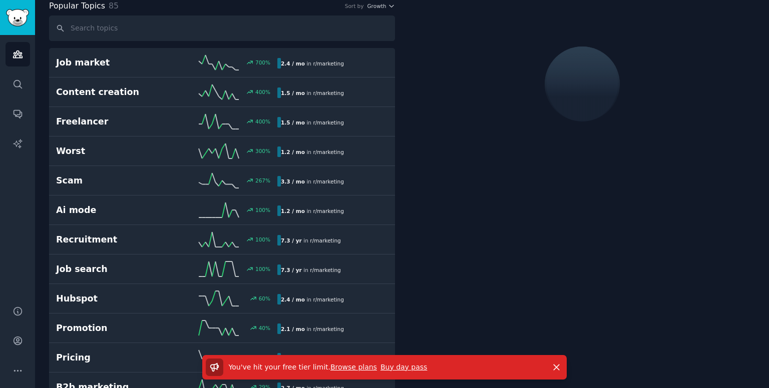
scroll to position [56, 0]
click at [555, 366] on icon "button" at bounding box center [557, 368] width 6 height 6
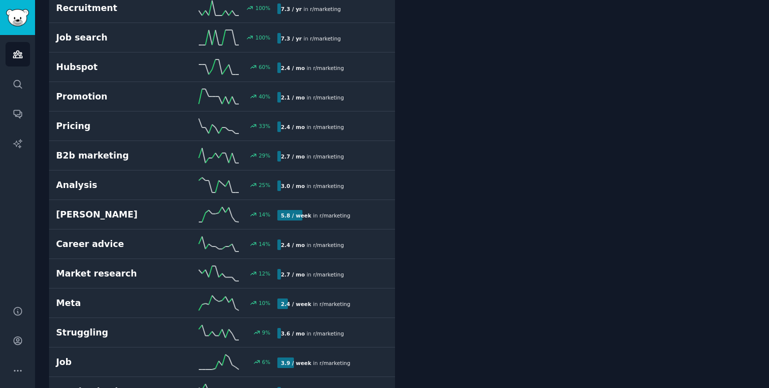
scroll to position [0, 0]
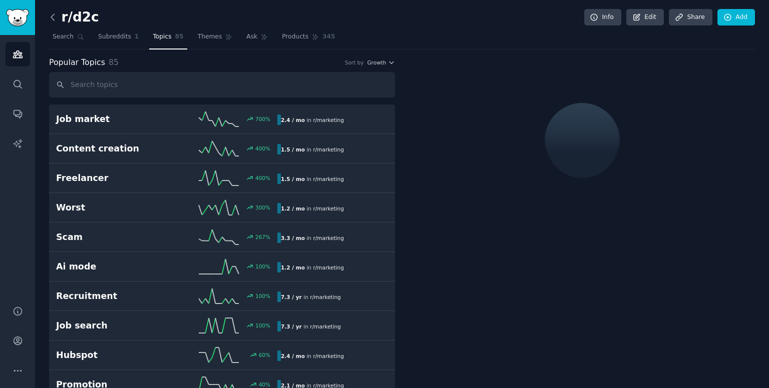
click at [52, 20] on icon at bounding box center [53, 17] width 11 height 11
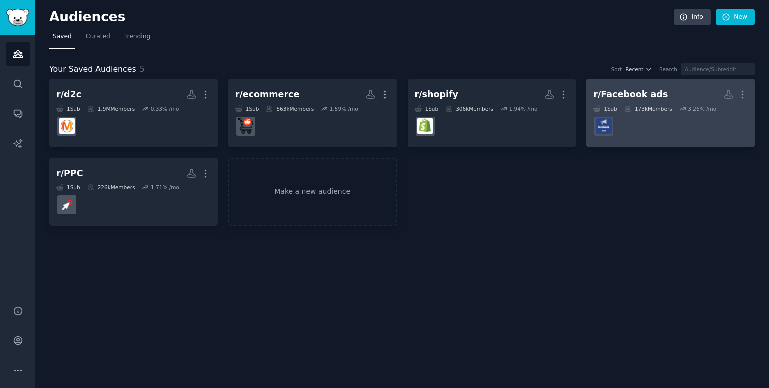
click at [633, 87] on h2 "r/Facebook ads More" at bounding box center [670, 95] width 155 height 18
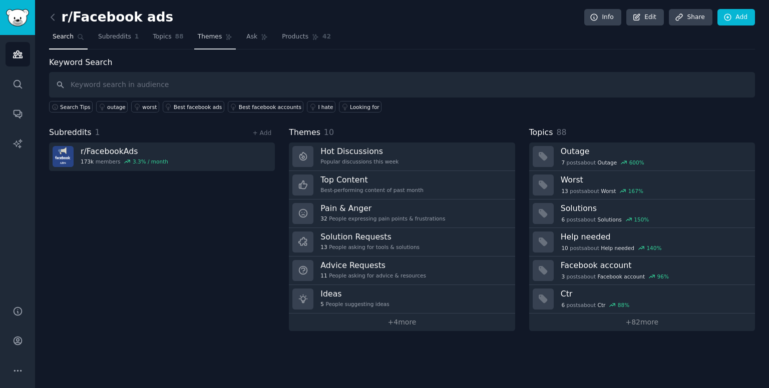
click at [211, 32] on link "Themes" at bounding box center [215, 39] width 42 height 21
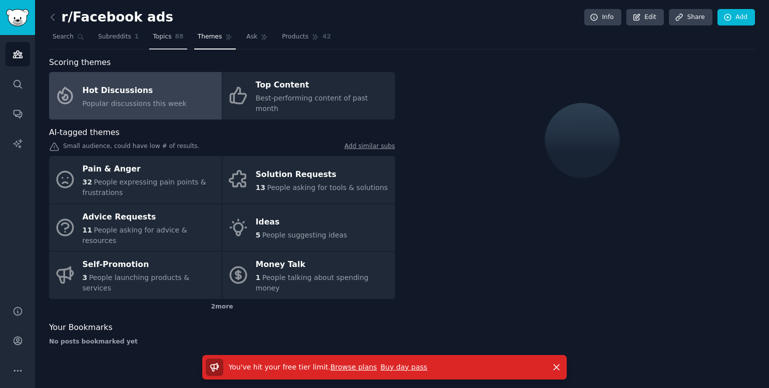
click at [153, 35] on span "Topics" at bounding box center [162, 37] width 19 height 9
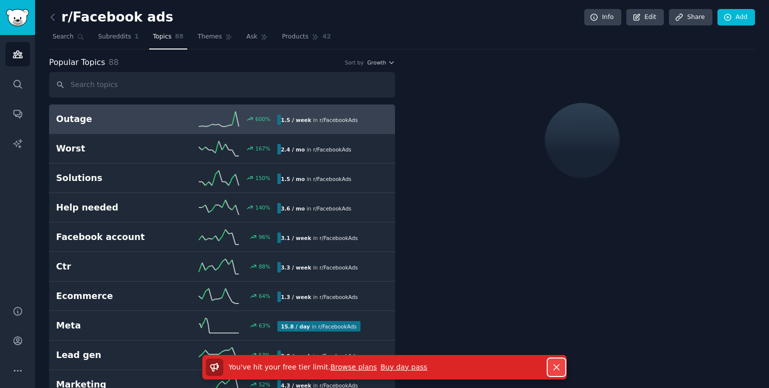
click at [554, 365] on icon "button" at bounding box center [557, 368] width 6 height 6
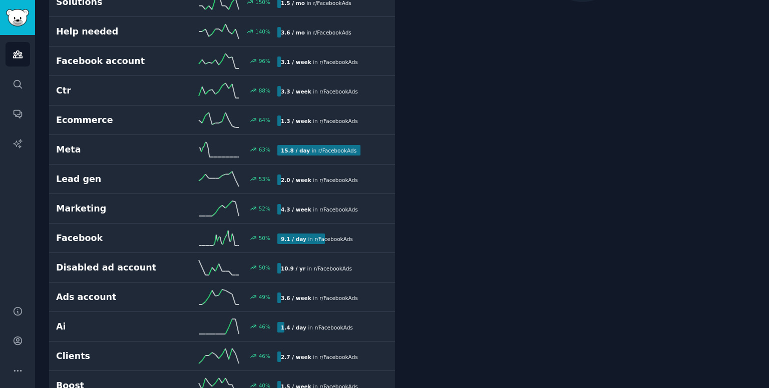
scroll to position [176, 0]
click at [23, 109] on link "Conversations" at bounding box center [18, 114] width 25 height 25
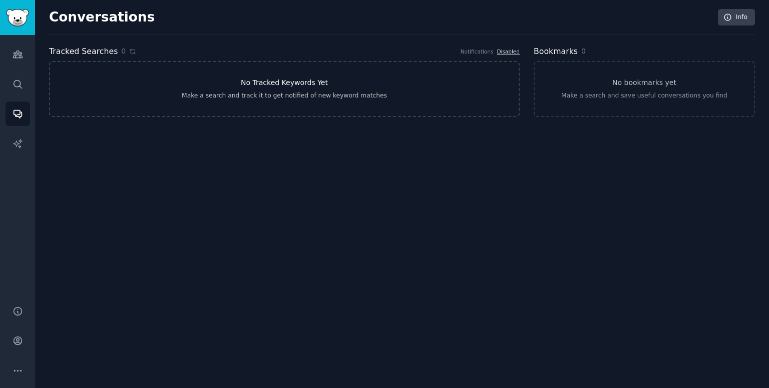
click at [262, 105] on link "No Tracked Keywords Yet Make a search and track it to get notified of new keywo…" at bounding box center [284, 89] width 471 height 56
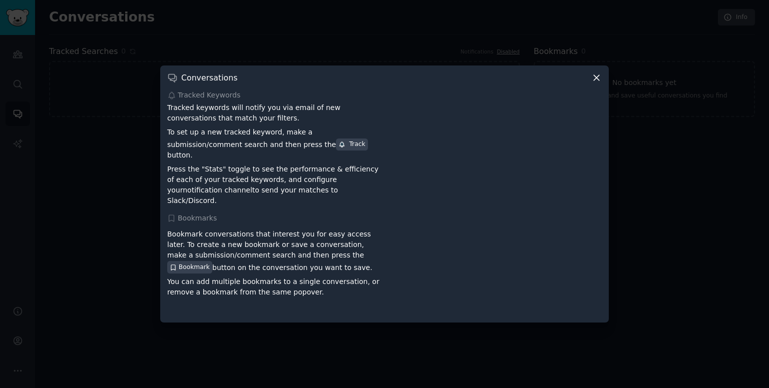
click at [145, 104] on div at bounding box center [384, 194] width 769 height 388
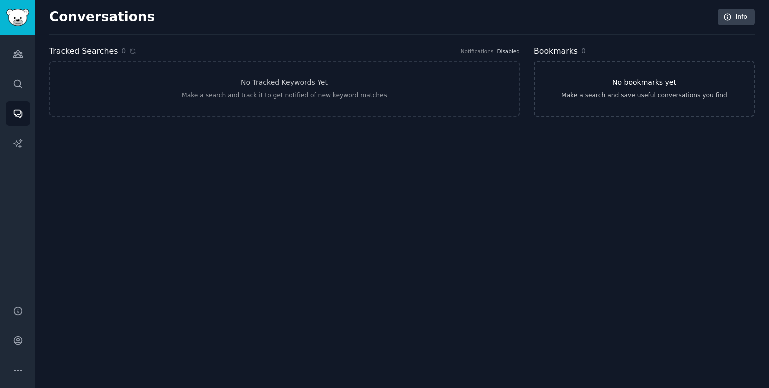
click at [629, 97] on div "Make a search and save useful conversations you find" at bounding box center [644, 96] width 166 height 9
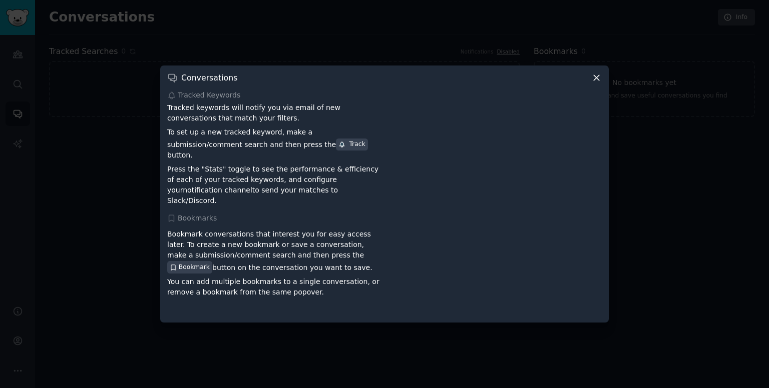
click at [10, 146] on div at bounding box center [384, 194] width 769 height 388
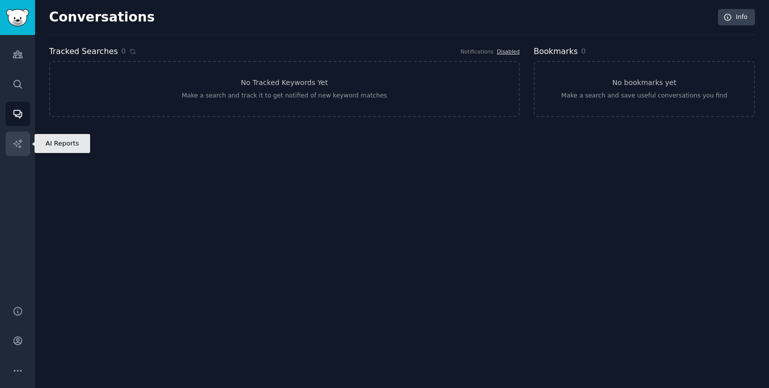
click at [13, 146] on icon "Sidebar" at bounding box center [18, 144] width 11 height 11
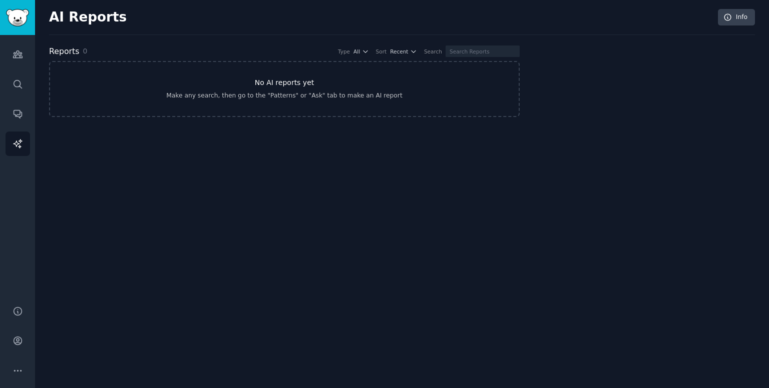
click at [291, 86] on h3 "No AI reports yet" at bounding box center [285, 83] width 60 height 11
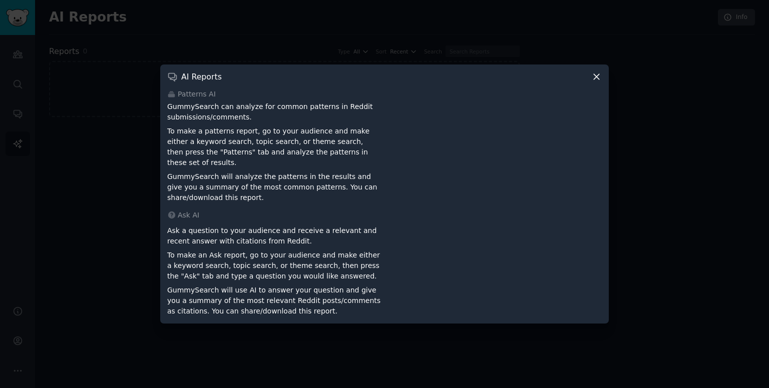
click at [96, 233] on div at bounding box center [384, 194] width 769 height 388
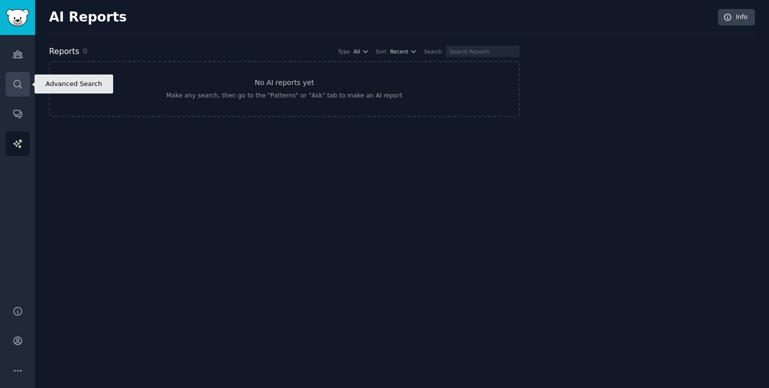
click at [15, 88] on icon "Sidebar" at bounding box center [18, 84] width 11 height 11
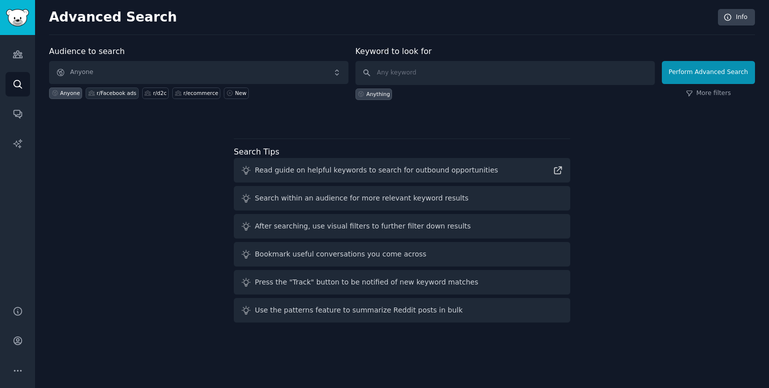
click at [110, 93] on div "r/Facebook ads" at bounding box center [117, 93] width 40 height 7
type input "ad to landing page"
click button "Perform Advanced Search" at bounding box center [708, 72] width 93 height 23
